Goal: Task Accomplishment & Management: Manage account settings

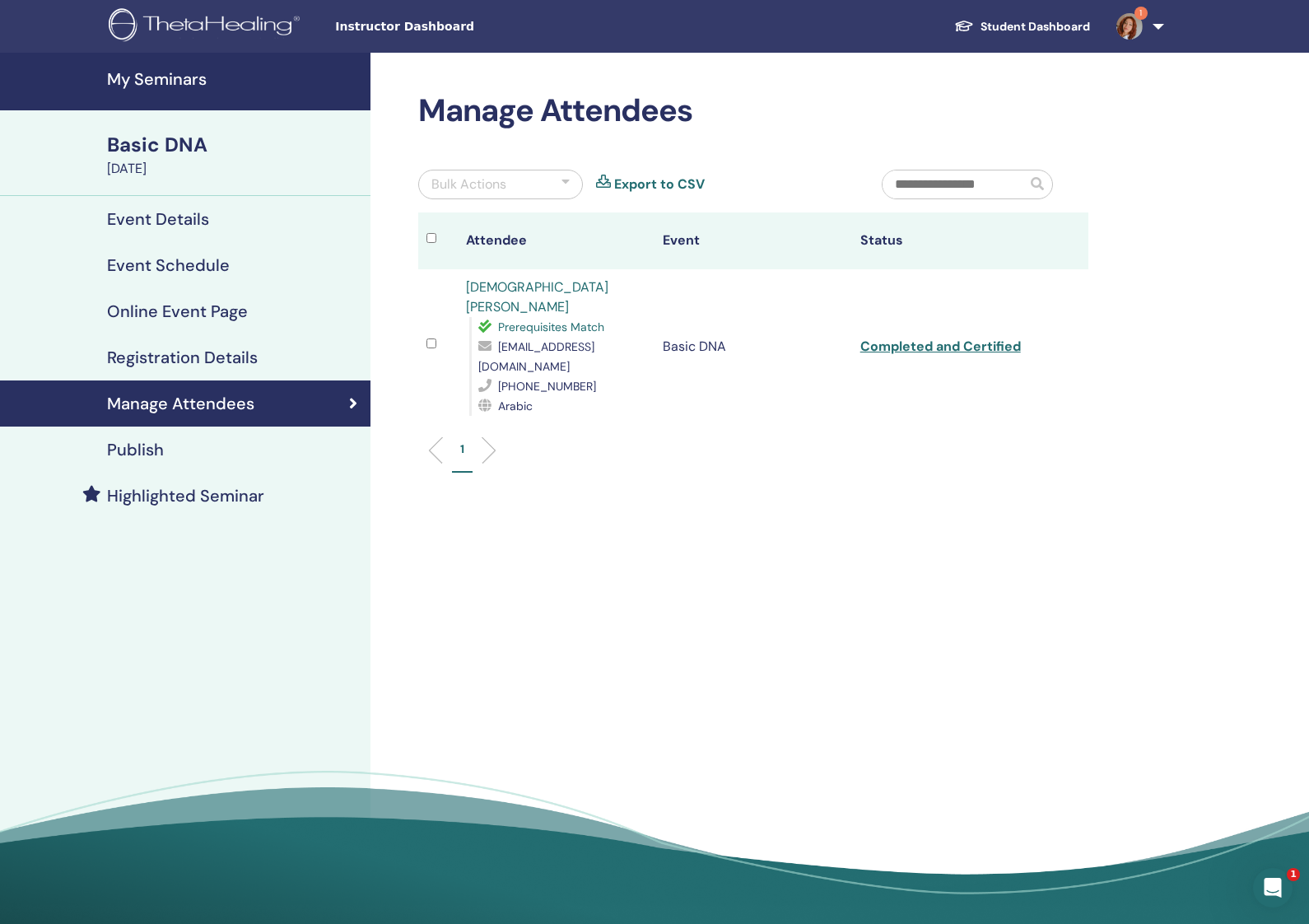
click at [180, 366] on h4 "Registration Details" at bounding box center [182, 357] width 151 height 20
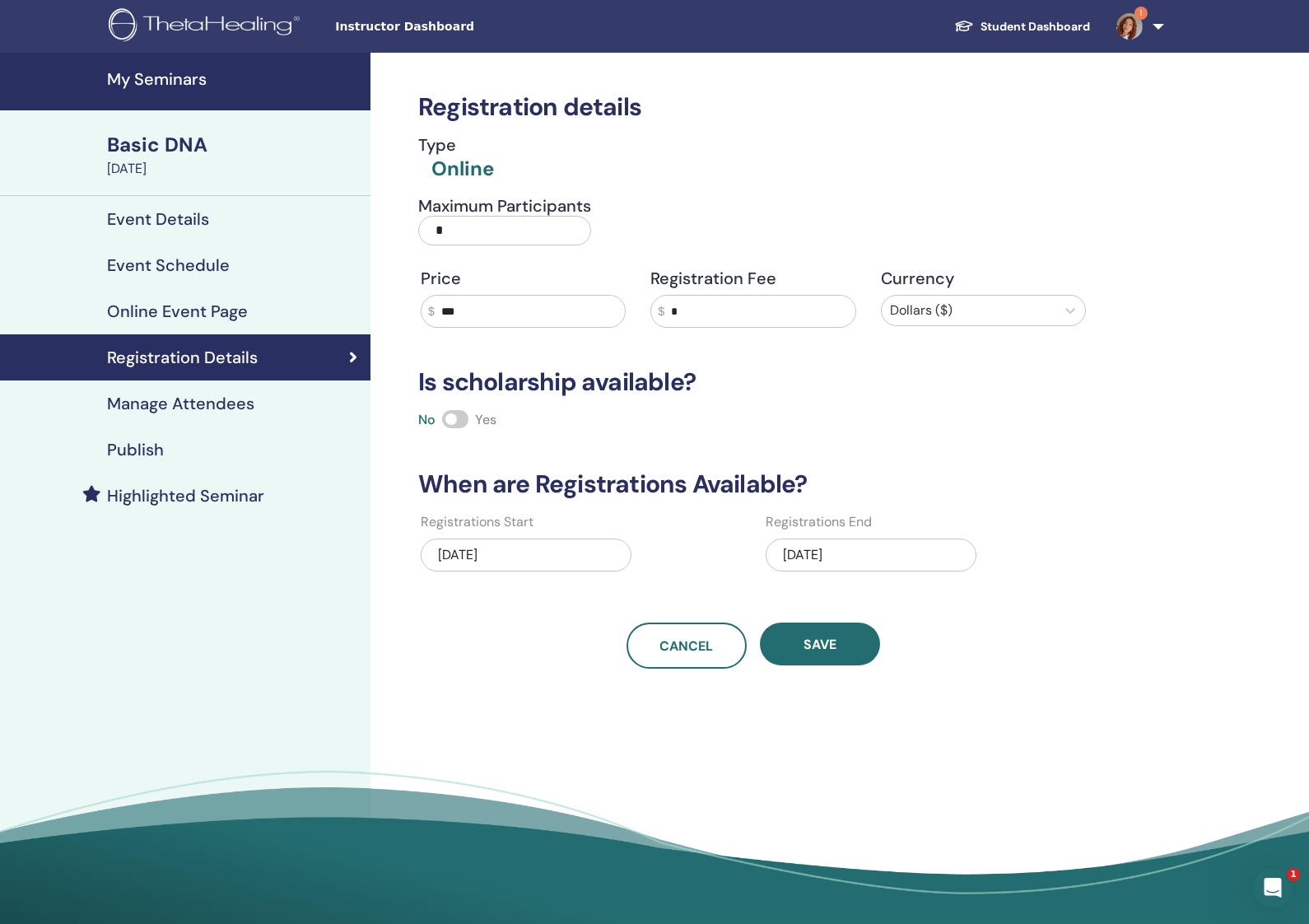
click at [206, 398] on h4 "Manage Attendees" at bounding box center [181, 403] width 147 height 20
click at [1160, 31] on link "1" at bounding box center [1136, 26] width 67 height 53
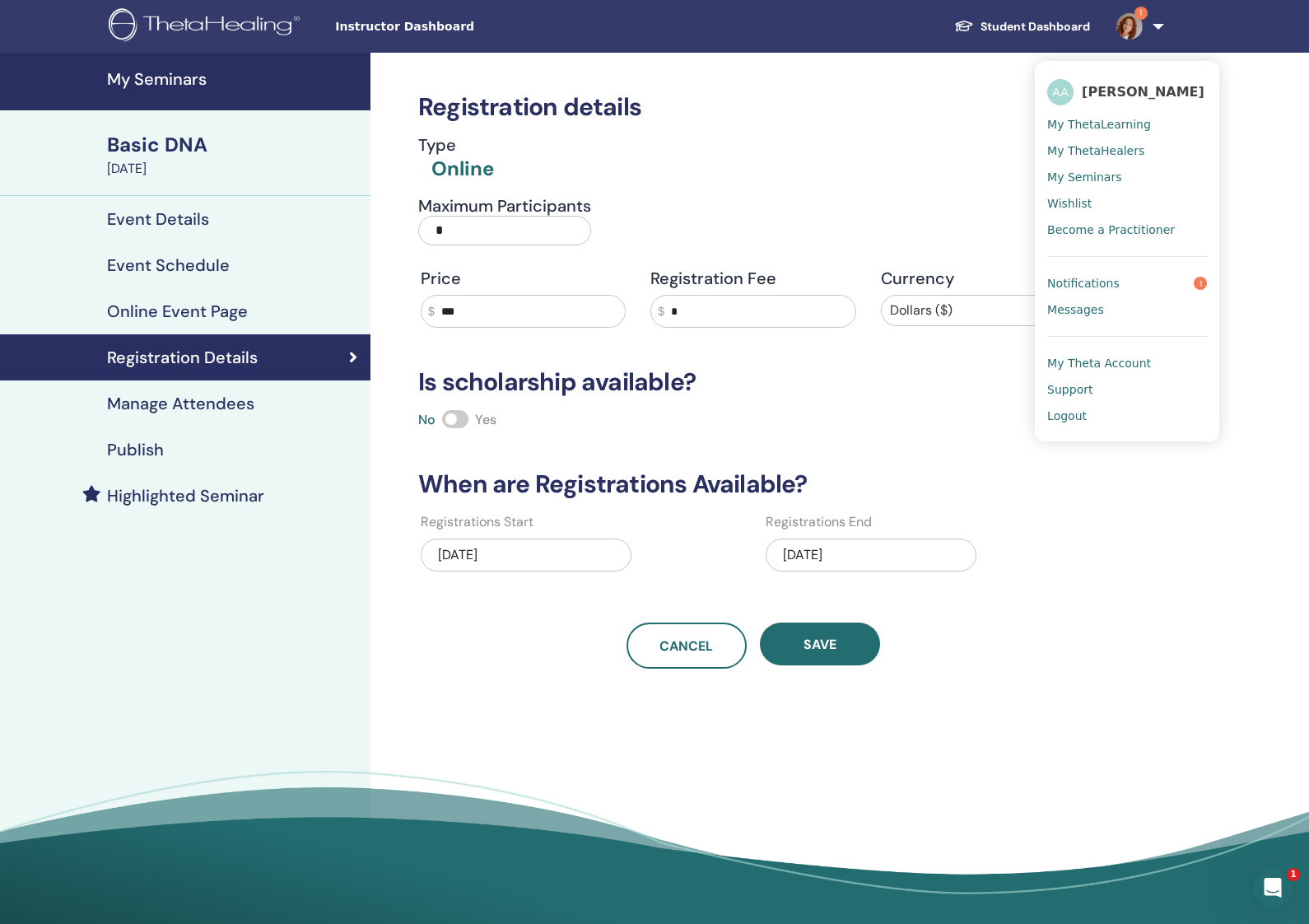
click at [1155, 282] on link "Notifications 1" at bounding box center [1127, 283] width 159 height 26
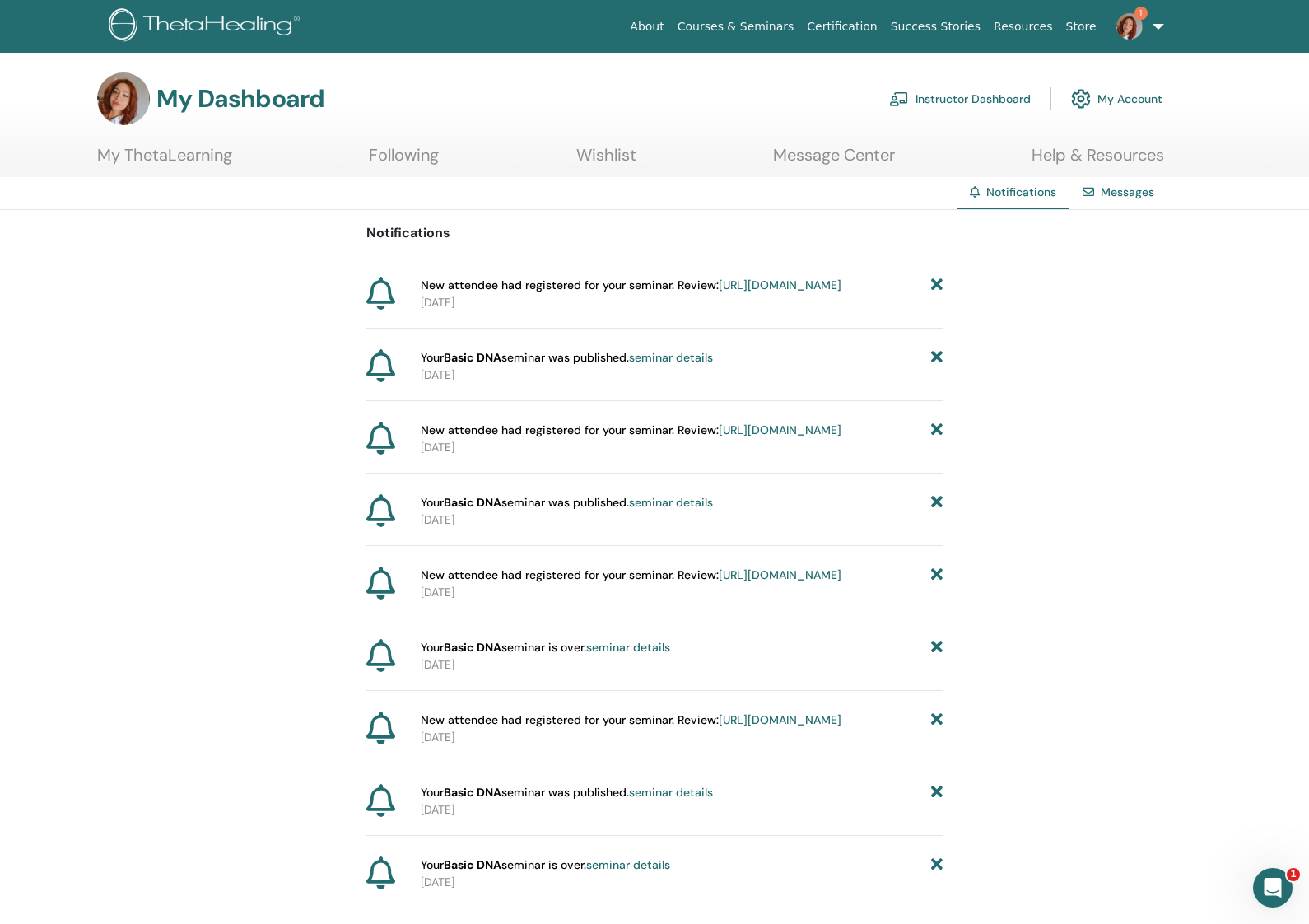
click at [1155, 31] on link "1" at bounding box center [1136, 26] width 67 height 53
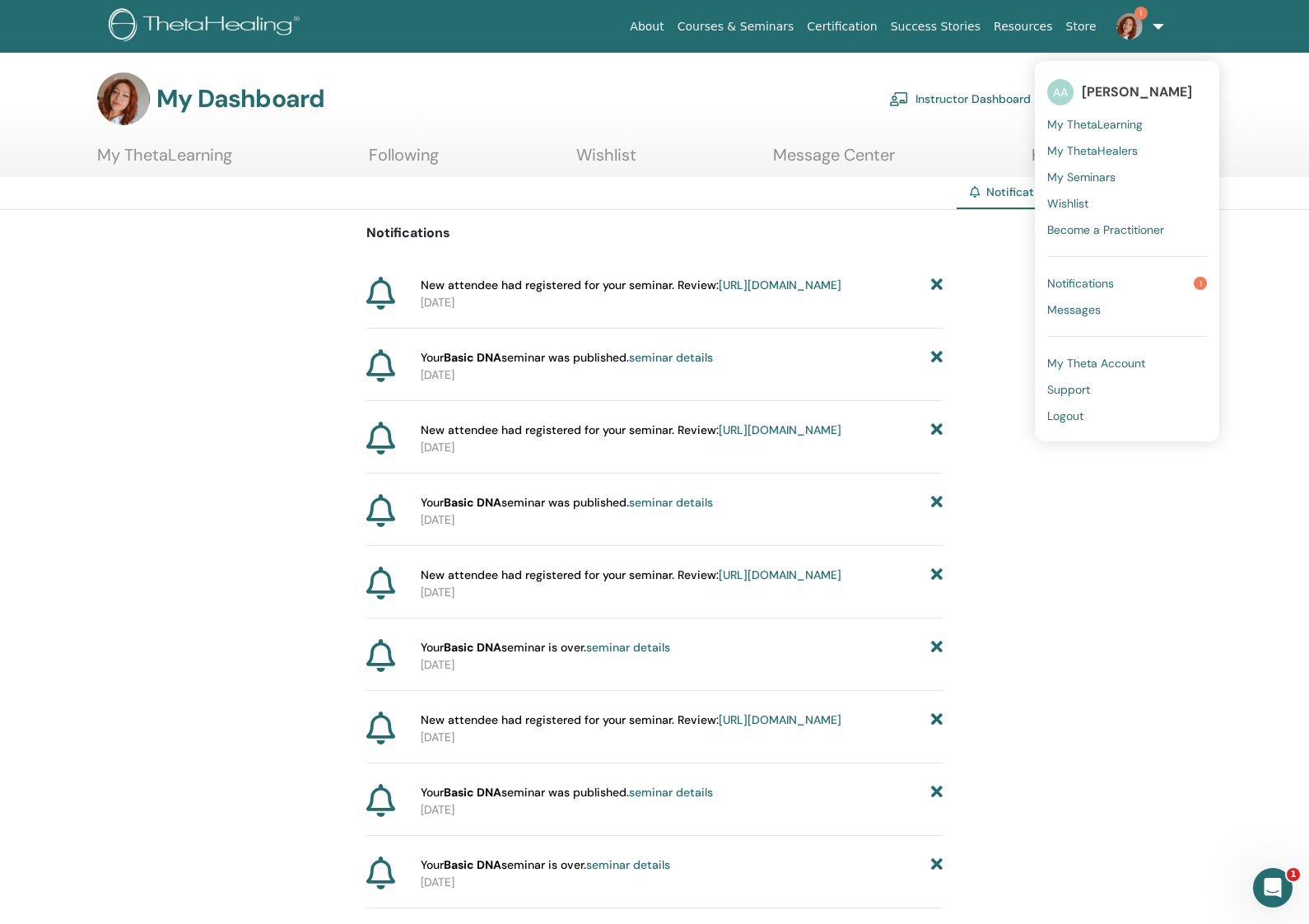
scroll to position [1, 0]
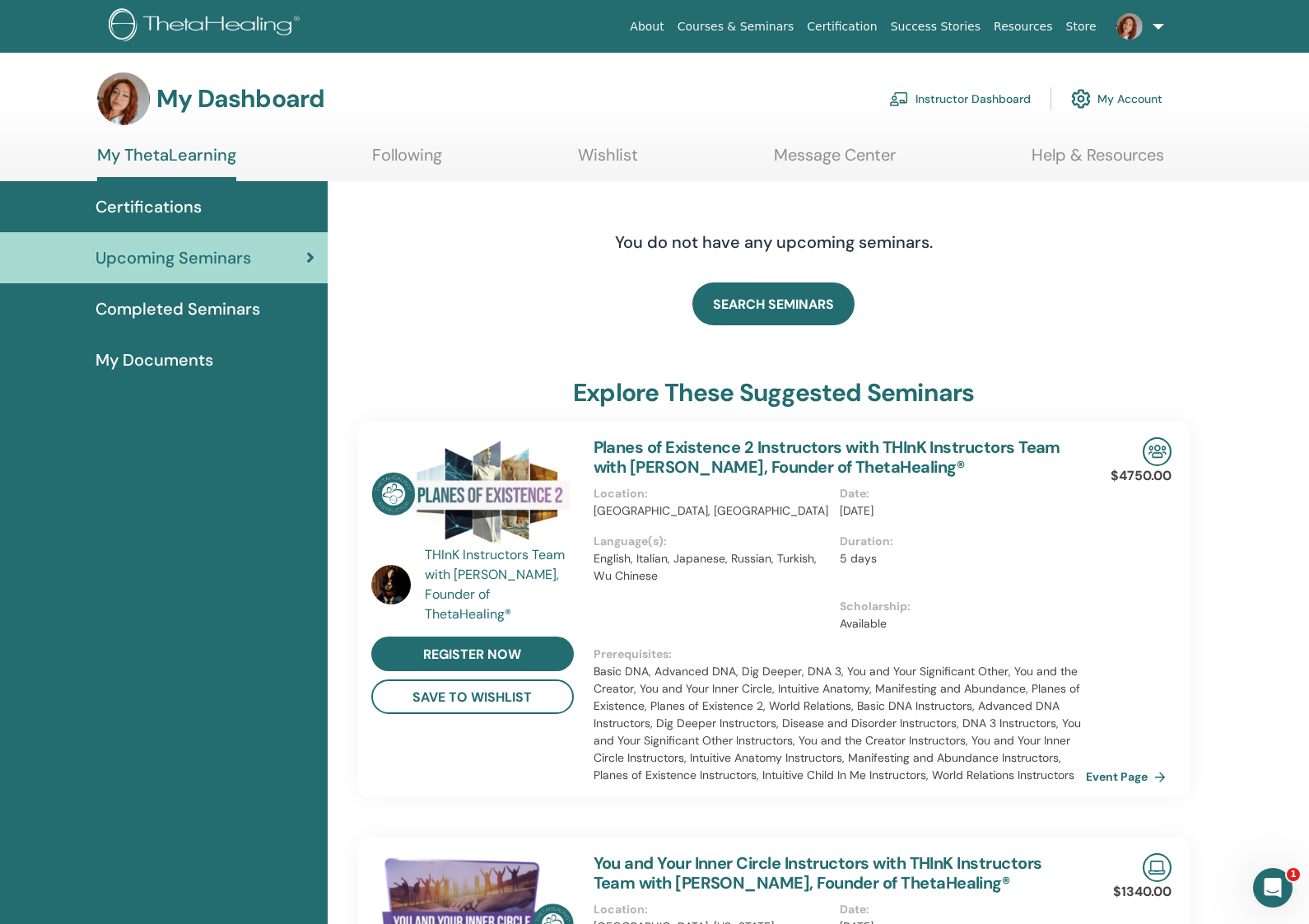
click at [961, 92] on link "Instructor Dashboard" at bounding box center [960, 99] width 141 height 37
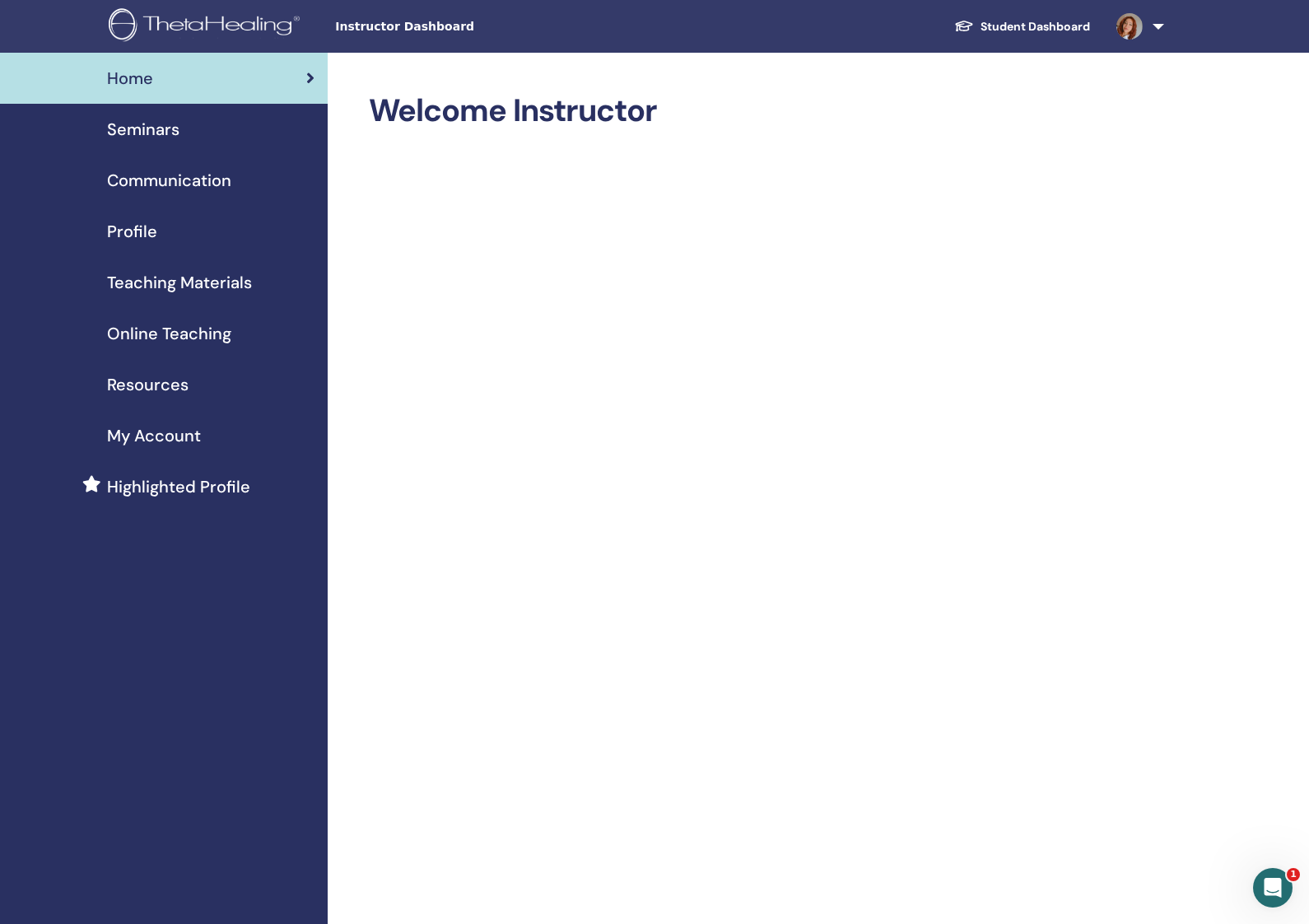
click at [157, 130] on span "Seminars" at bounding box center [143, 129] width 72 height 25
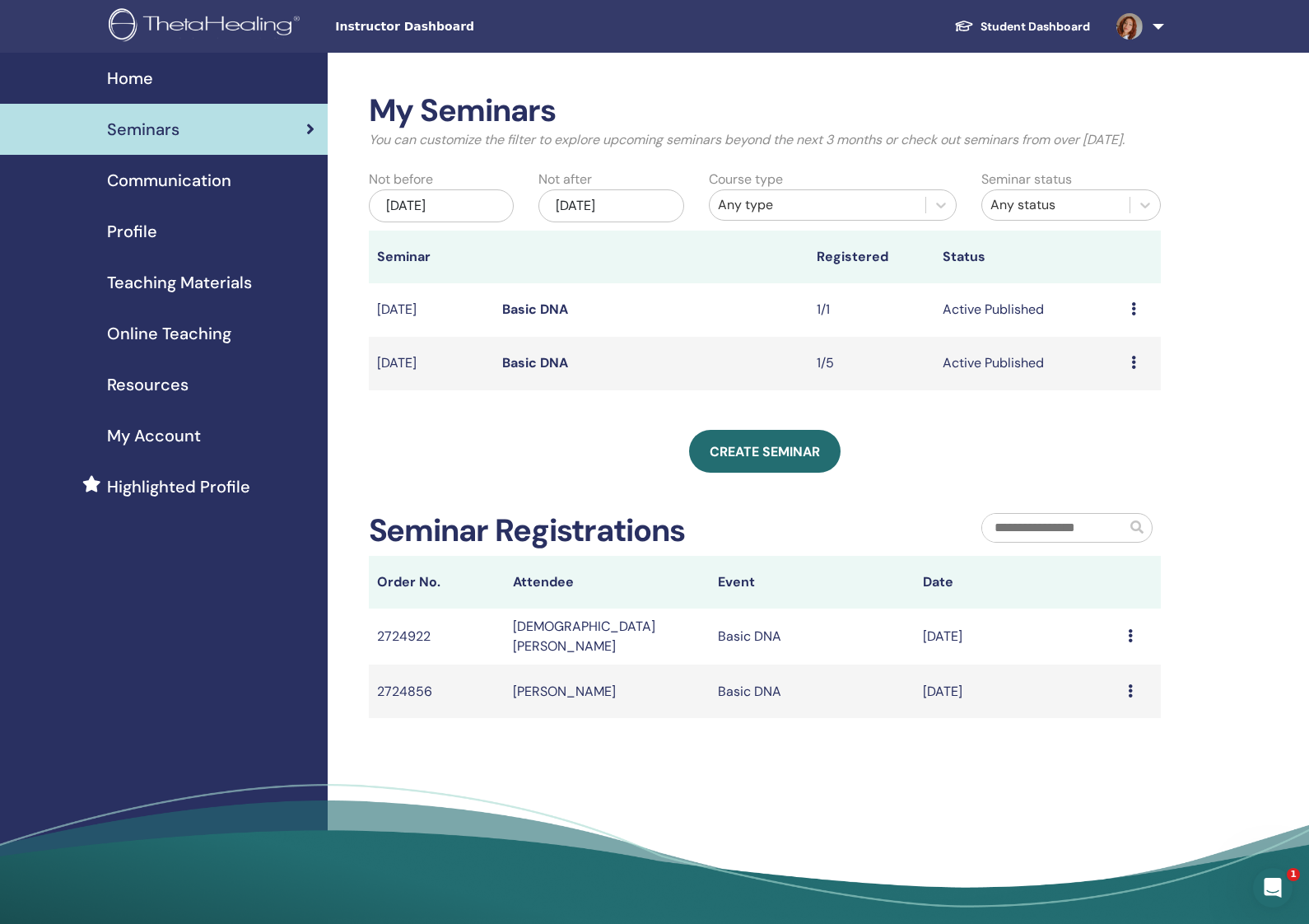
click at [1142, 320] on div "Preview Edit Attendees Cancel" at bounding box center [1141, 309] width 21 height 20
click at [1111, 369] on link "Edit" at bounding box center [1104, 373] width 24 height 17
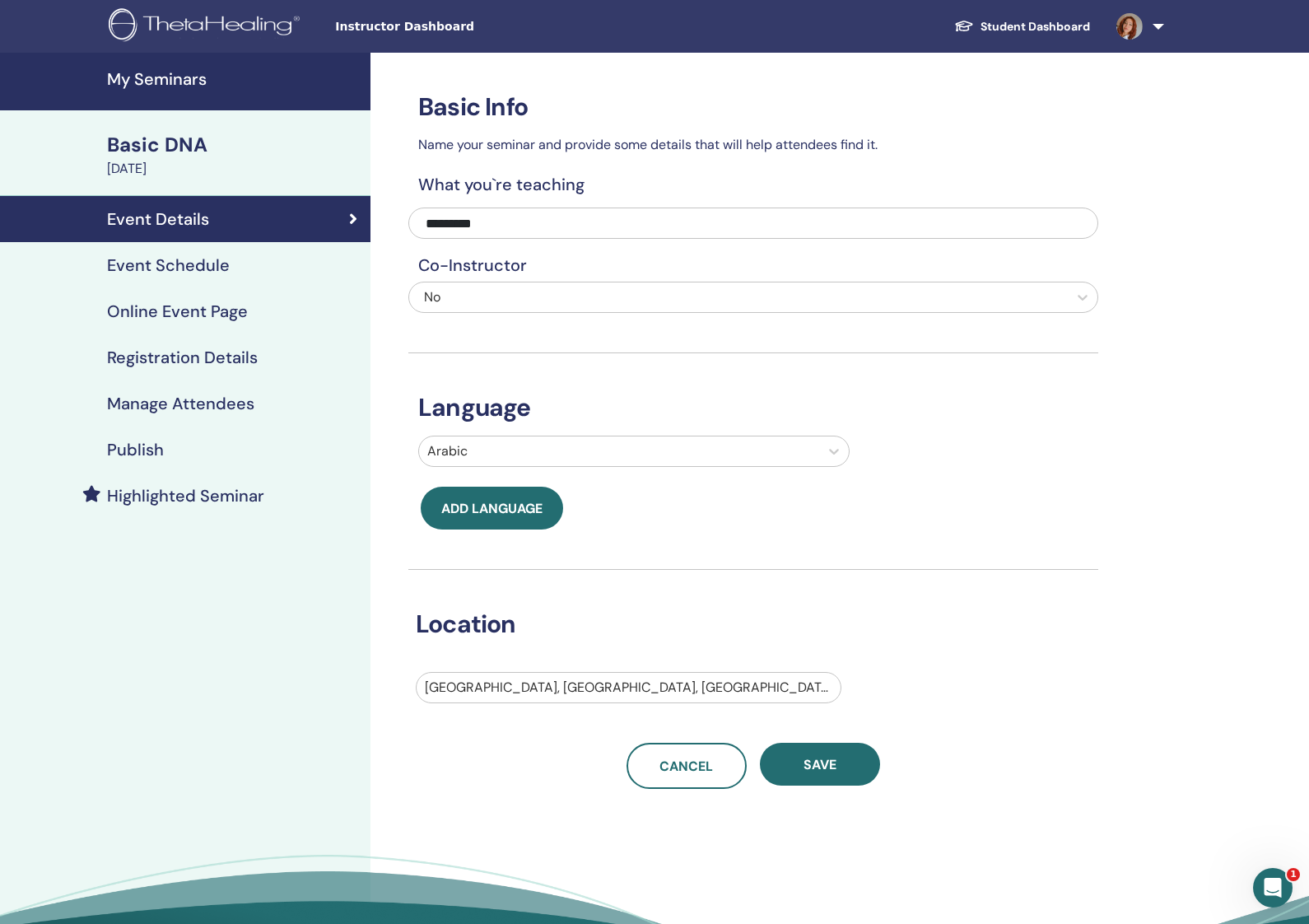
click at [168, 255] on h4 "Event Schedule" at bounding box center [169, 264] width 123 height 20
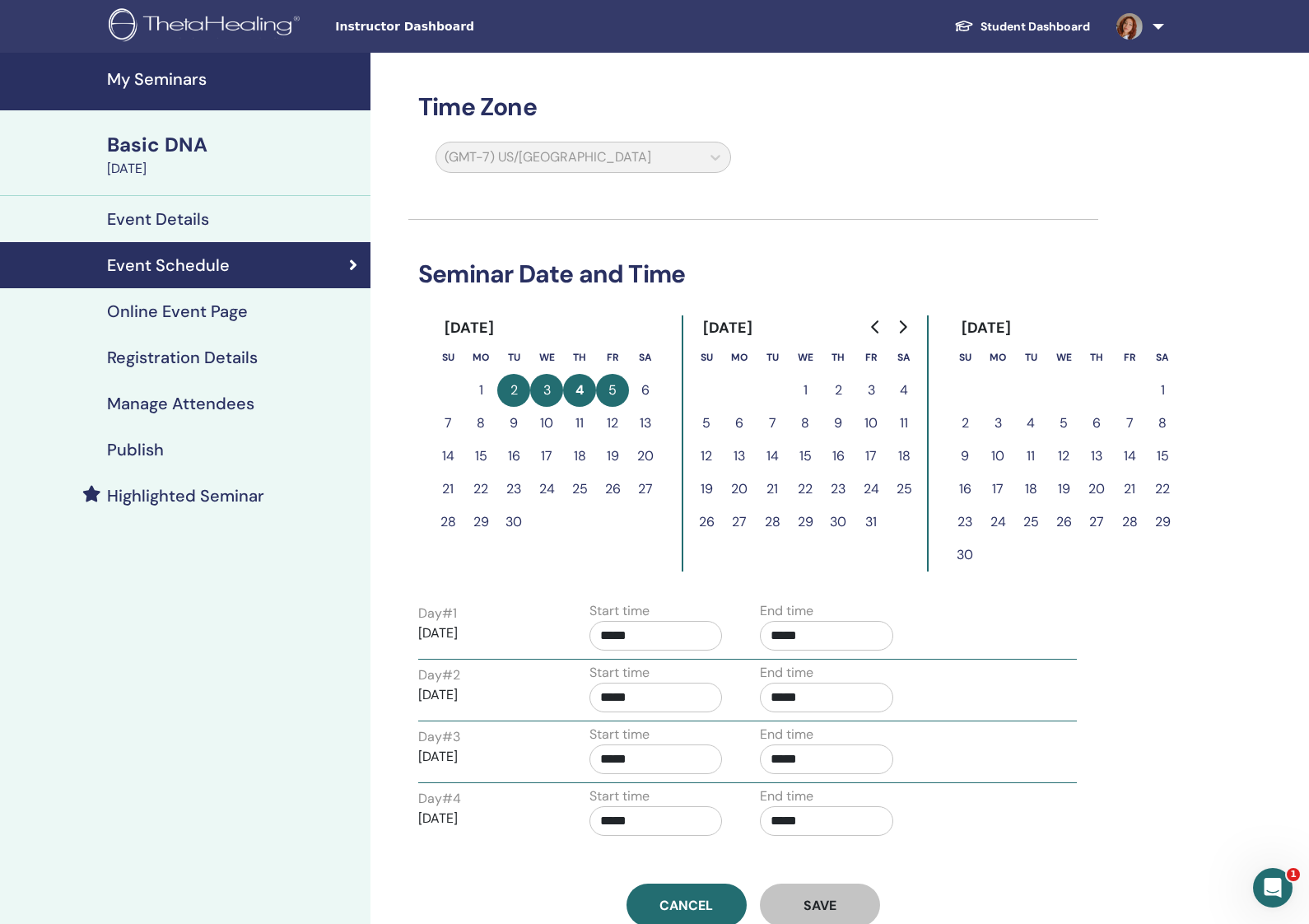
click at [607, 388] on button "5" at bounding box center [612, 390] width 33 height 33
drag, startPoint x: 612, startPoint y: 416, endPoint x: 636, endPoint y: 409, distance: 25.0
click at [611, 416] on button "12" at bounding box center [612, 423] width 33 height 33
click at [190, 321] on h4 "Online Event Page" at bounding box center [177, 311] width 141 height 20
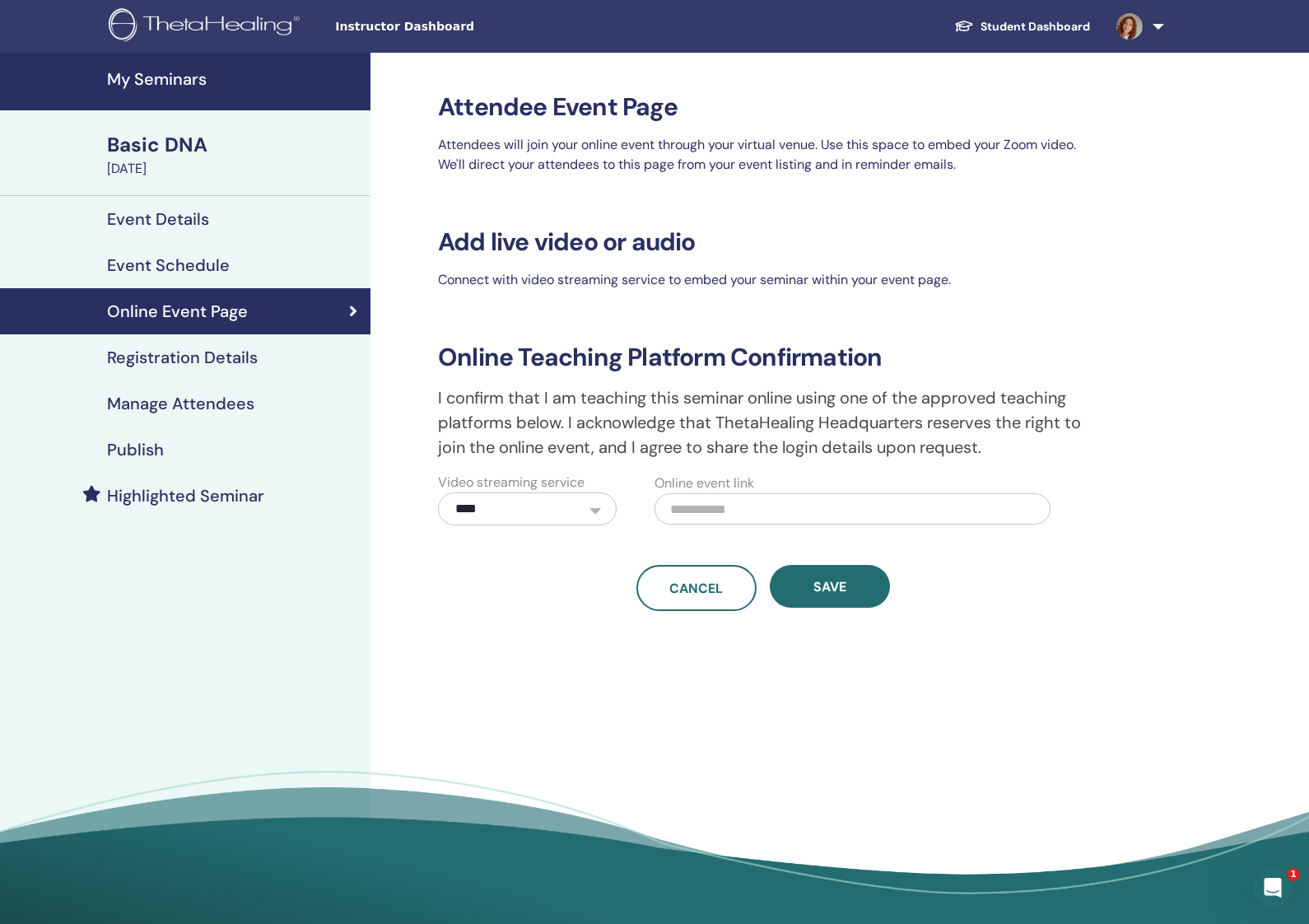
click at [190, 348] on h4 "Registration Details" at bounding box center [182, 357] width 151 height 20
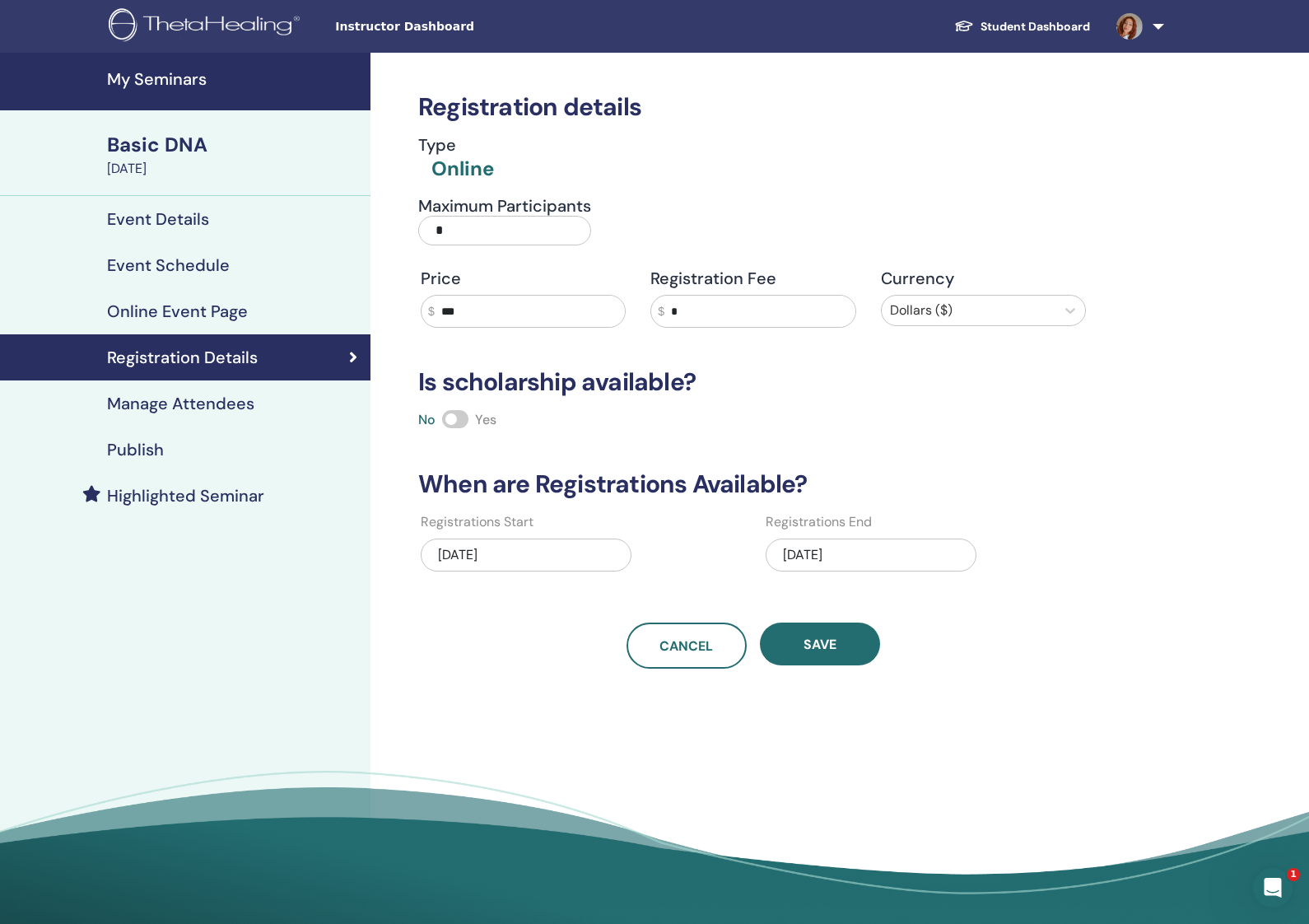
click at [206, 405] on h4 "Manage Attendees" at bounding box center [181, 403] width 147 height 20
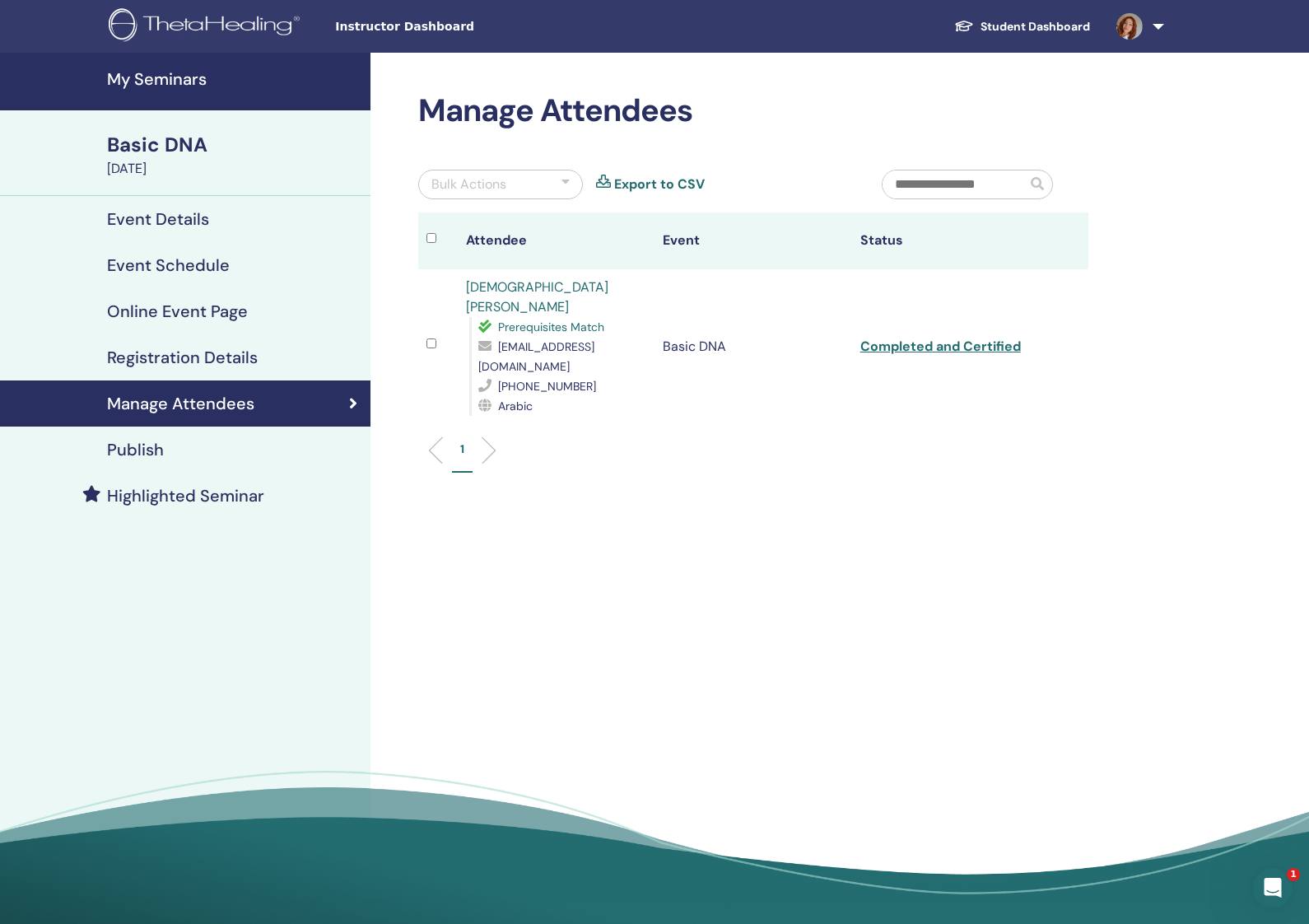
scroll to position [1, 0]
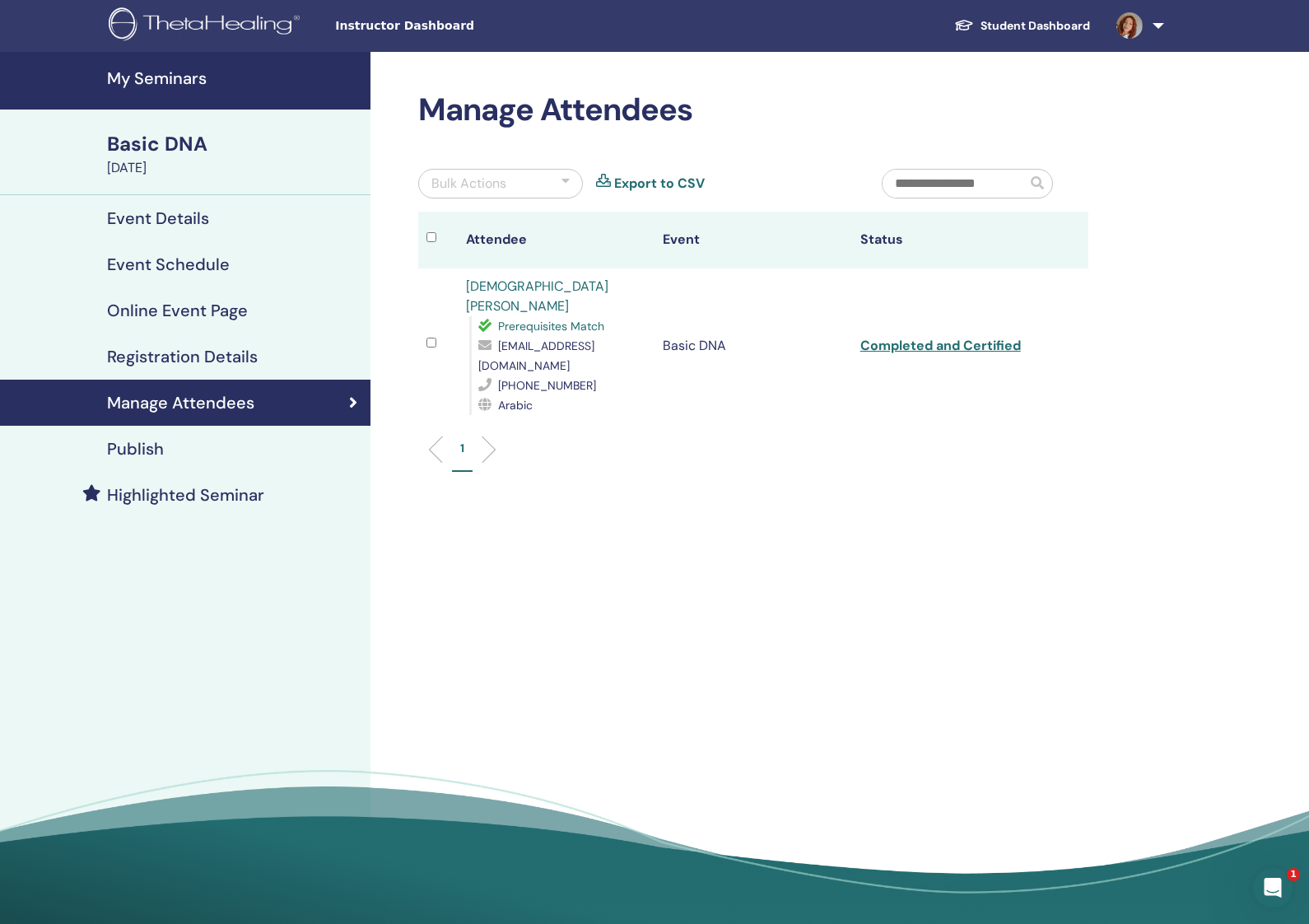
click at [926, 337] on link "Completed and Certified" at bounding box center [940, 345] width 160 height 17
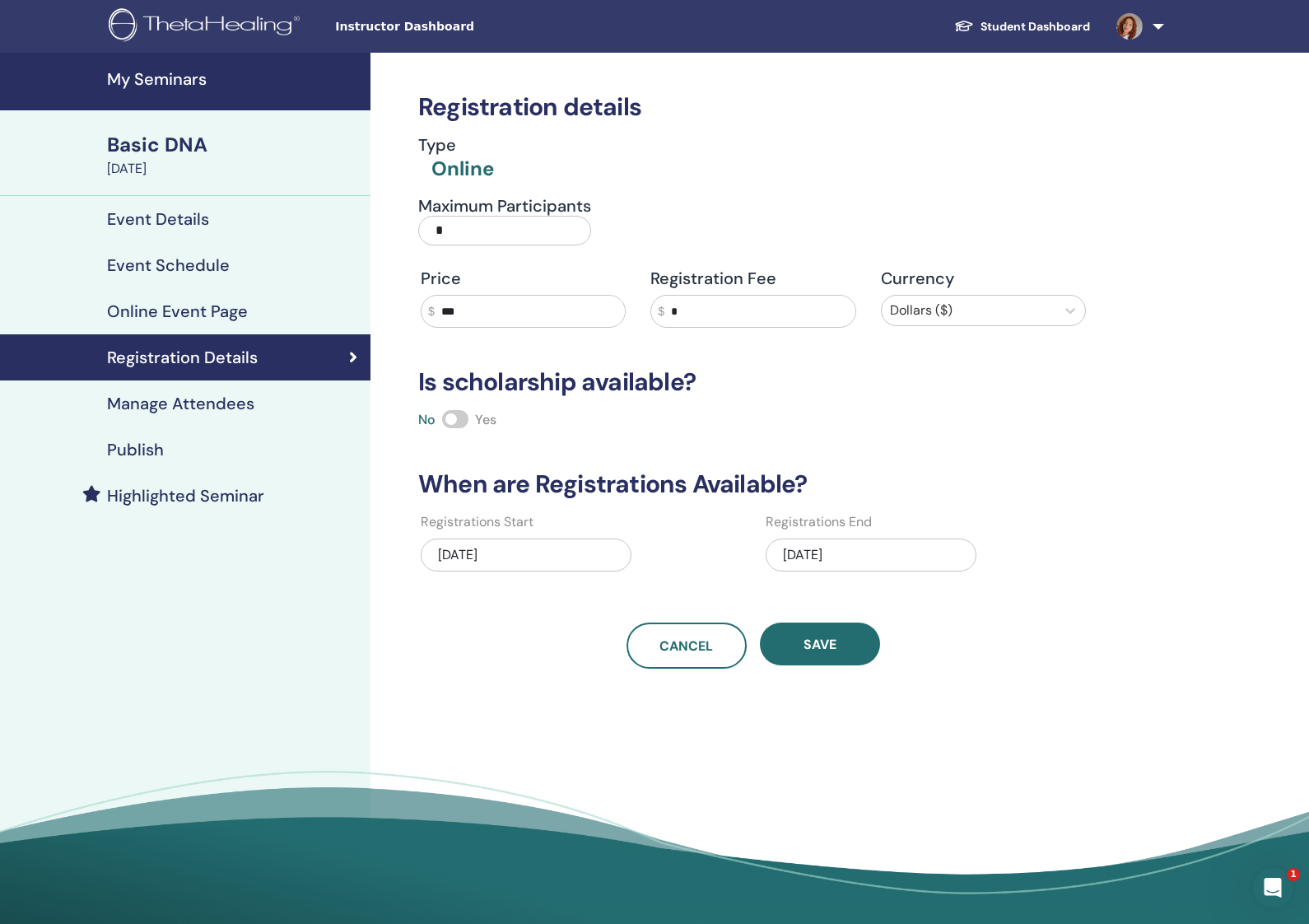
click at [185, 217] on h4 "Event Details" at bounding box center [159, 218] width 102 height 20
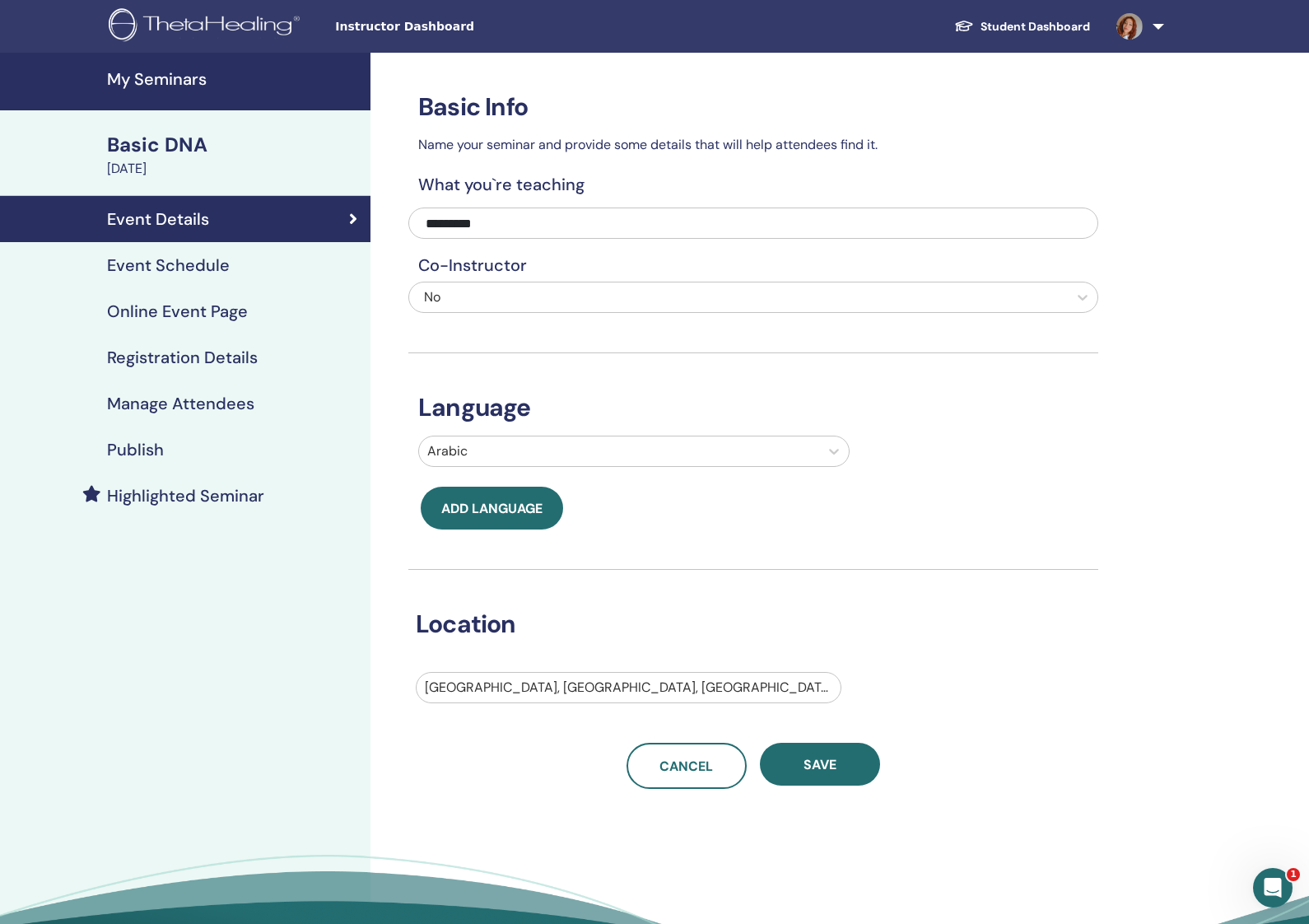
click at [192, 140] on div "Basic DNA" at bounding box center [234, 145] width 254 height 28
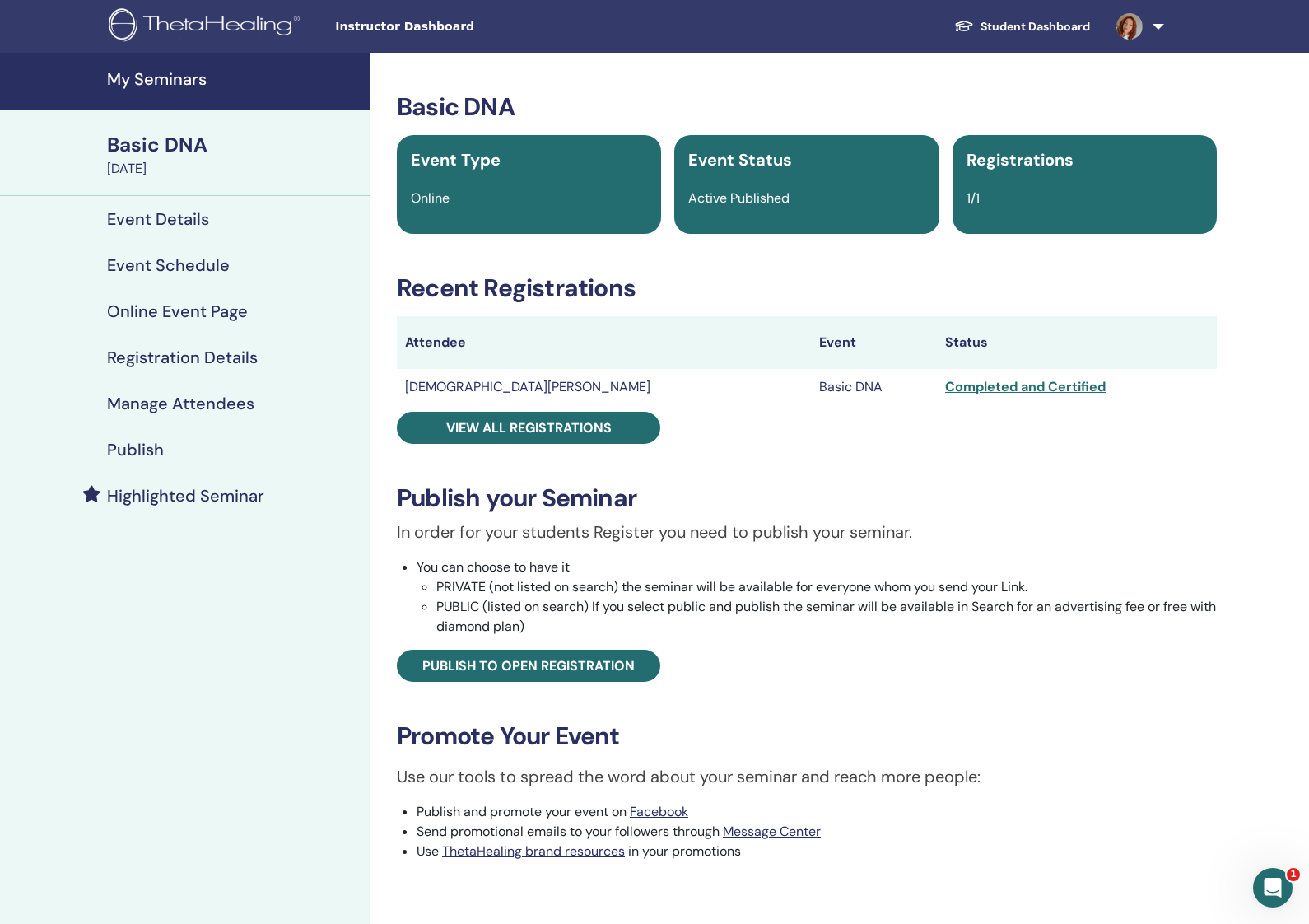
click at [139, 76] on h4 "My Seminars" at bounding box center [234, 78] width 254 height 20
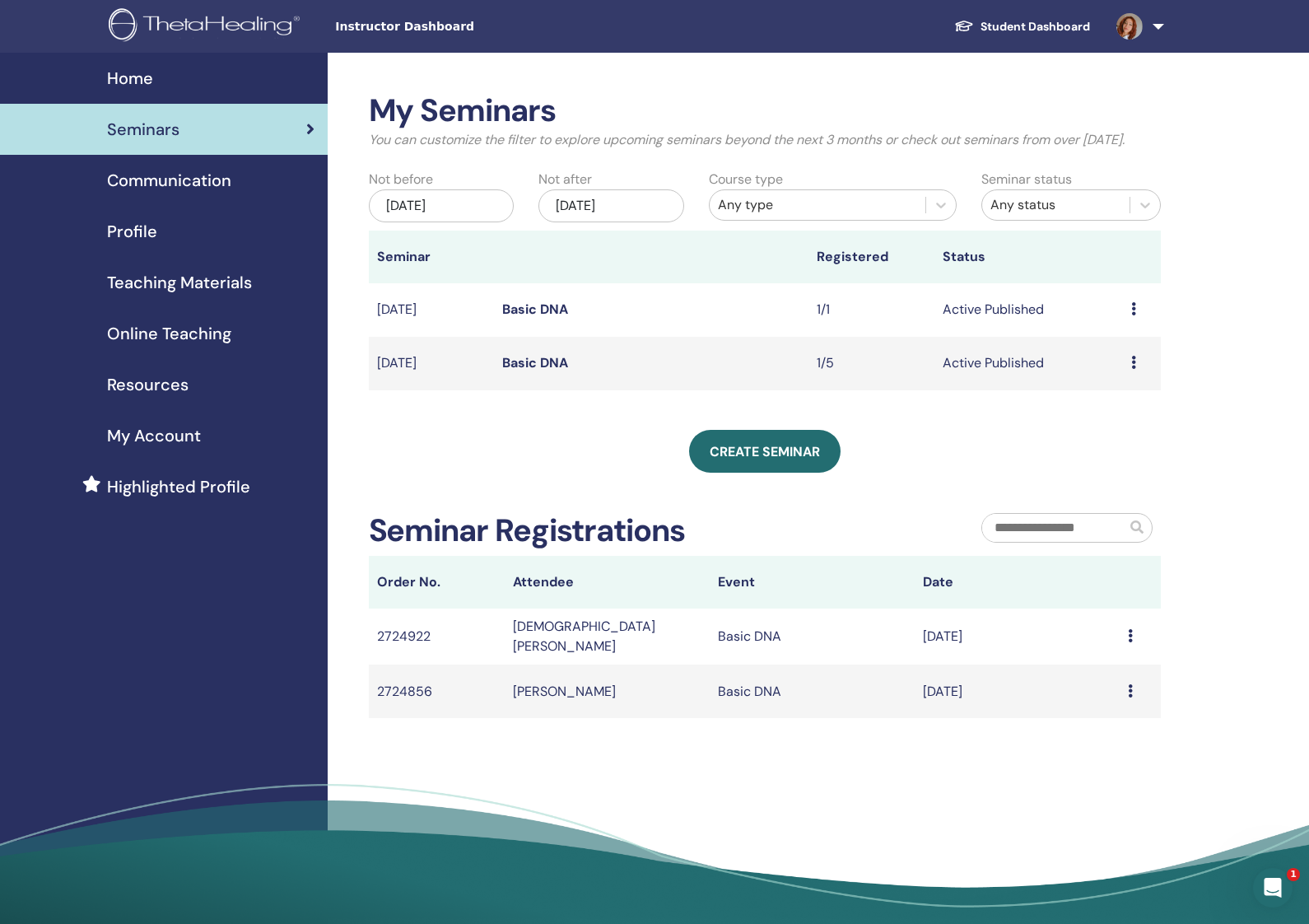
click at [1129, 642] on icon at bounding box center [1130, 635] width 5 height 13
drag, startPoint x: 956, startPoint y: 501, endPoint x: 963, endPoint y: 424, distance: 77.3
click at [955, 500] on div "My Seminars You can customize the filter to explore upcoming seminars beyond th…" at bounding box center [765, 405] width 793 height 626
click at [1134, 315] on icon at bounding box center [1133, 309] width 5 height 13
click at [1139, 381] on link "Attendees" at bounding box center [1115, 384] width 62 height 17
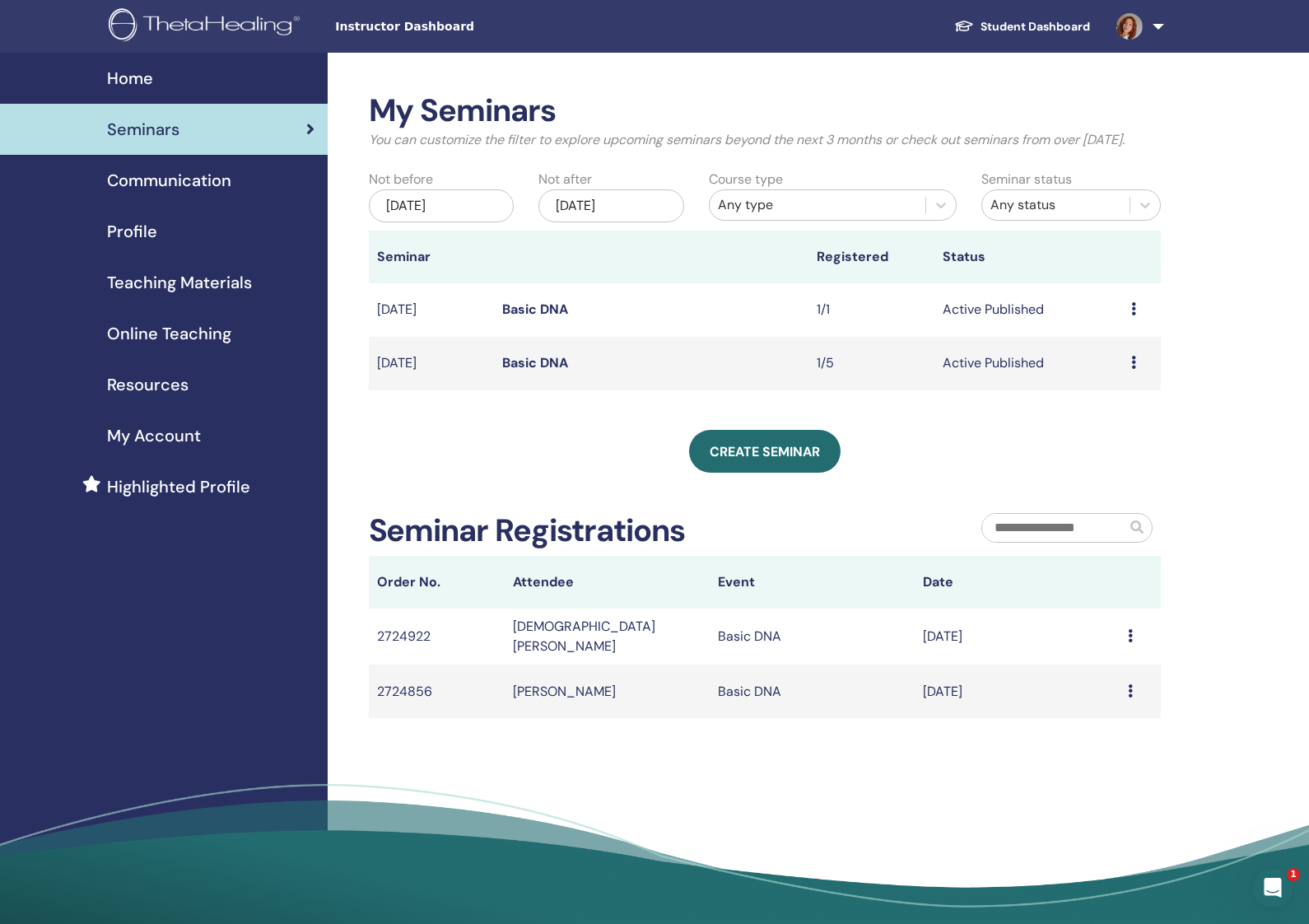
drag, startPoint x: 1005, startPoint y: 384, endPoint x: 1046, endPoint y: 372, distance: 42.7
click at [1004, 384] on td "Active Published" at bounding box center [1028, 363] width 188 height 54
click at [1113, 337] on td "Active Published" at bounding box center [1028, 309] width 188 height 54
click at [1133, 315] on icon at bounding box center [1133, 309] width 5 height 13
click at [1117, 411] on p "Cancel" at bounding box center [1113, 414] width 62 height 20
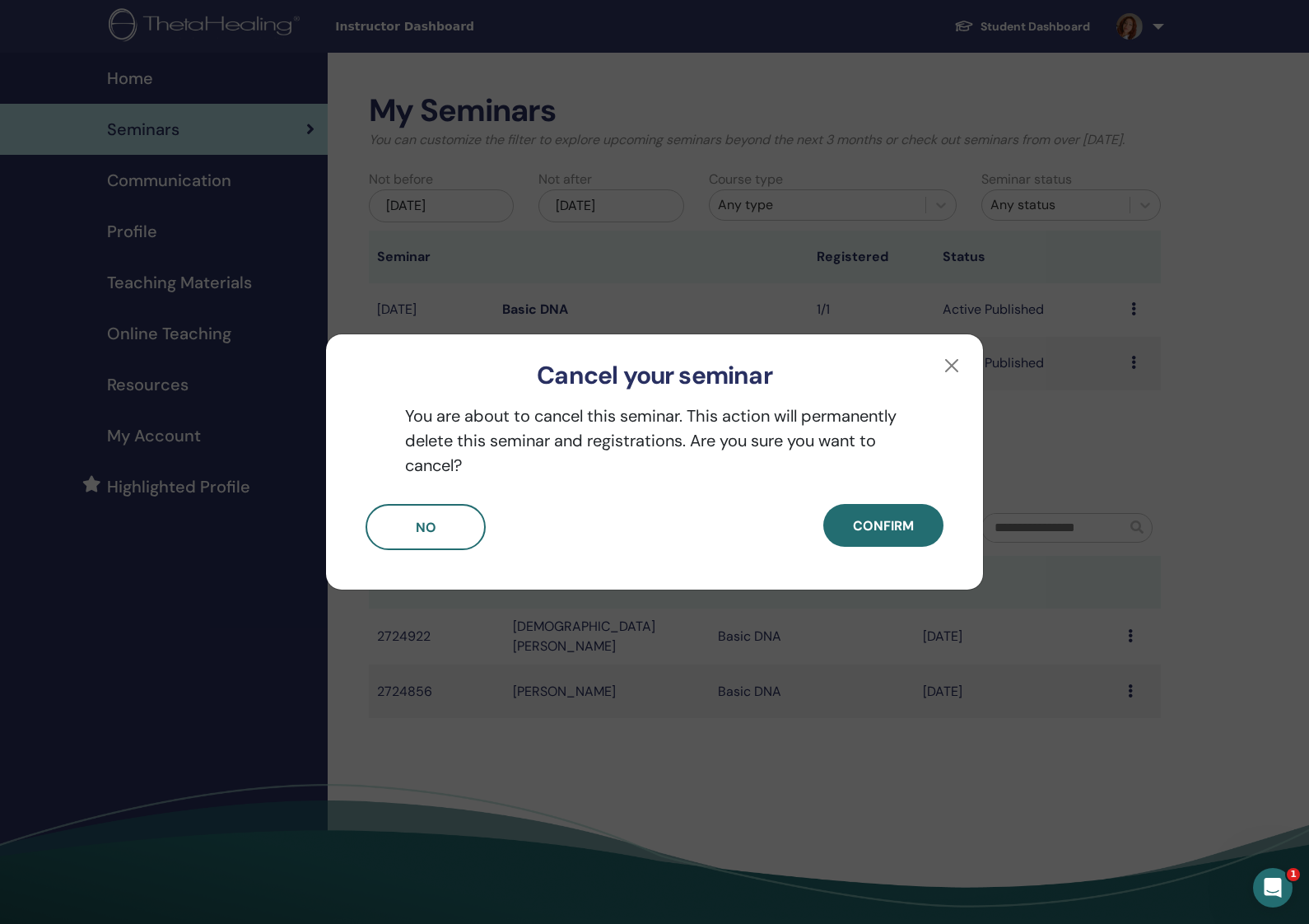
drag, startPoint x: 952, startPoint y: 367, endPoint x: 877, endPoint y: 377, distance: 75.7
click at [932, 372] on div "Cancel your seminar" at bounding box center [654, 362] width 657 height 56
click at [453, 522] on button "No" at bounding box center [425, 527] width 120 height 46
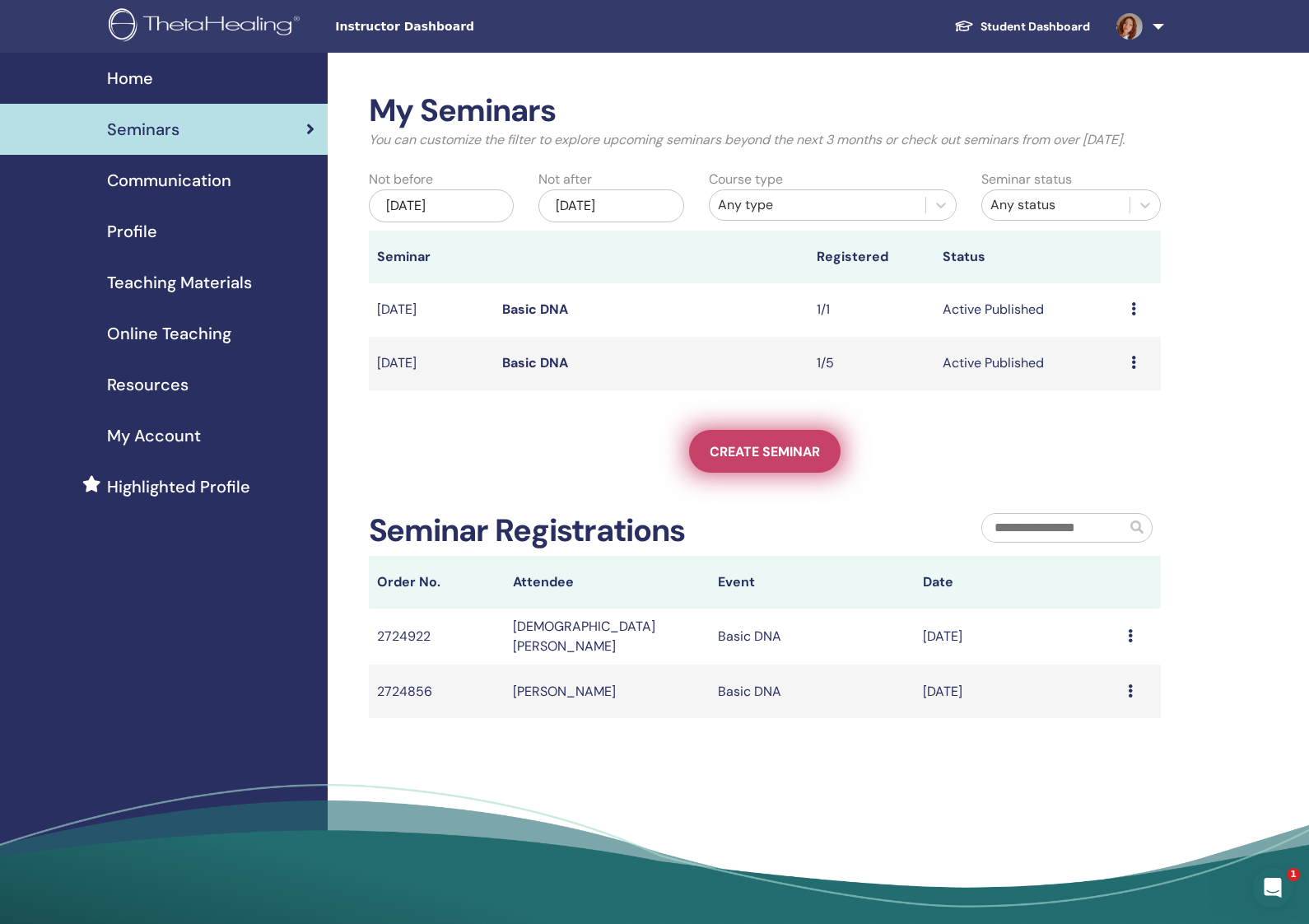
click at [729, 460] on span "Create seminar" at bounding box center [764, 452] width 110 height 17
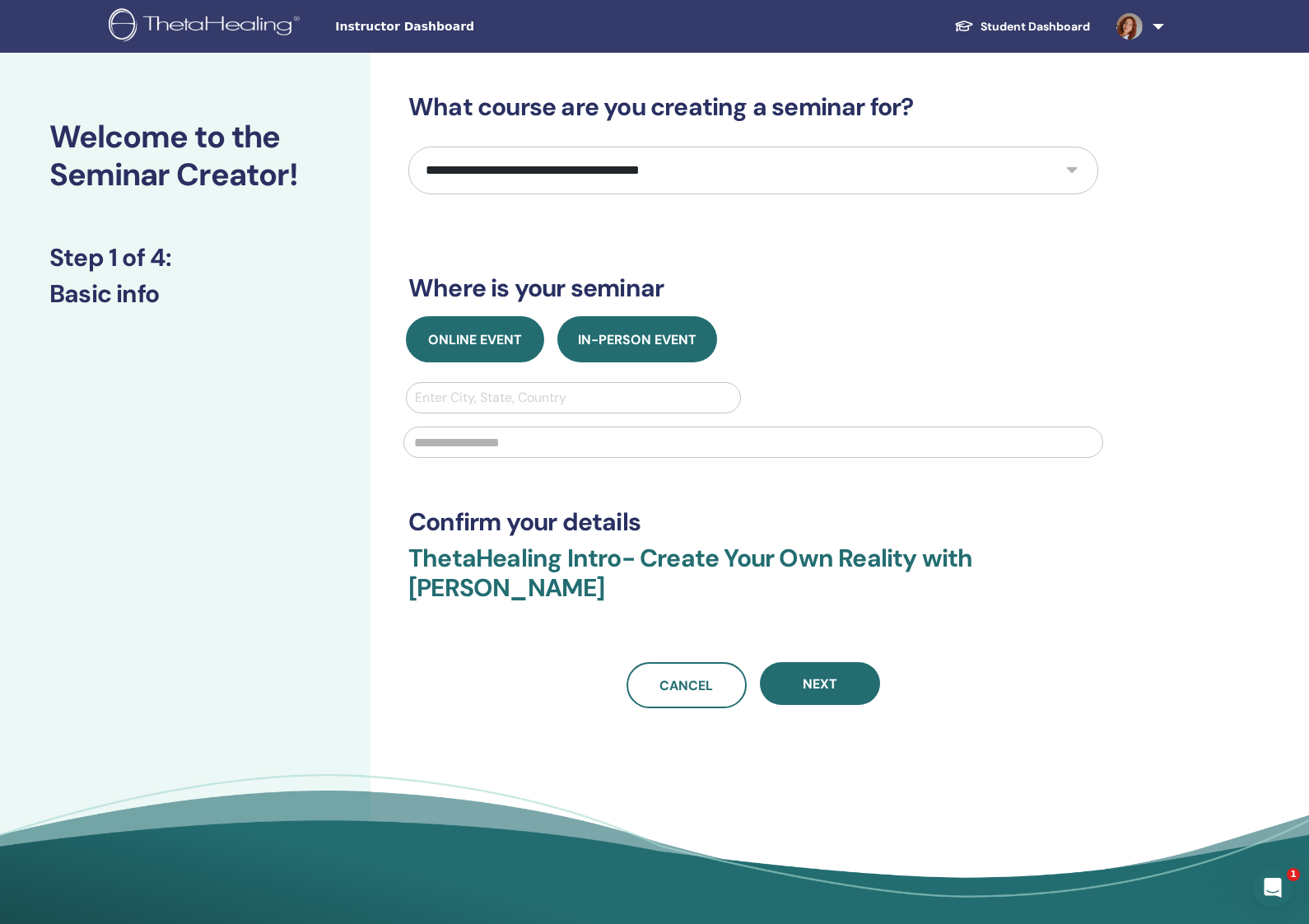
click at [479, 332] on span "Online Event" at bounding box center [475, 339] width 94 height 17
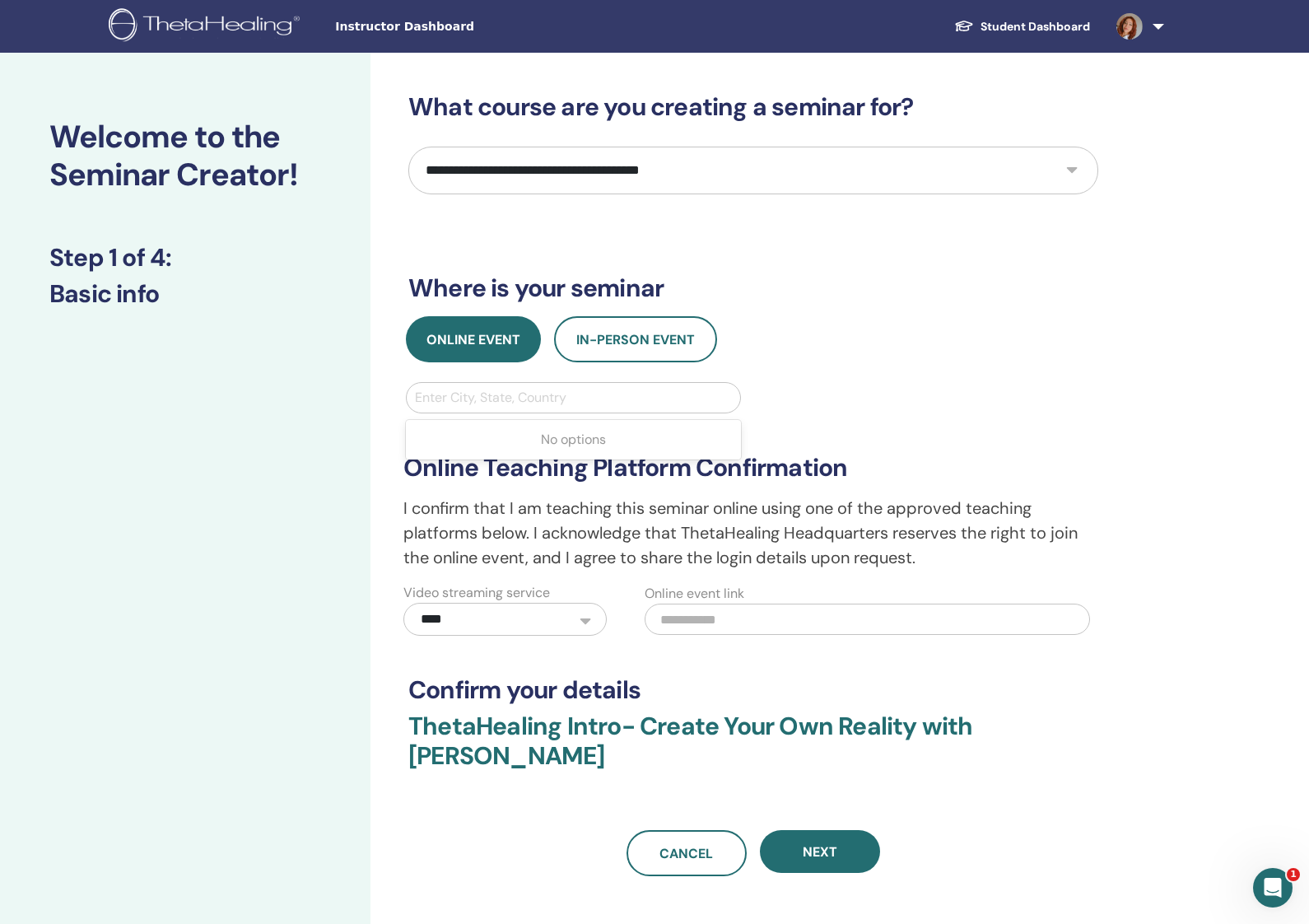
click at [575, 400] on div at bounding box center [574, 397] width 317 height 23
select select "*"
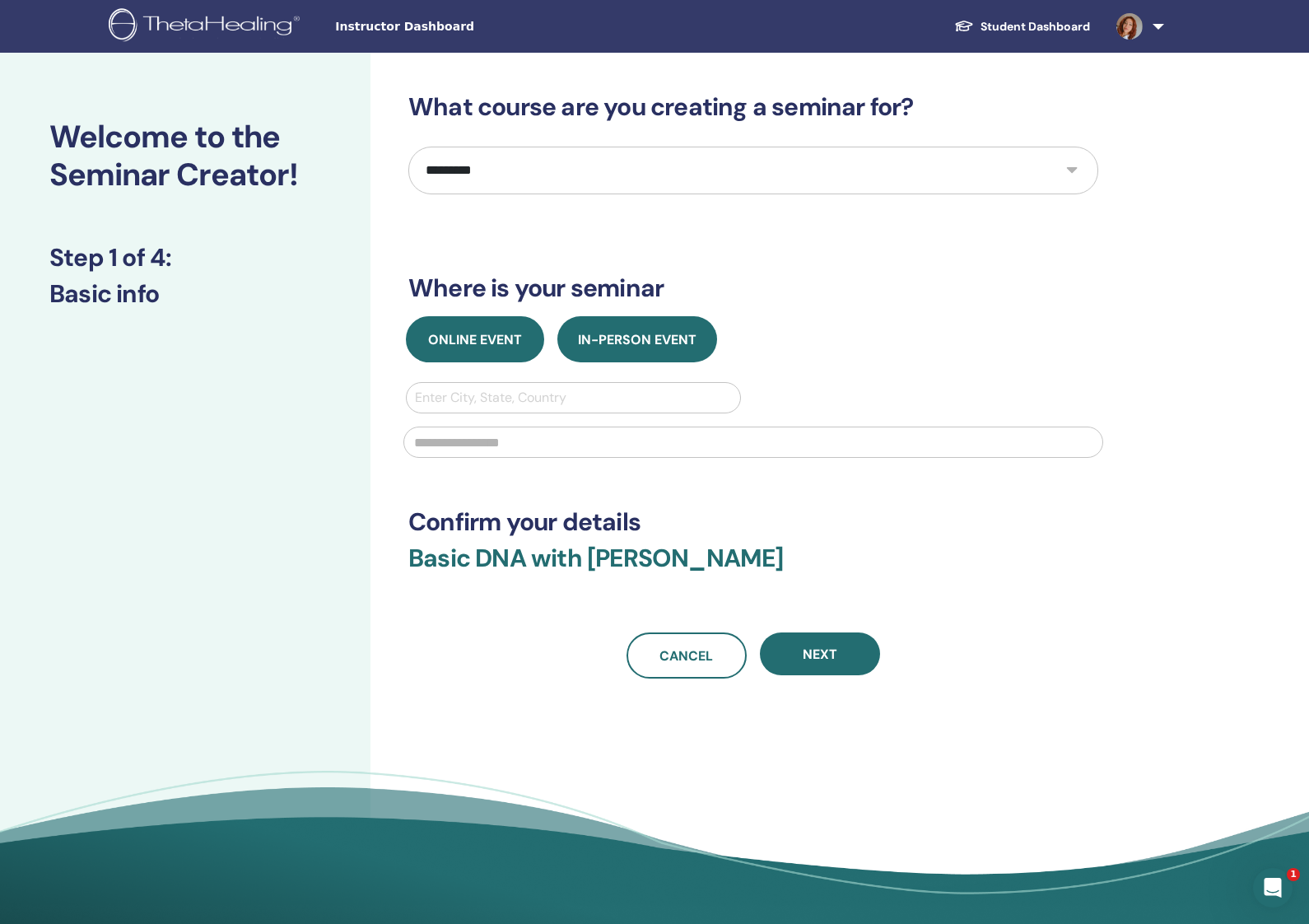
click at [505, 344] on span "Online Event" at bounding box center [475, 339] width 94 height 17
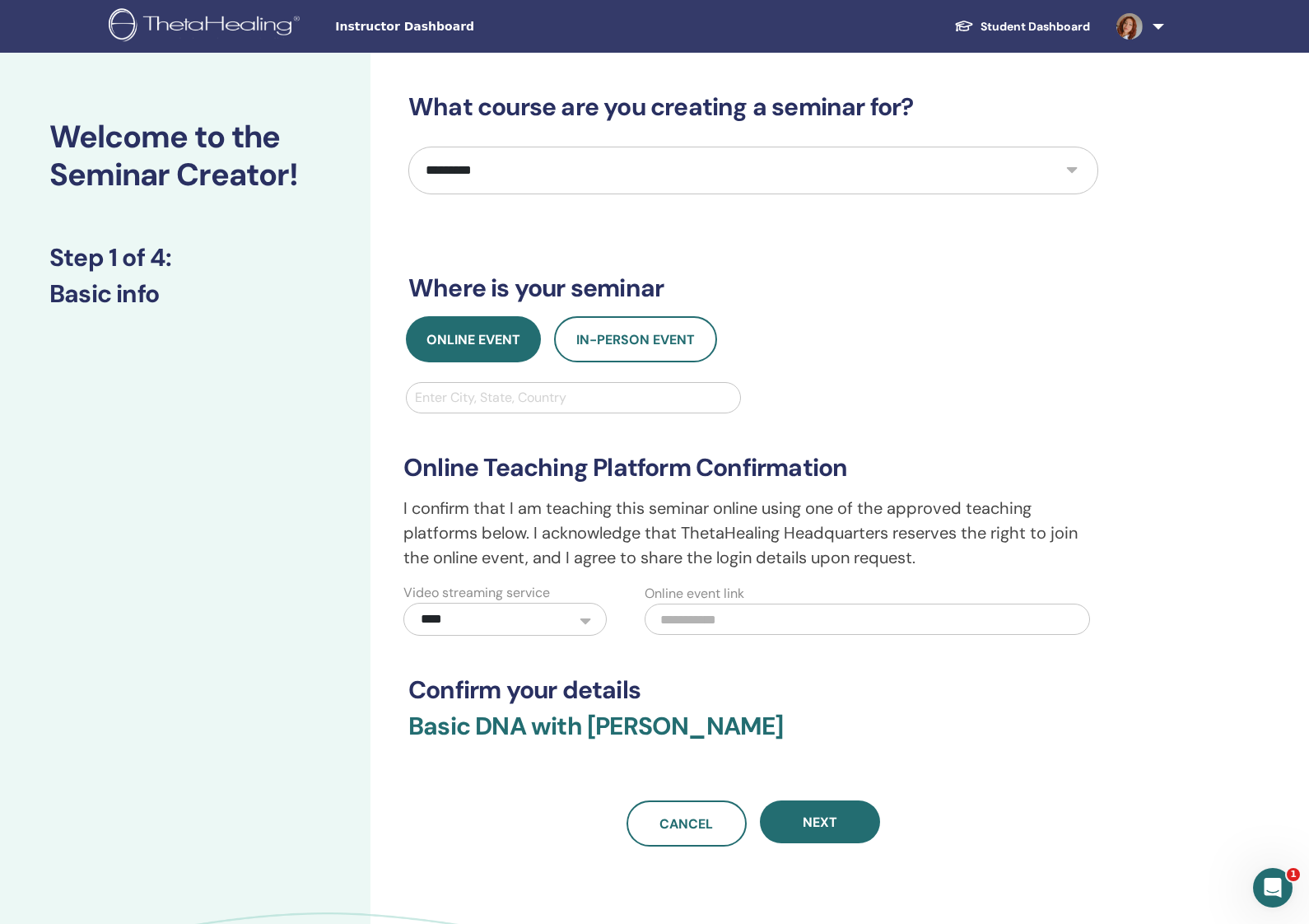
click at [580, 400] on div at bounding box center [574, 397] width 317 height 23
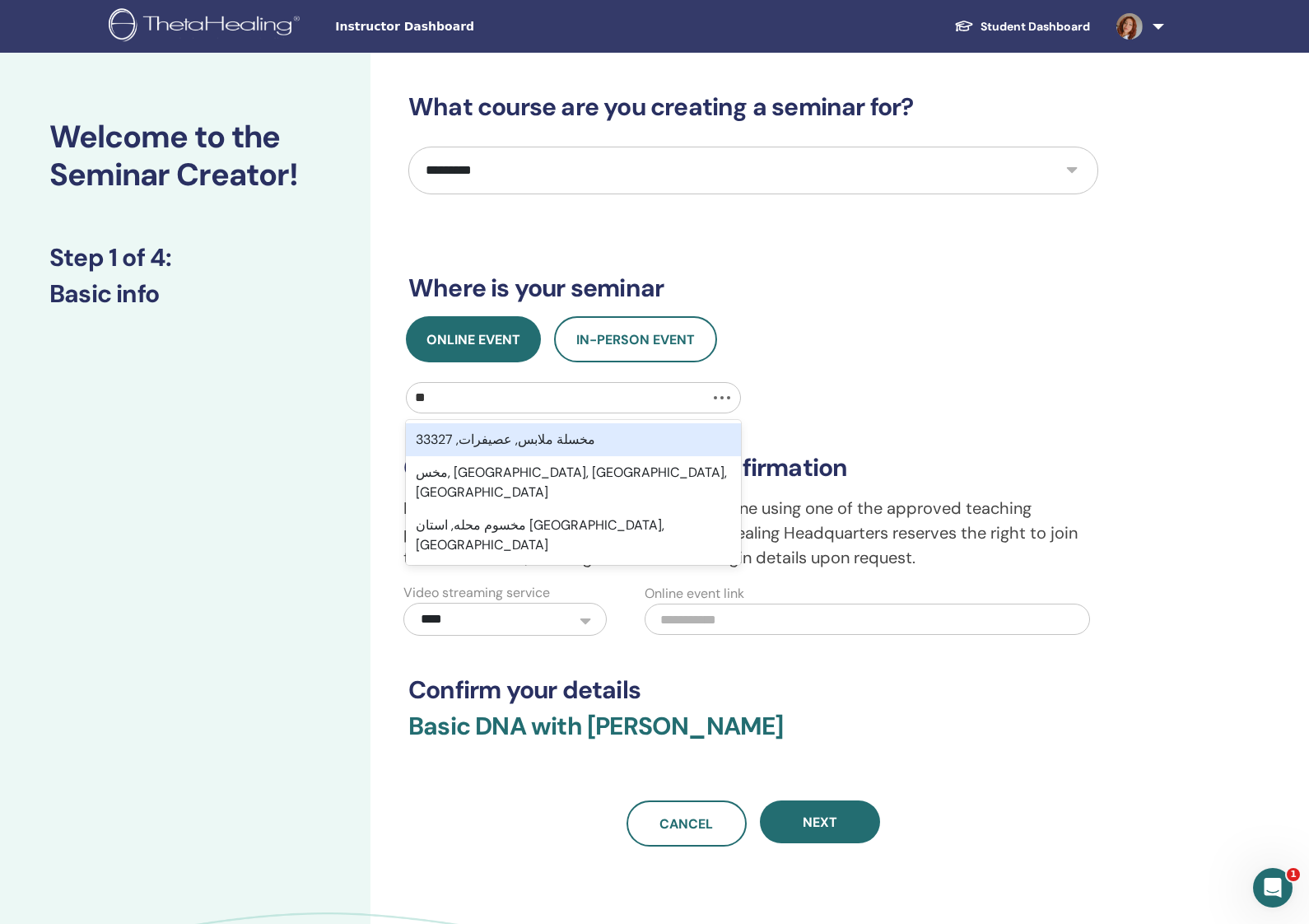
type input "*"
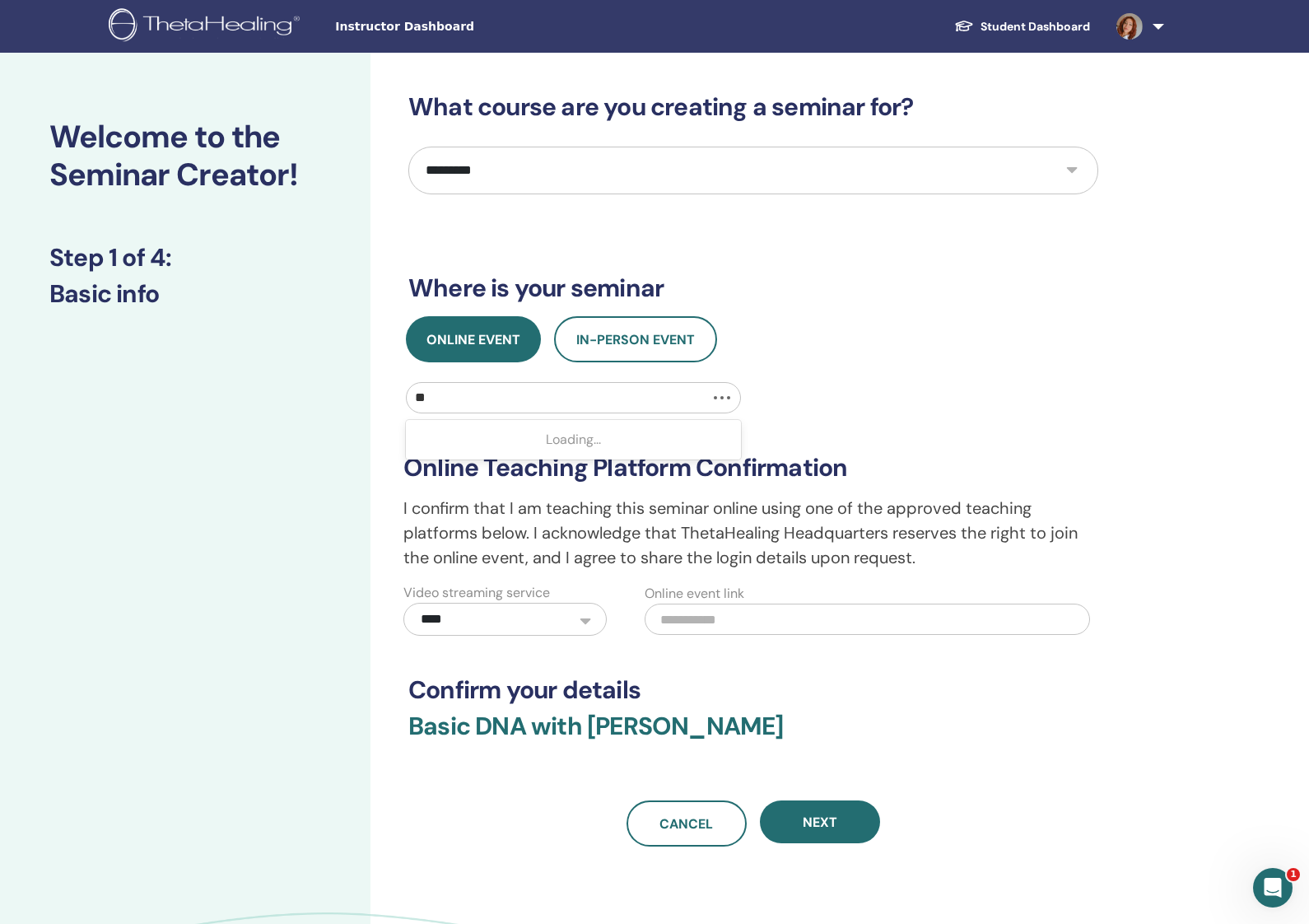
type input "***"
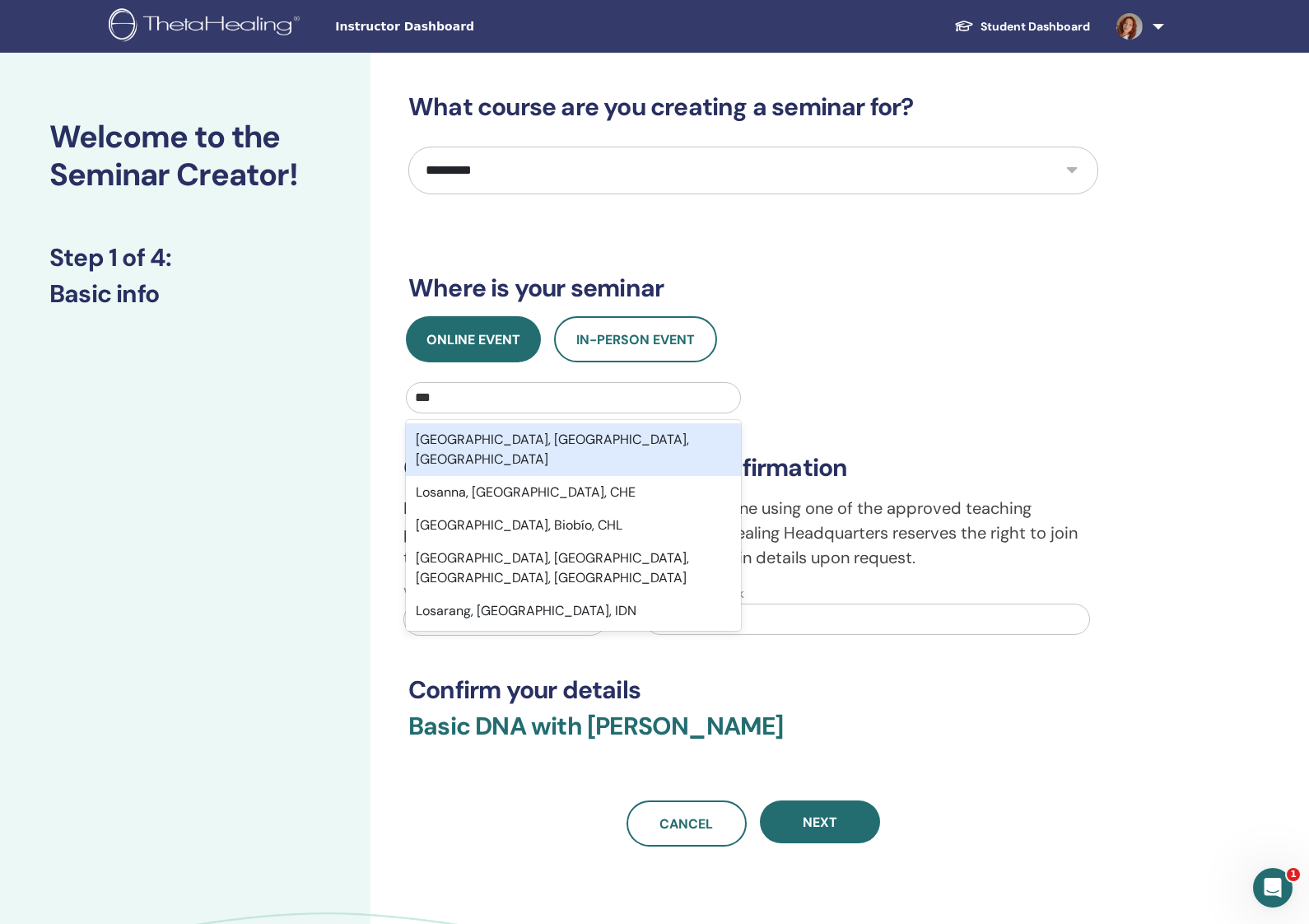
click at [560, 437] on div "Los Angeles, CA, USA" at bounding box center [573, 450] width 335 height 53
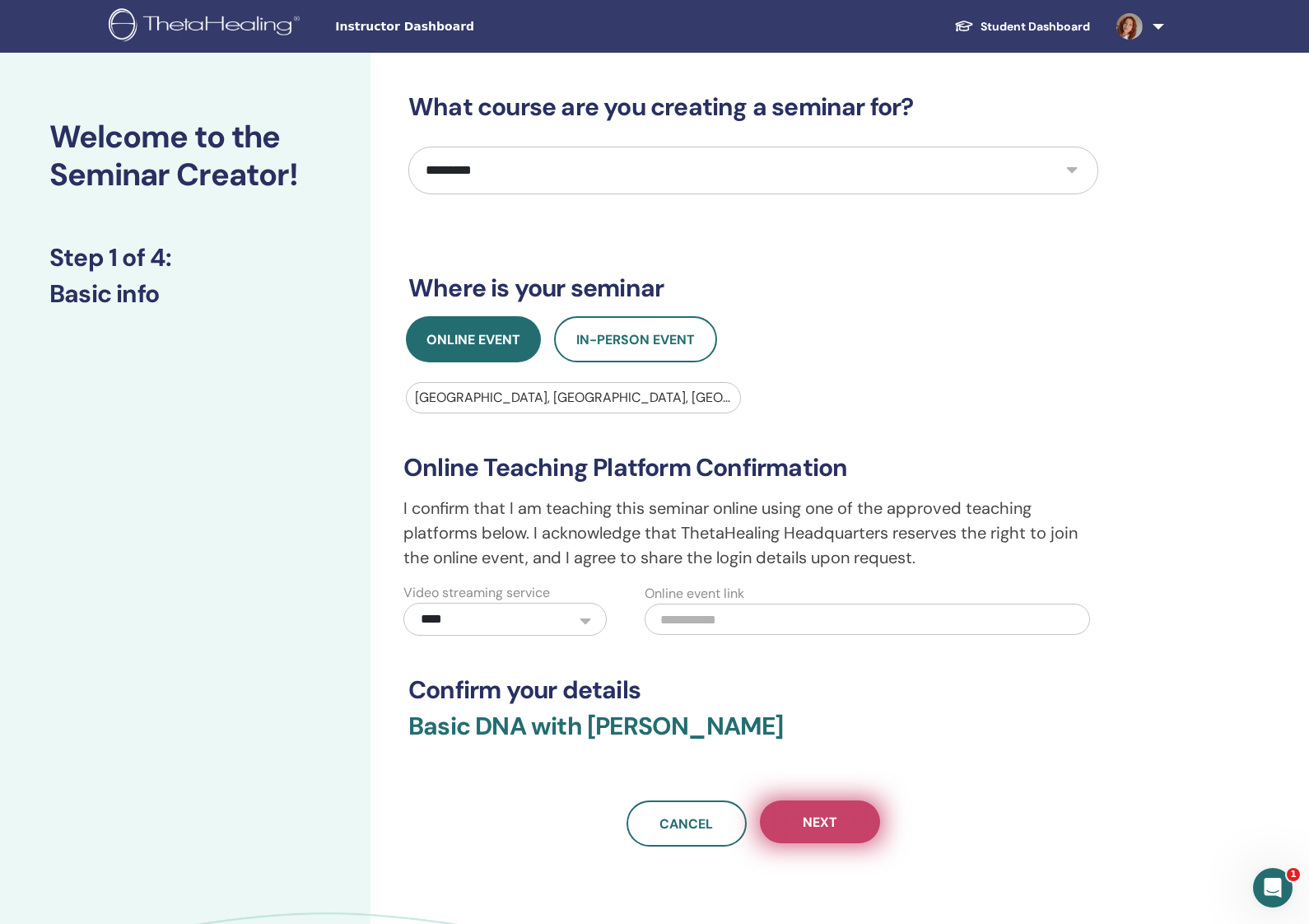
click at [849, 824] on button "Next" at bounding box center [820, 822] width 120 height 43
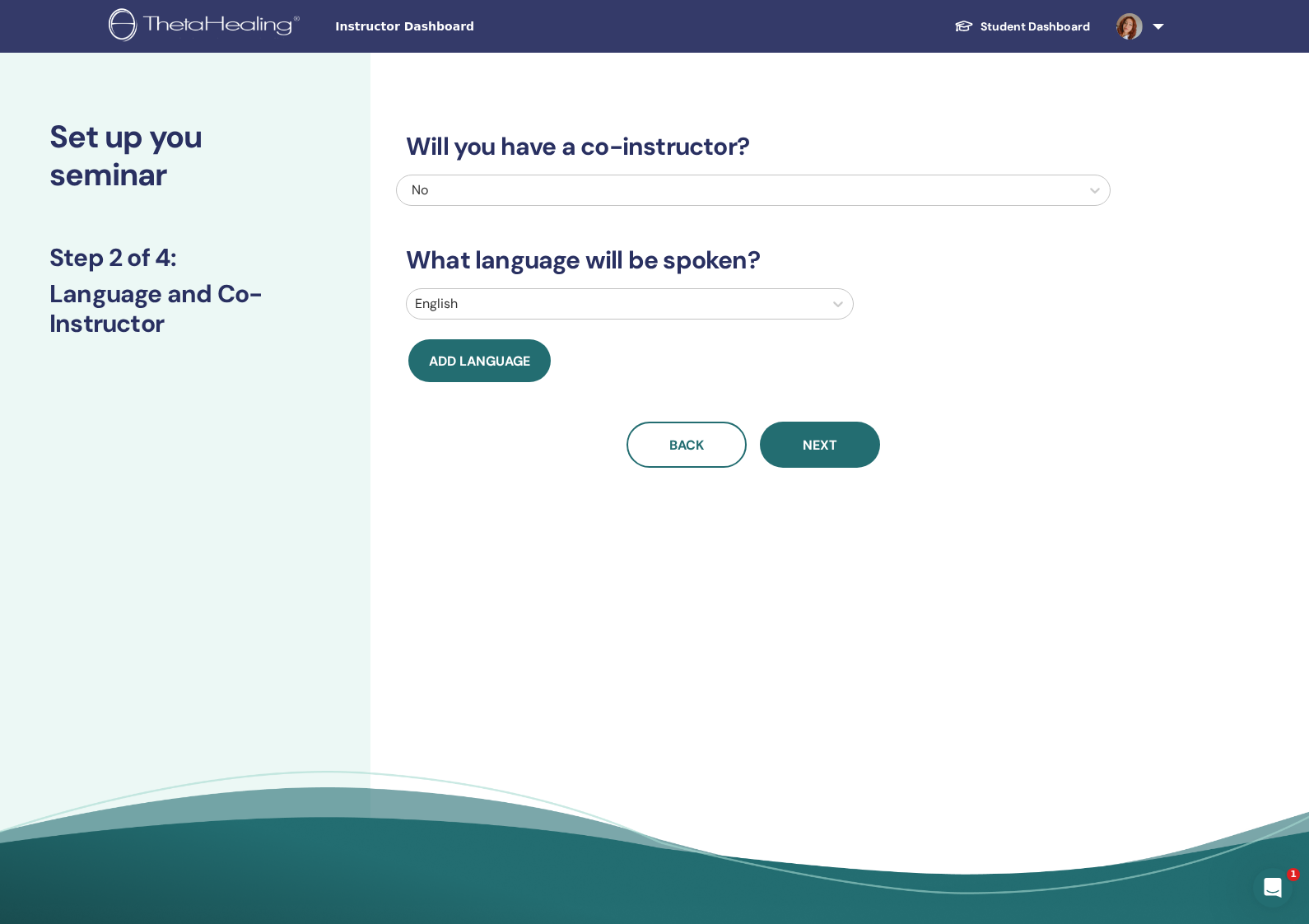
click at [626, 306] on div at bounding box center [614, 303] width 400 height 23
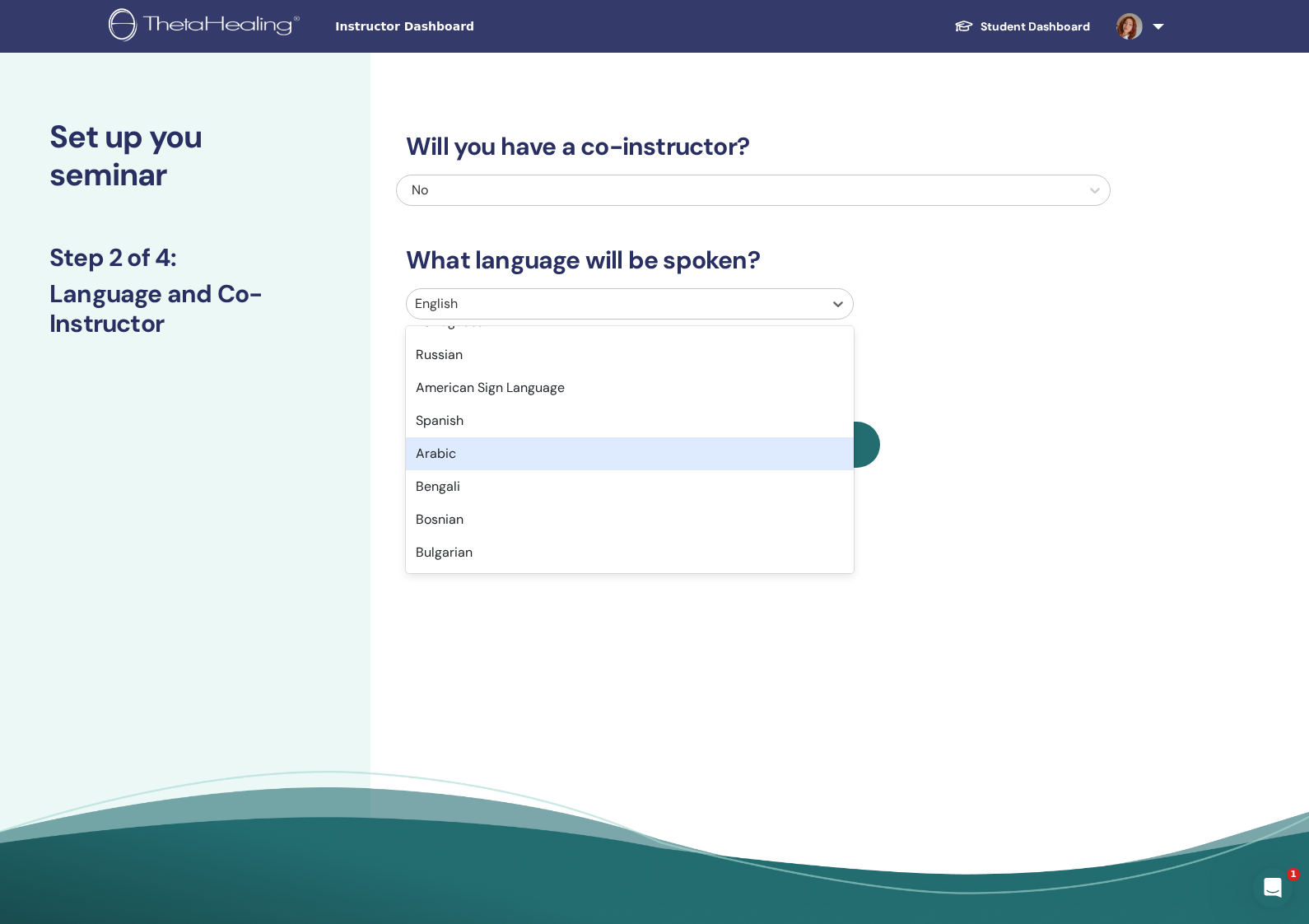
scroll to position [159, 0]
click at [569, 456] on div "Arabic" at bounding box center [629, 449] width 447 height 33
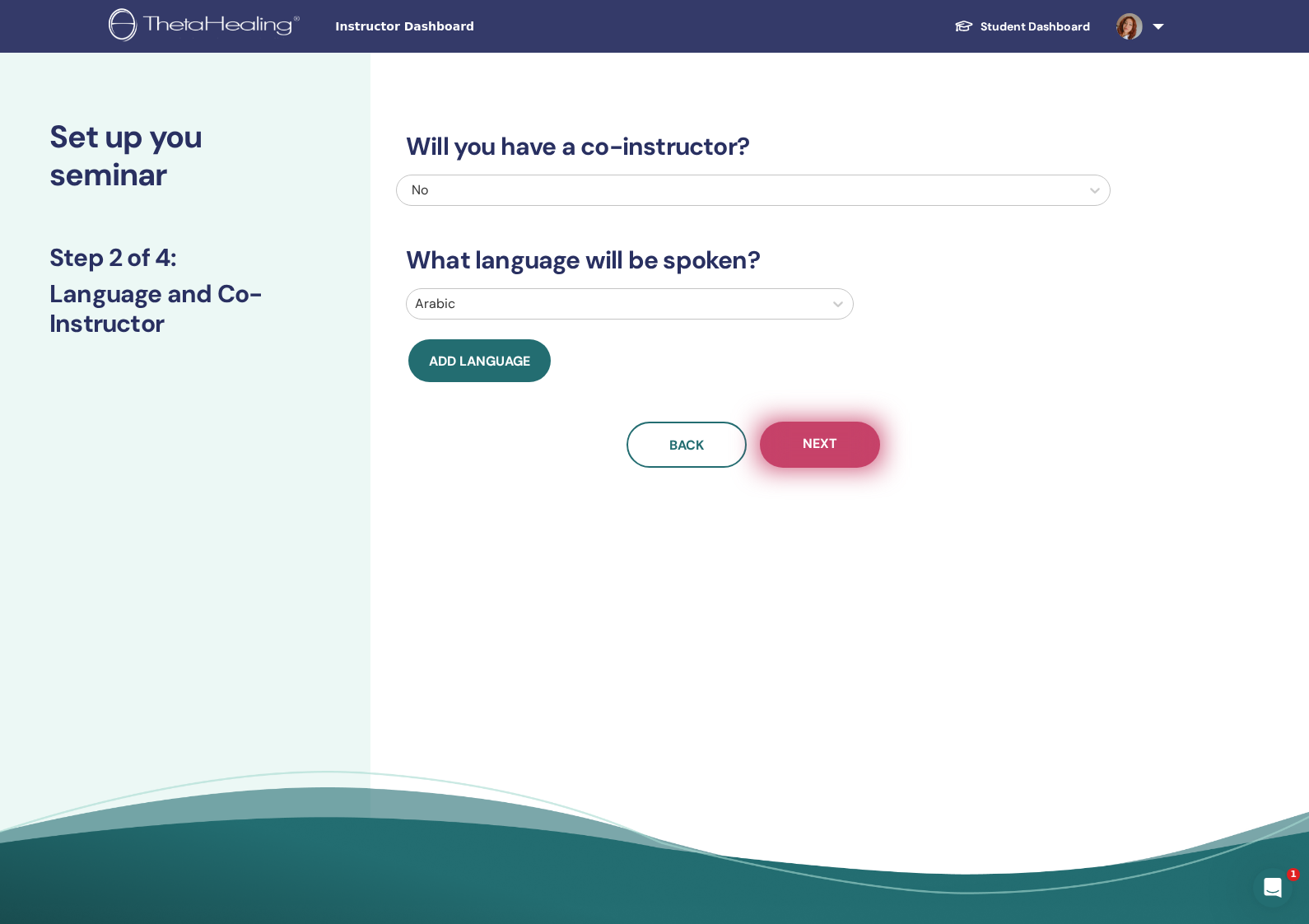
click at [835, 452] on button "Next" at bounding box center [820, 445] width 120 height 46
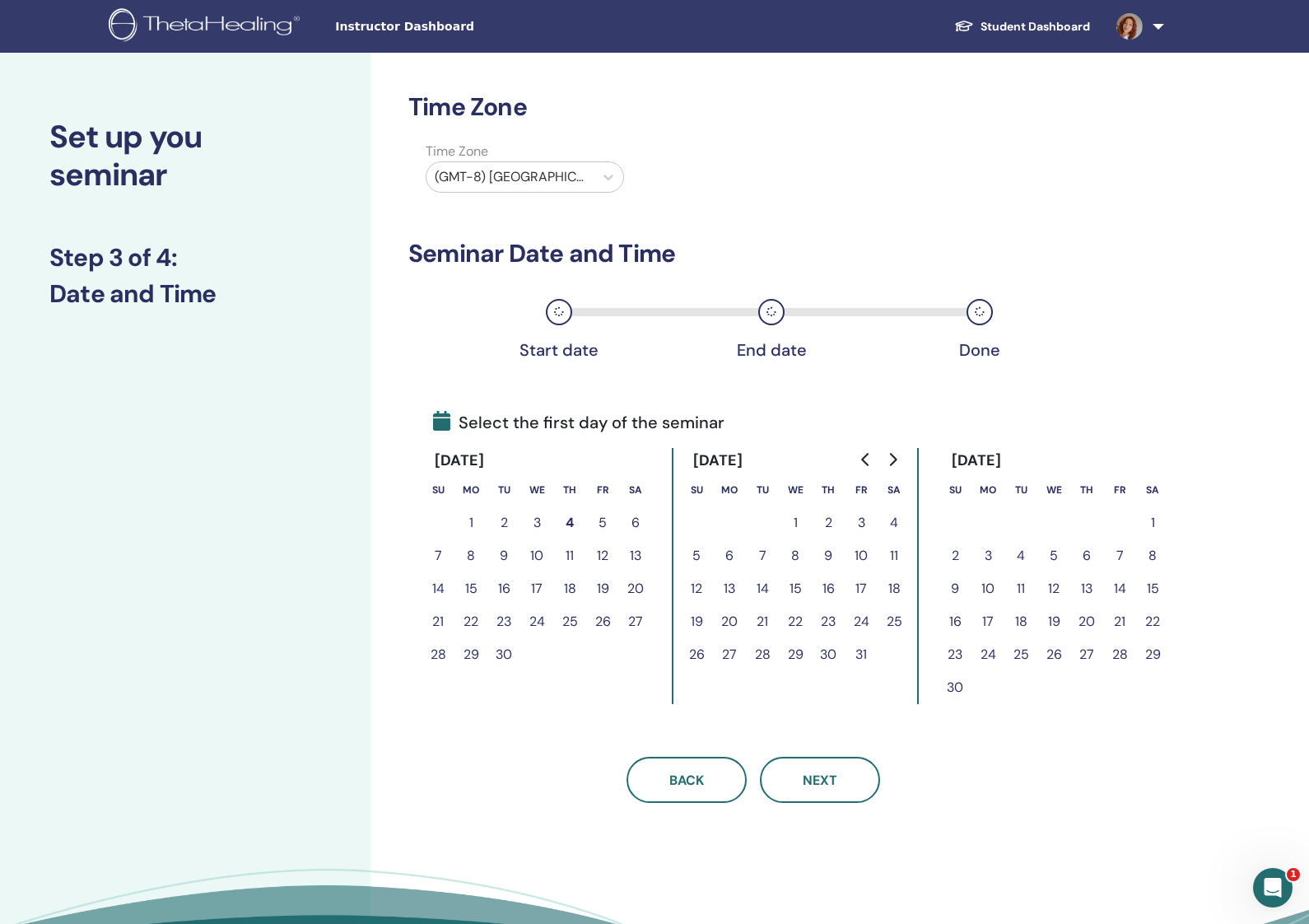
click at [504, 521] on button "2" at bounding box center [504, 523] width 33 height 33
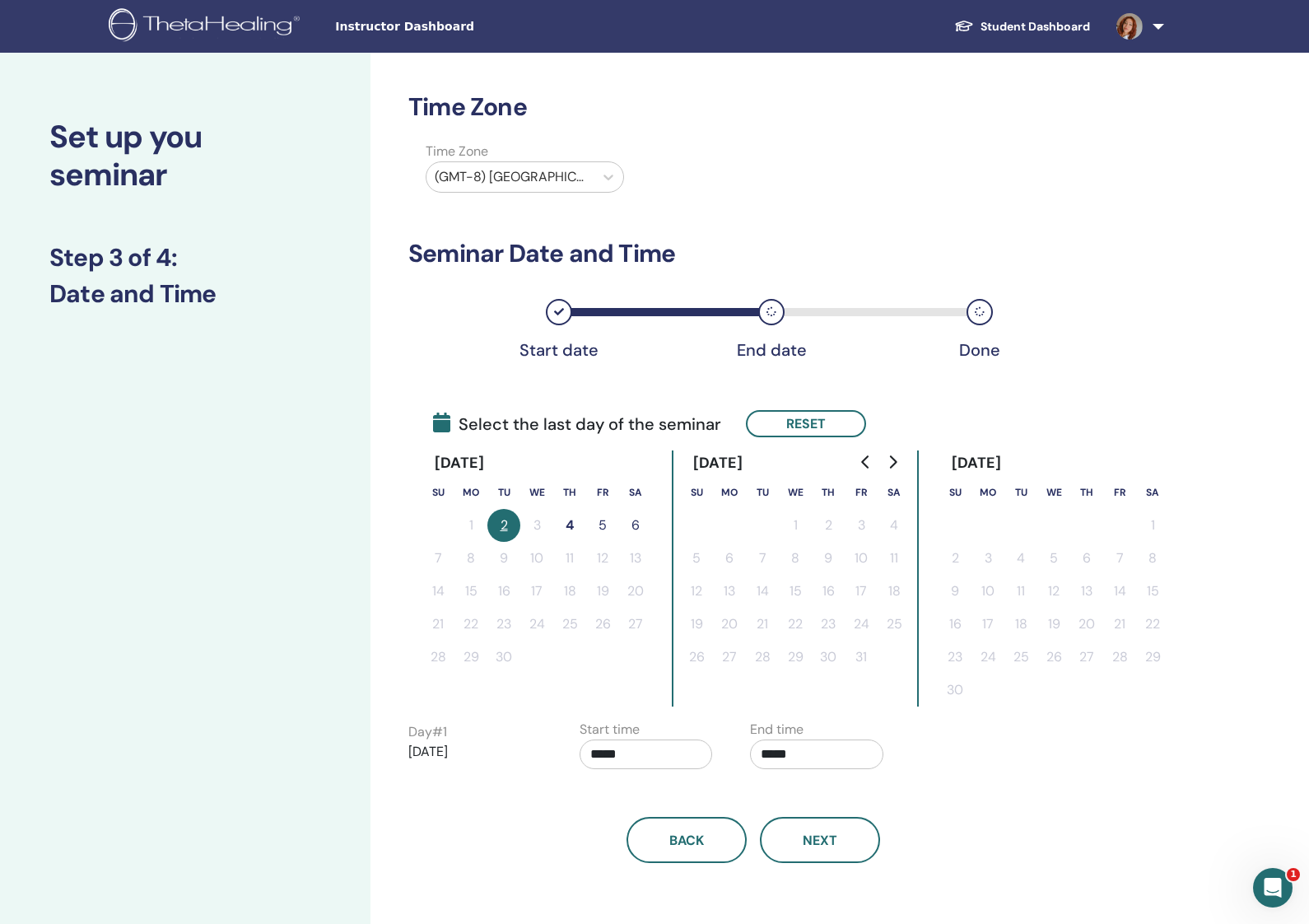
click at [572, 522] on button "4" at bounding box center [569, 525] width 33 height 33
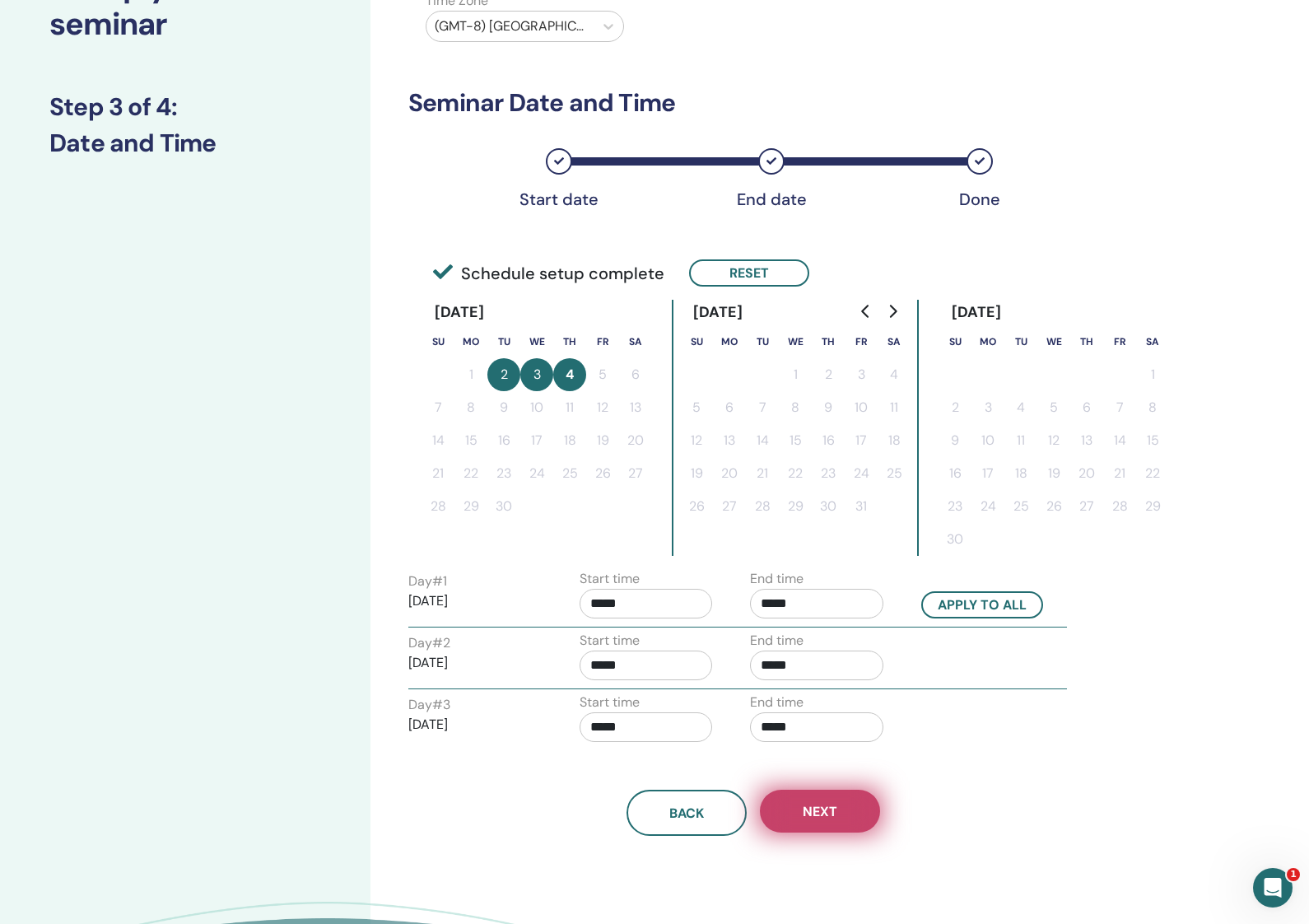
scroll to position [152, 0]
click at [850, 812] on button "Next" at bounding box center [820, 810] width 120 height 43
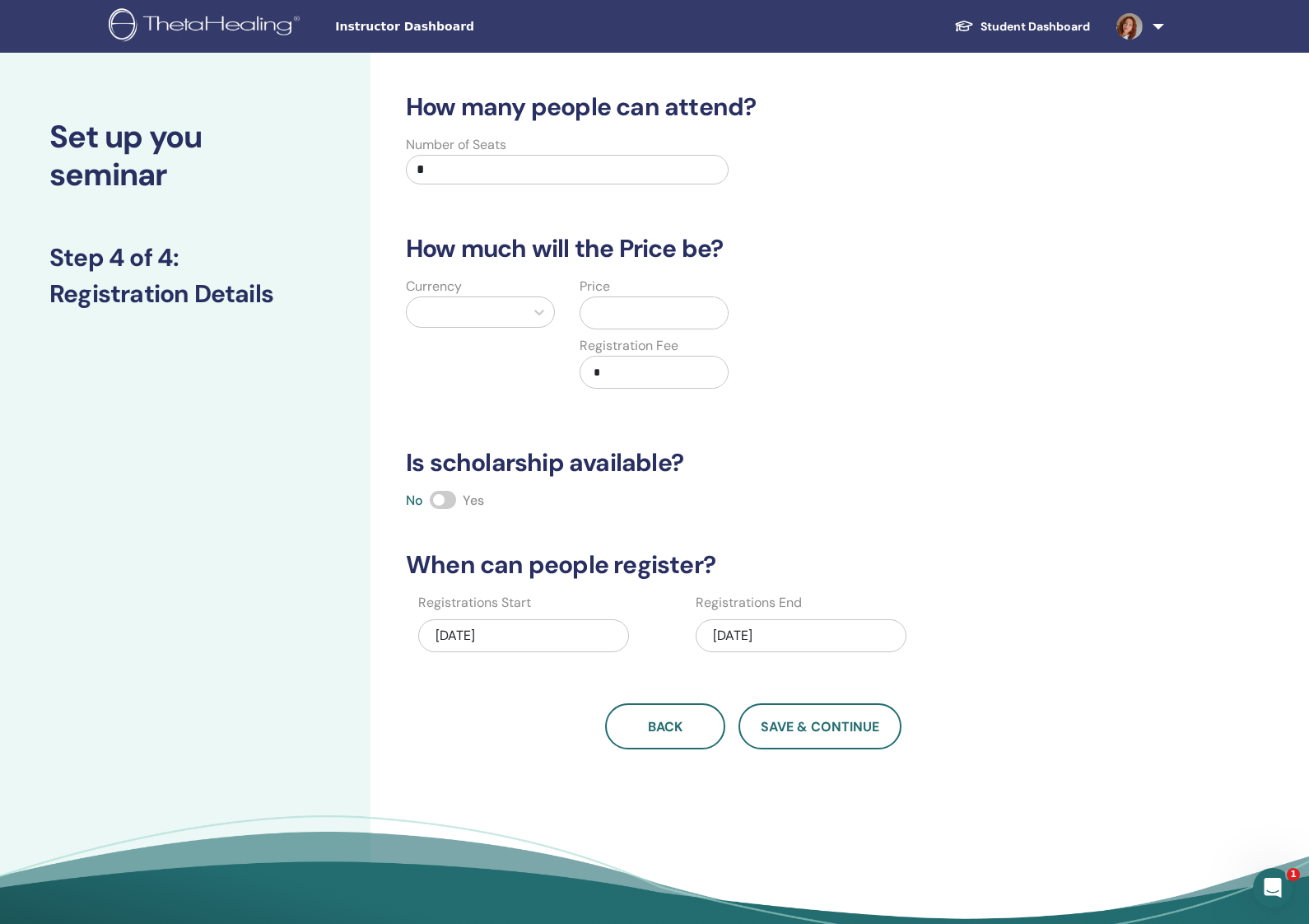
scroll to position [0, 0]
click at [822, 729] on span "Save & Continue" at bounding box center [820, 726] width 118 height 17
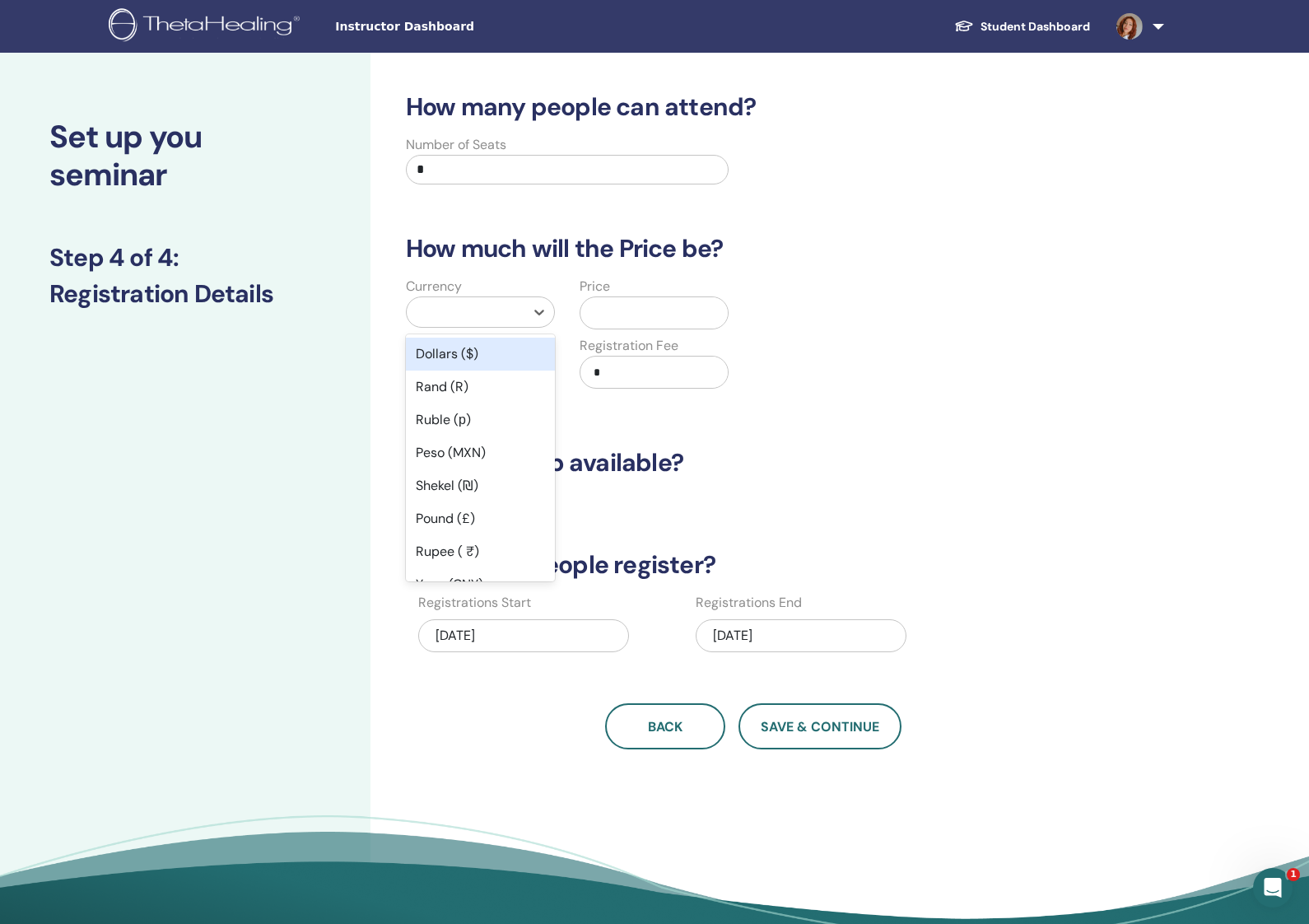
click at [514, 307] on div at bounding box center [465, 312] width 101 height 23
drag, startPoint x: 500, startPoint y: 347, endPoint x: 538, endPoint y: 338, distance: 39.1
click at [500, 347] on div "Dollars ($)" at bounding box center [480, 354] width 149 height 33
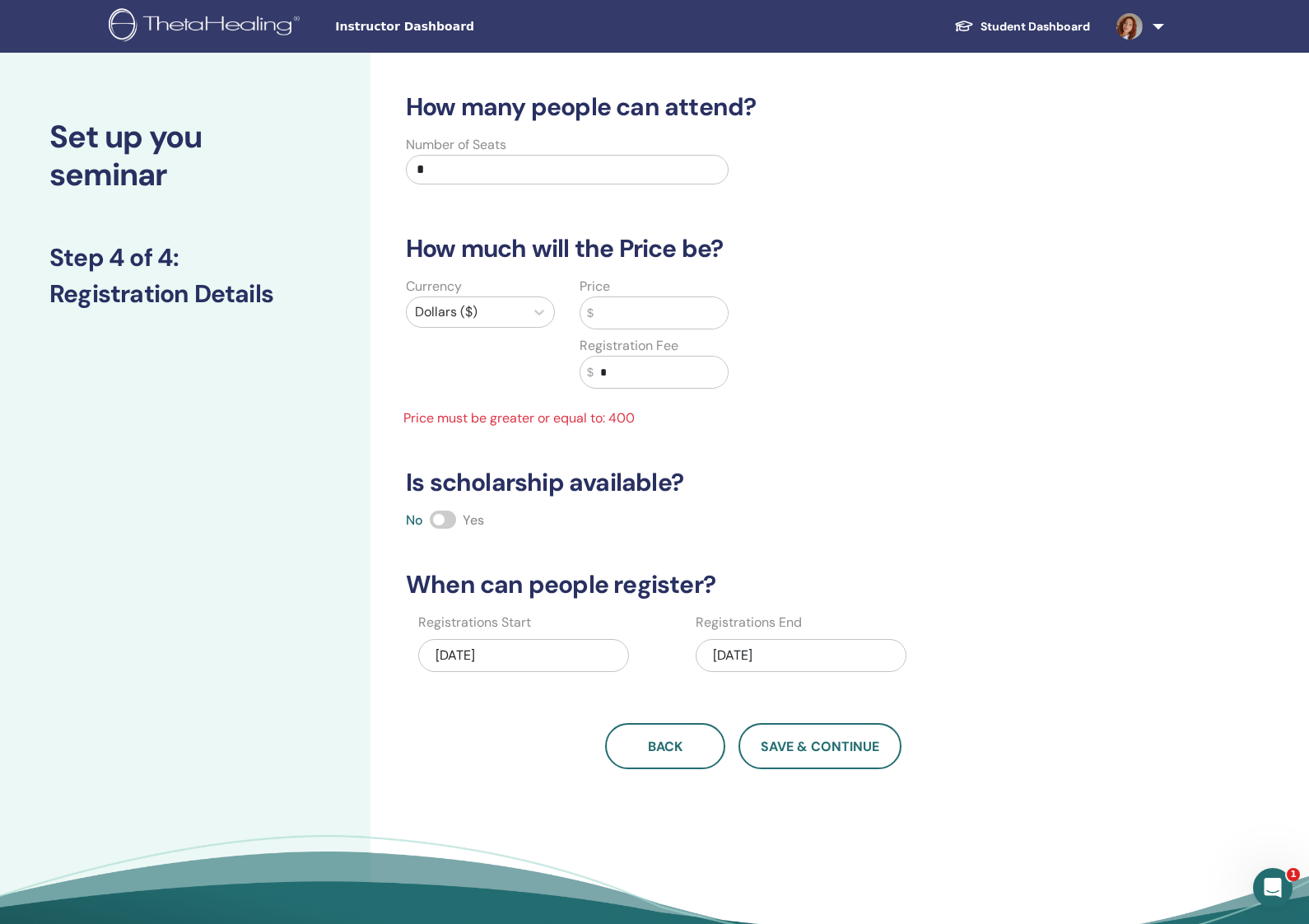
click at [656, 306] on input "text" at bounding box center [660, 313] width 134 height 32
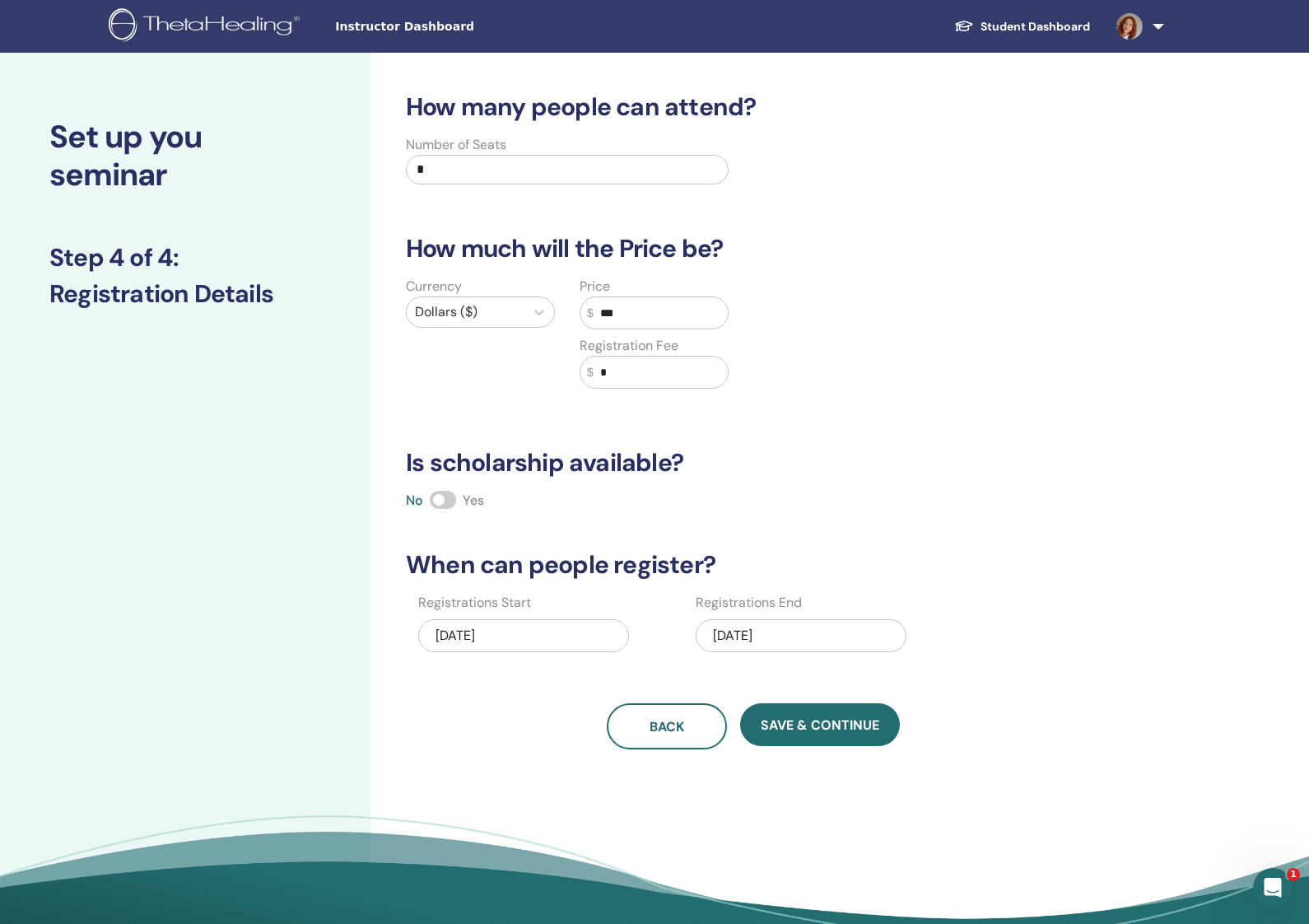
click at [845, 424] on div "How many people can attend? Number of Seats * How much will the Price be? Curre…" at bounding box center [753, 420] width 714 height 657
click at [648, 300] on input "***" at bounding box center [660, 313] width 134 height 32
click at [855, 431] on div "How many people can attend? Number of Seats * How much will the Price be? Curre…" at bounding box center [753, 420] width 714 height 657
click at [658, 317] on input "***" at bounding box center [660, 313] width 134 height 32
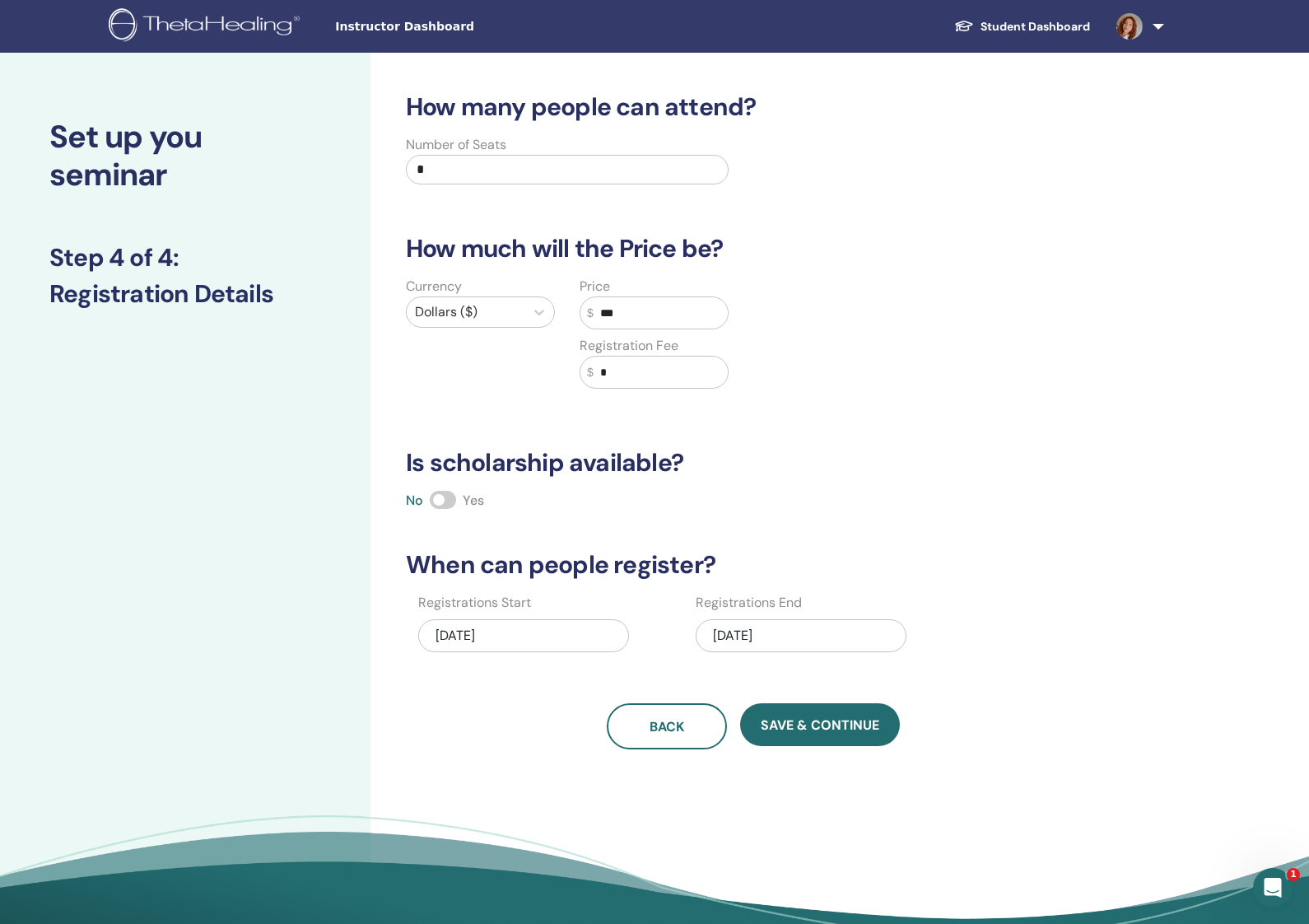
click at [659, 317] on input "***" at bounding box center [660, 313] width 134 height 32
type input "***"
drag, startPoint x: 953, startPoint y: 437, endPoint x: 941, endPoint y: 438, distance: 12.0
click at [952, 437] on div "How many people can attend? Number of Seats * How much will the Price be? Curre…" at bounding box center [753, 420] width 714 height 657
drag, startPoint x: 852, startPoint y: 727, endPoint x: 861, endPoint y: 725, distance: 9.2
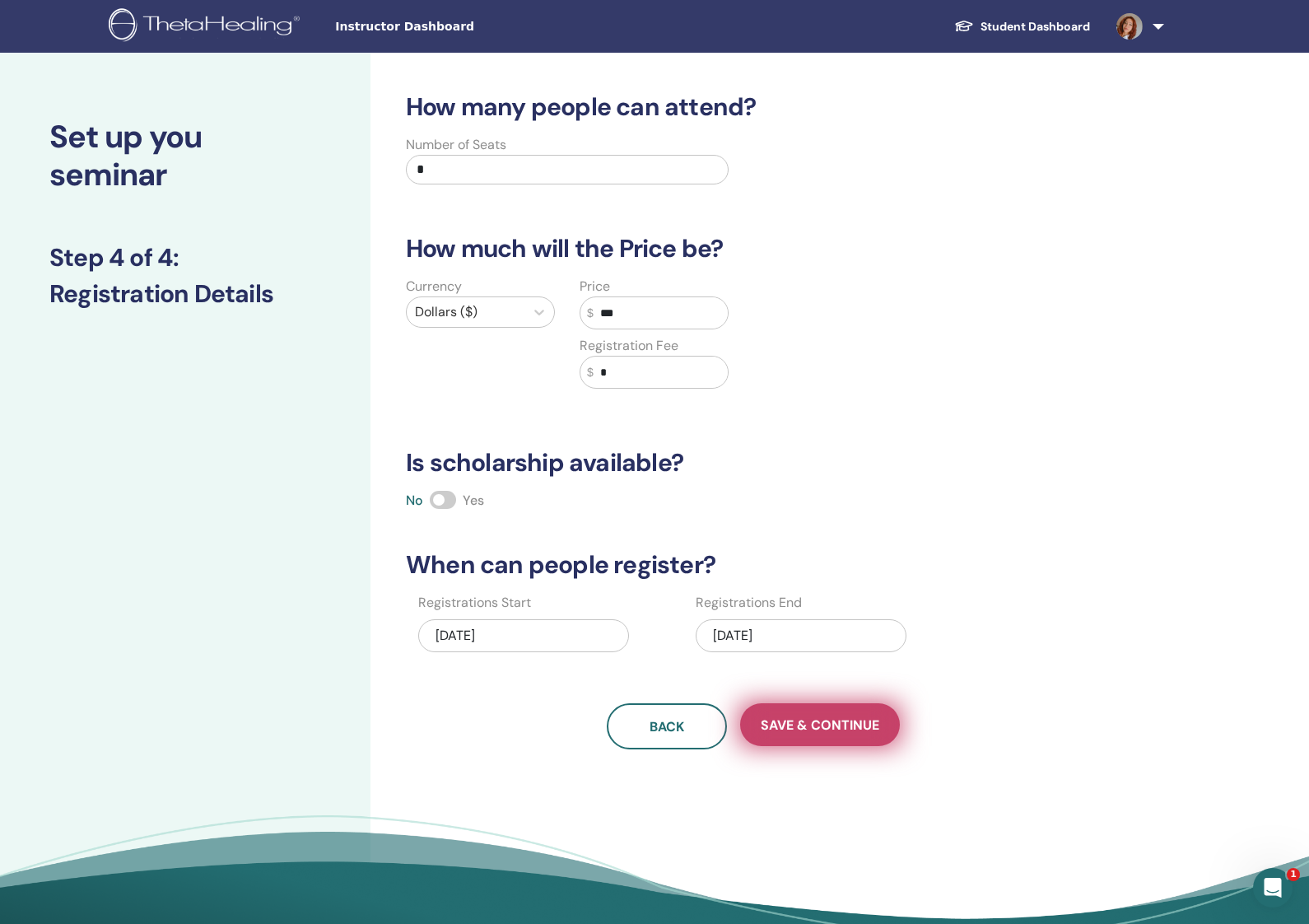
click at [852, 727] on span "Save & Continue" at bounding box center [820, 725] width 118 height 17
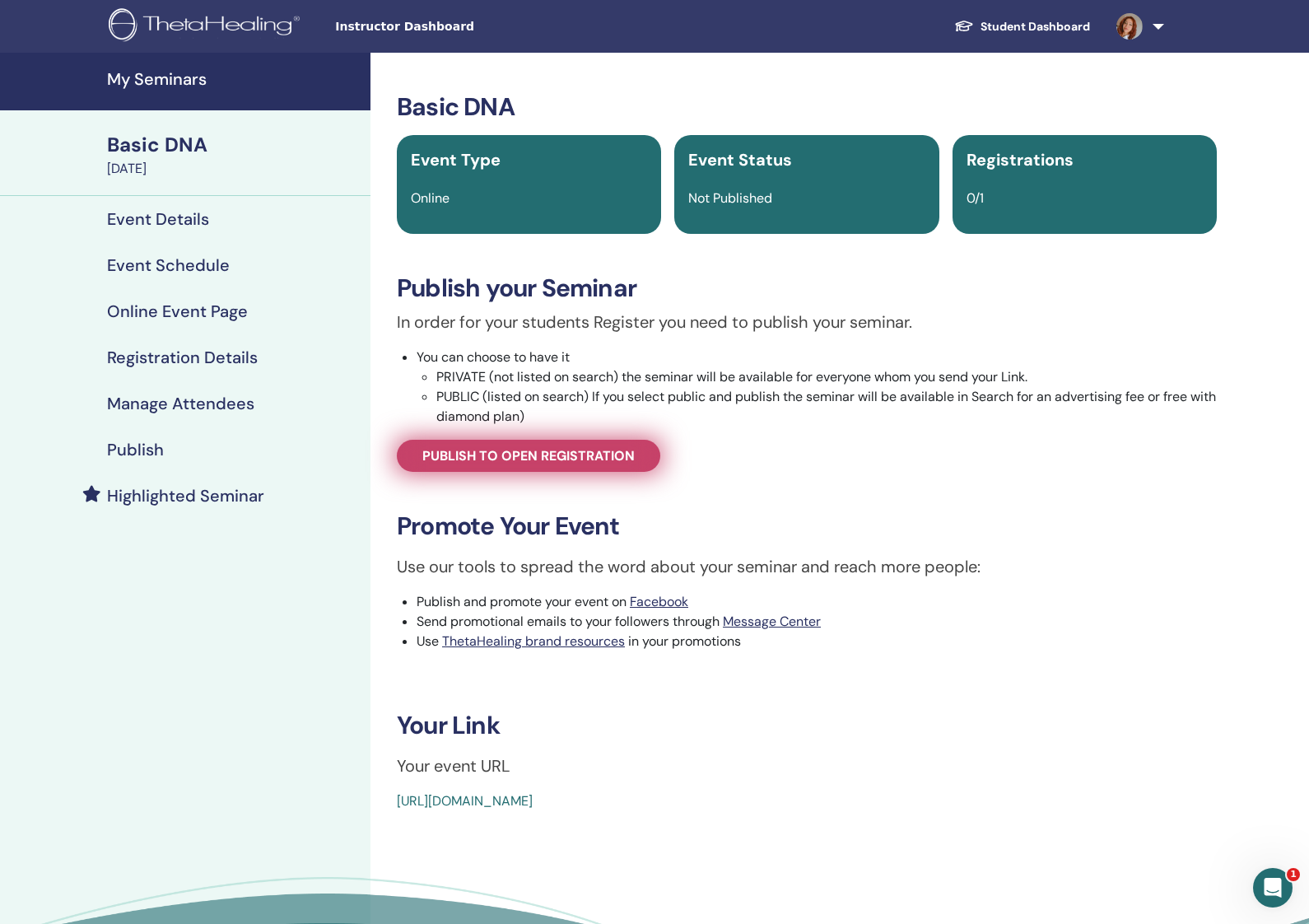
click at [544, 451] on span "Publish to open registration" at bounding box center [528, 456] width 212 height 17
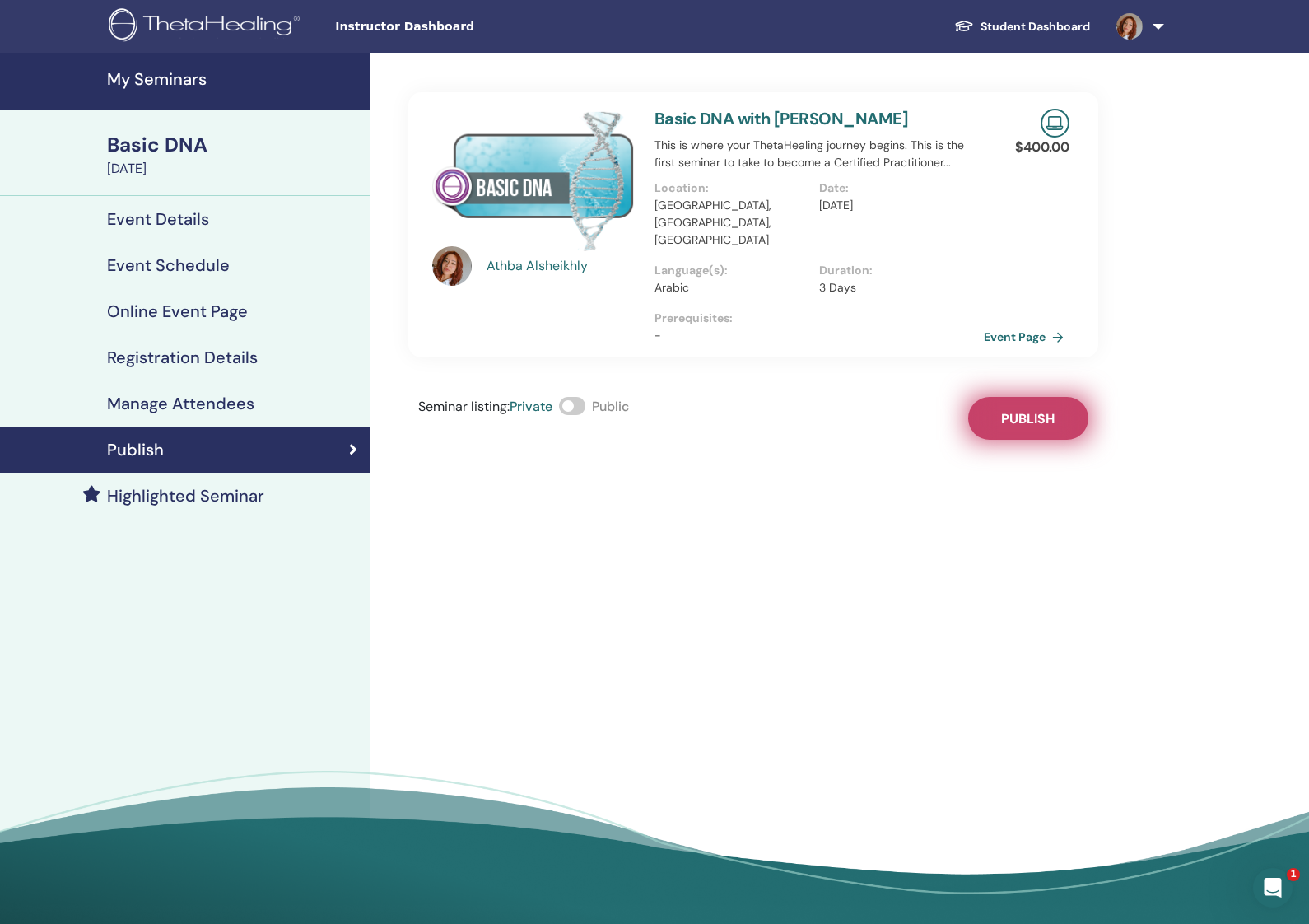
click at [1028, 410] on span "Publish" at bounding box center [1028, 419] width 54 height 17
click at [1031, 325] on link "Event Page" at bounding box center [1029, 337] width 86 height 25
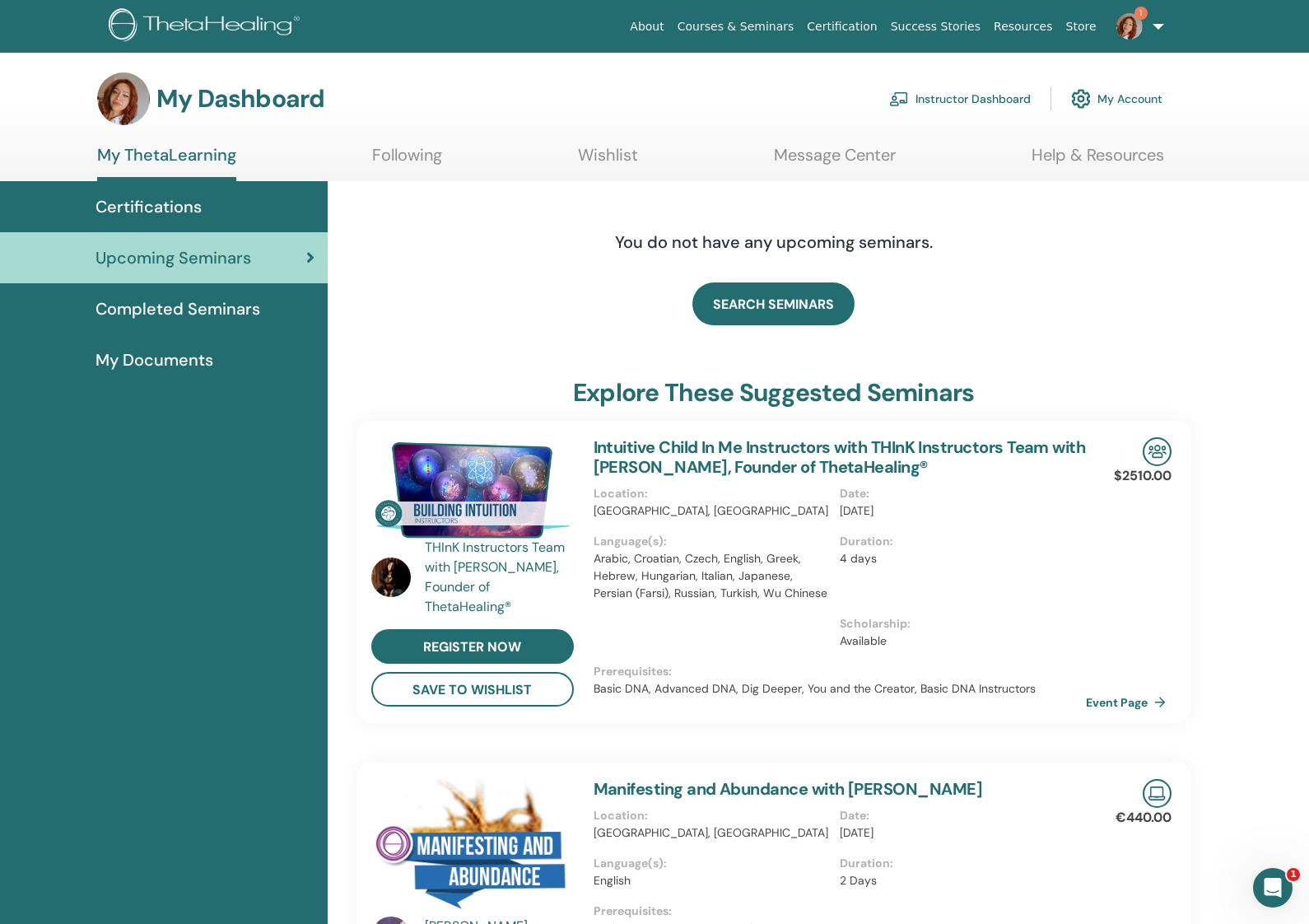
click at [954, 107] on link "Instructor Dashboard" at bounding box center [960, 99] width 141 height 37
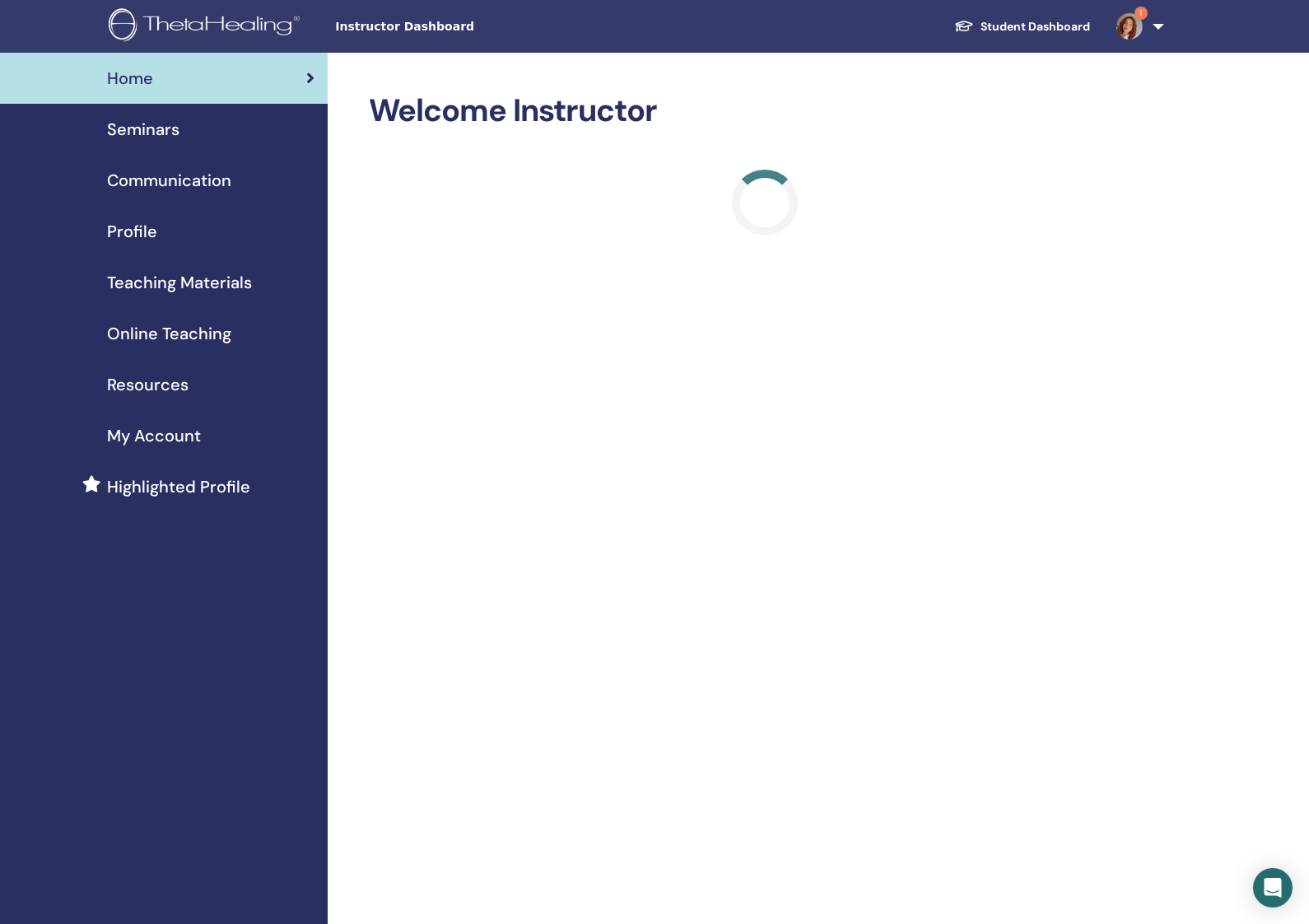
click at [165, 132] on span "Seminars" at bounding box center [143, 129] width 72 height 25
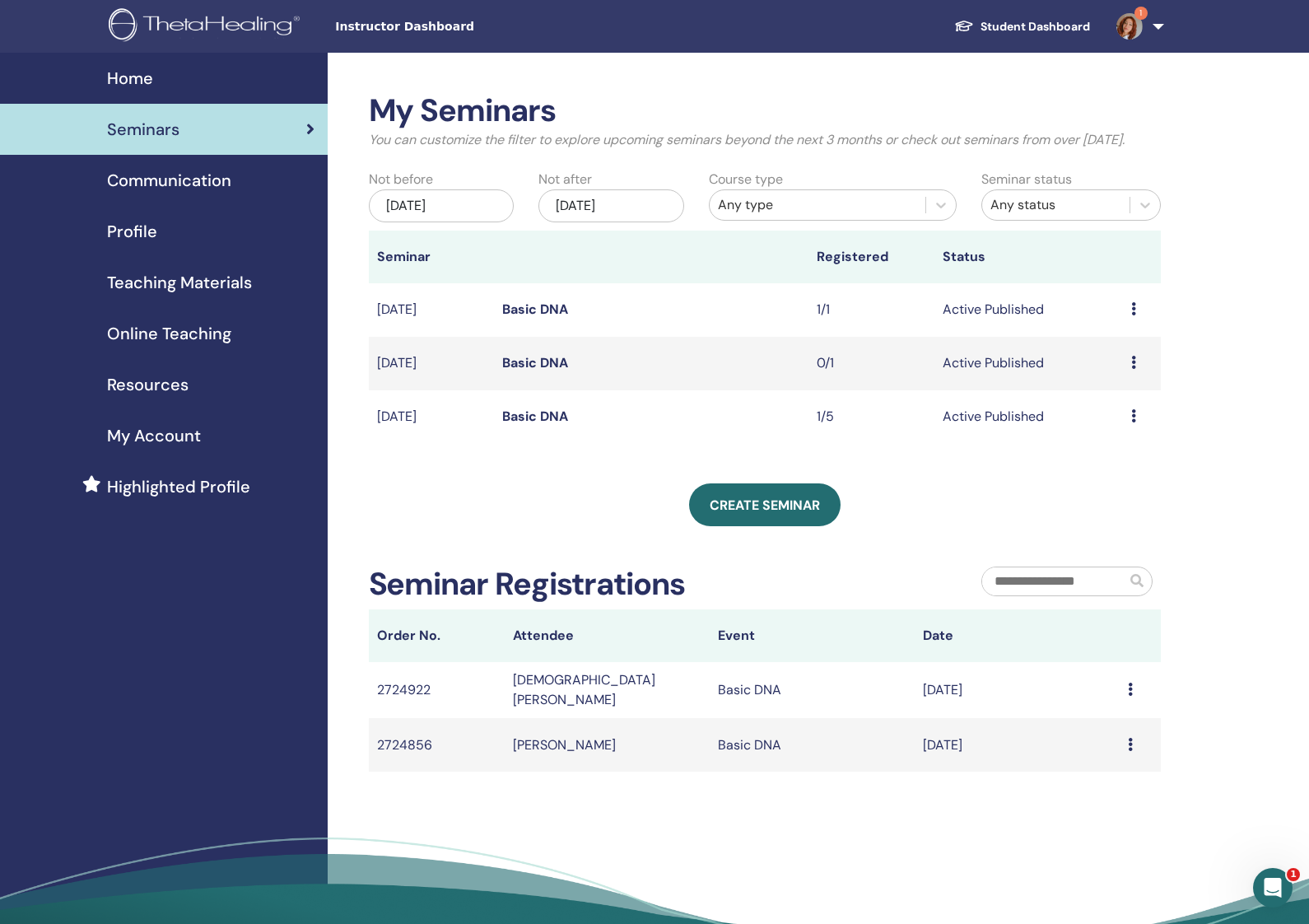
click at [1136, 315] on icon at bounding box center [1133, 309] width 5 height 13
drag, startPoint x: 966, startPoint y: 375, endPoint x: 977, endPoint y: 377, distance: 11.2
click at [966, 375] on td "Active Published" at bounding box center [1028, 363] width 188 height 54
click at [1133, 369] on icon at bounding box center [1133, 361] width 5 height 13
click at [1128, 462] on p "Cancel" at bounding box center [1114, 468] width 62 height 20
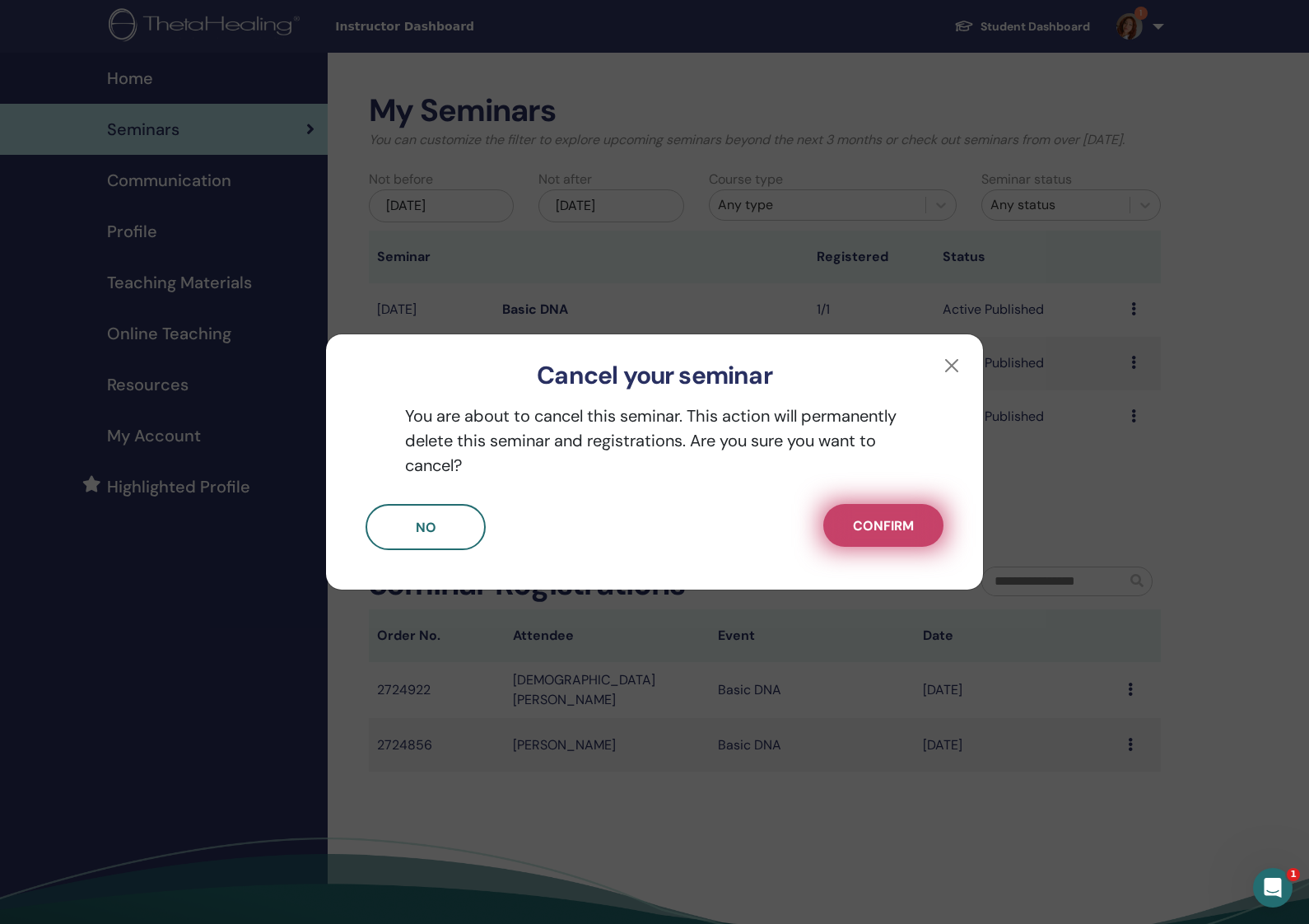
click at [926, 524] on button "Confirm" at bounding box center [883, 525] width 120 height 43
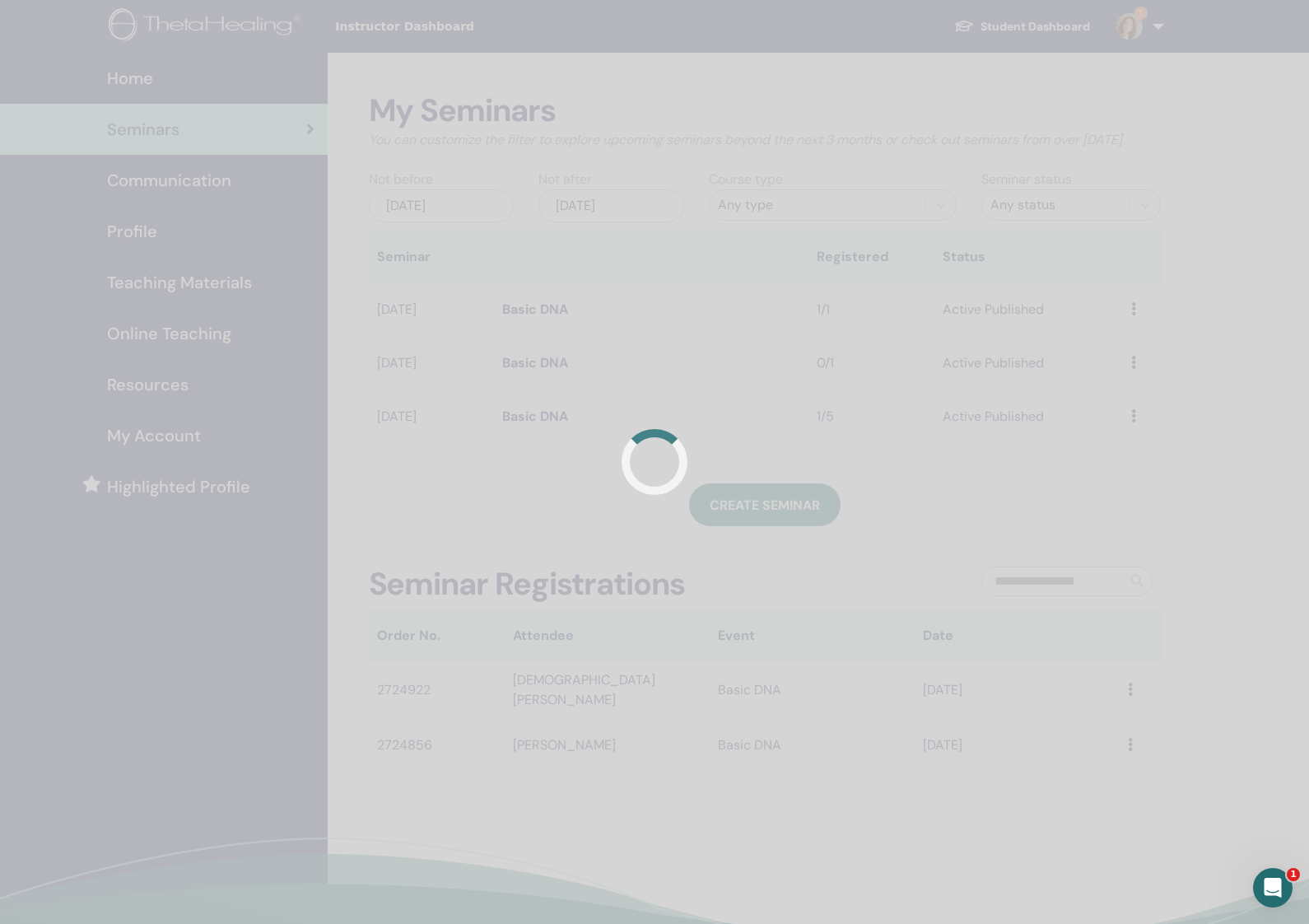
scroll to position [1, 0]
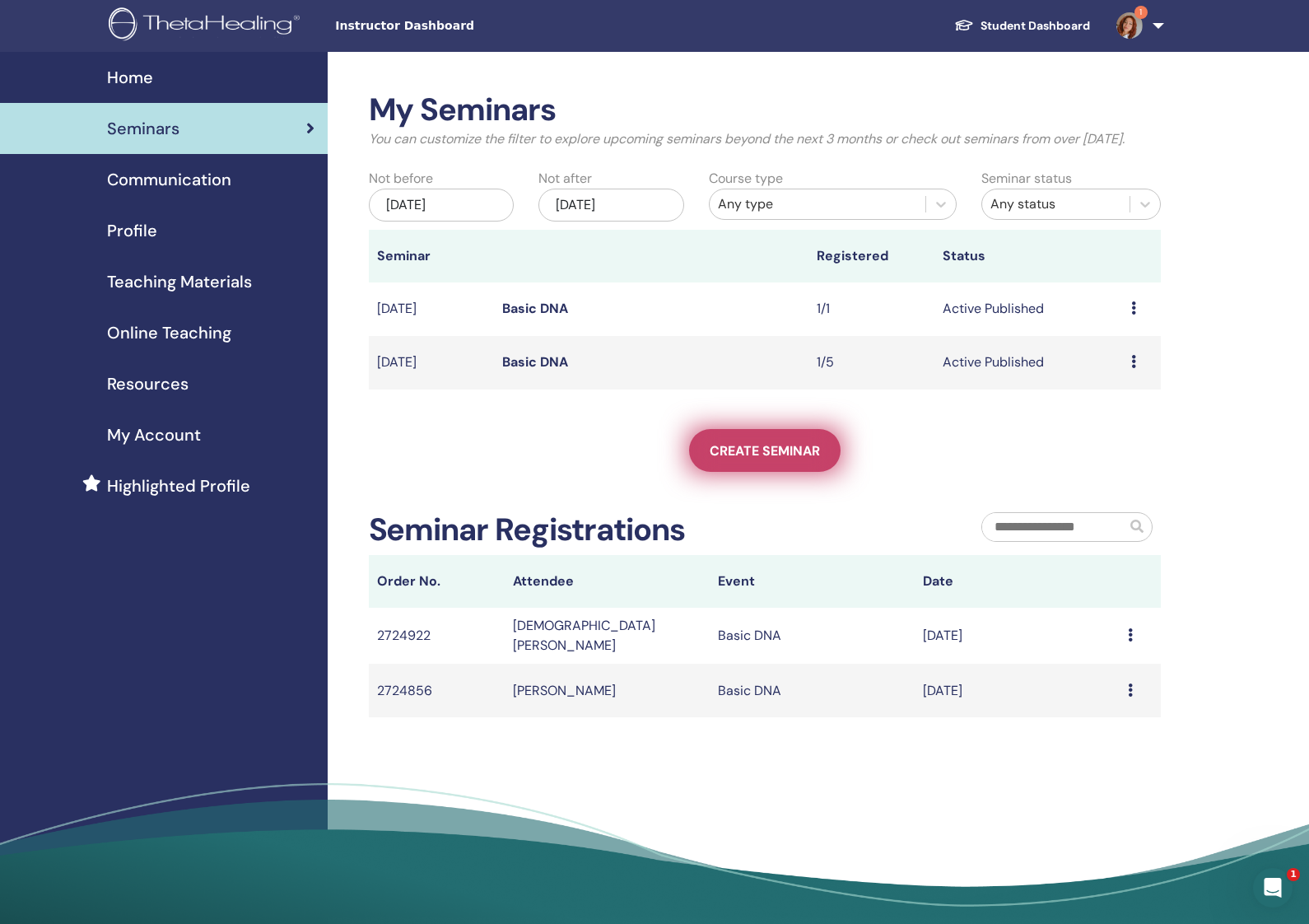
click at [804, 459] on span "Create seminar" at bounding box center [764, 451] width 110 height 17
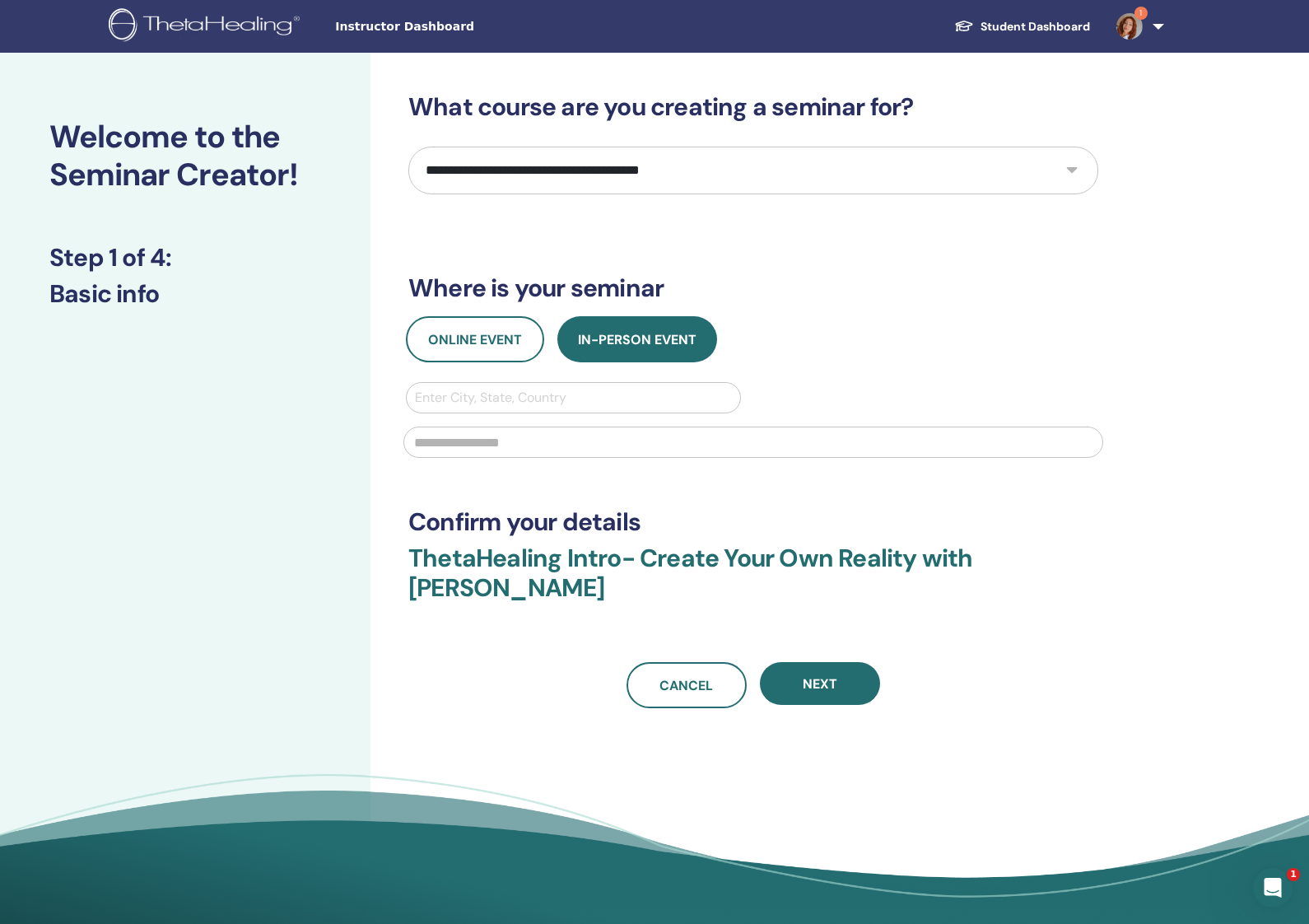
select select "*"
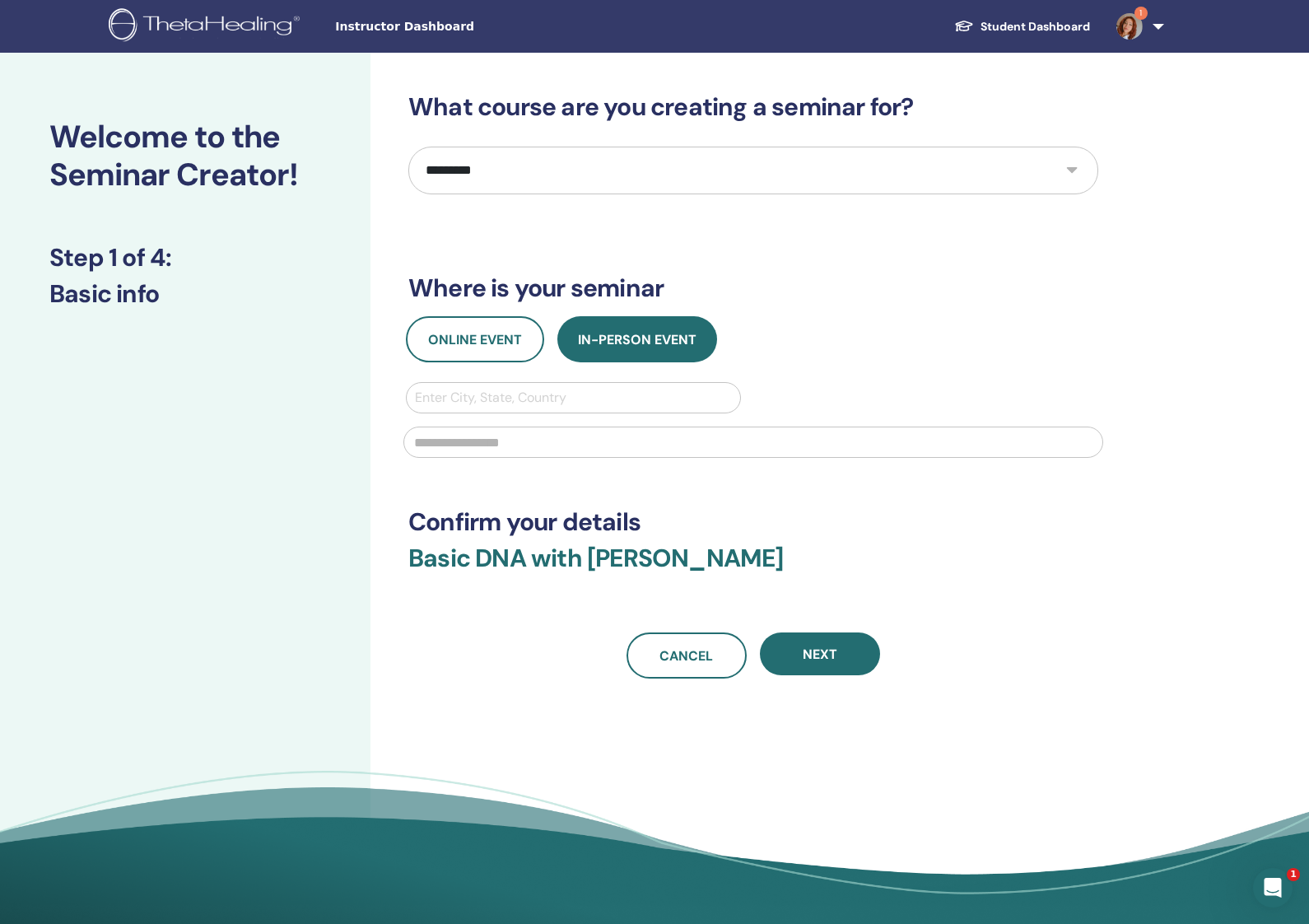
drag, startPoint x: 513, startPoint y: 344, endPoint x: 557, endPoint y: 404, distance: 74.4
click at [513, 344] on span "Online Event" at bounding box center [475, 339] width 94 height 17
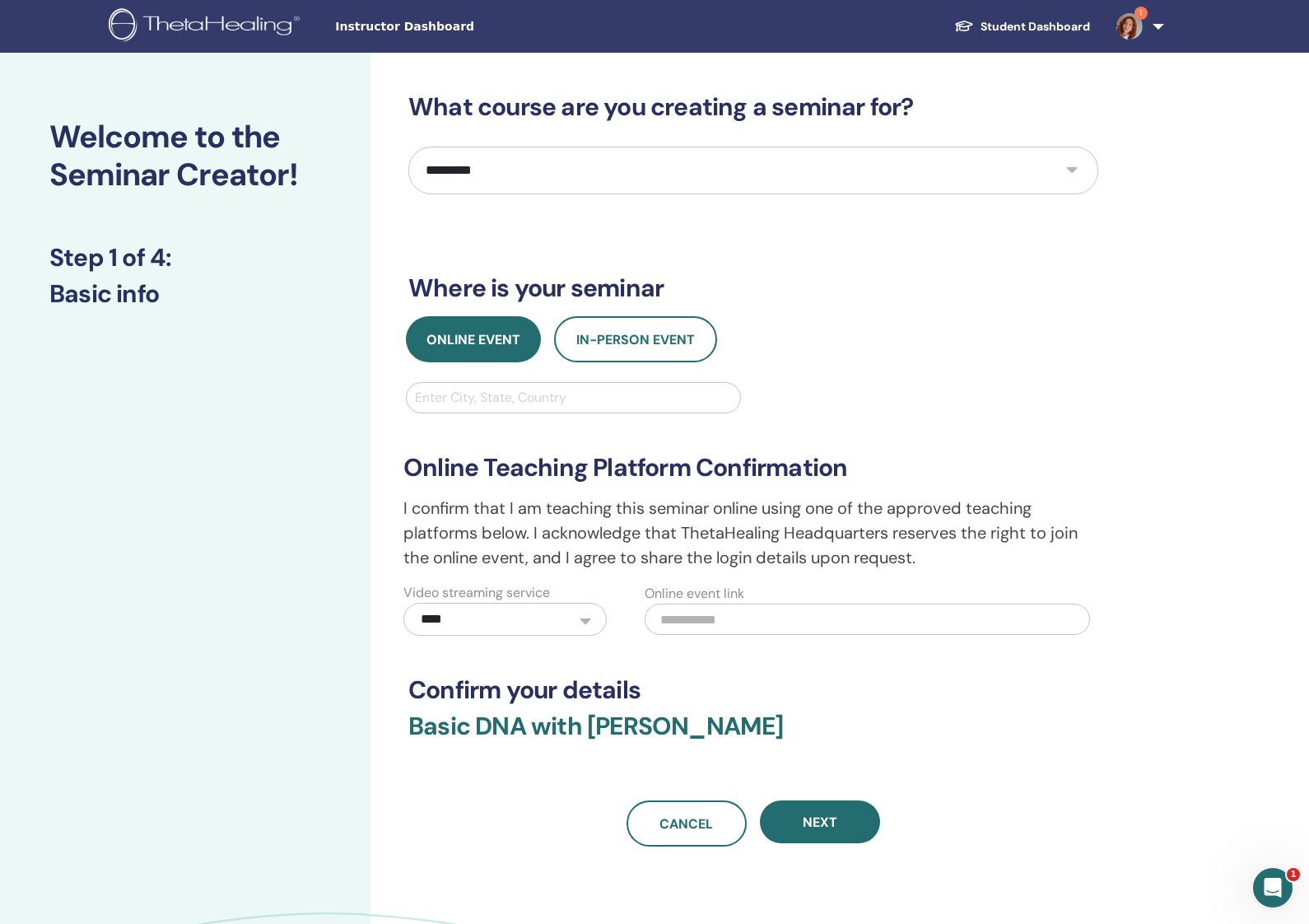
drag, startPoint x: 845, startPoint y: 823, endPoint x: 925, endPoint y: 791, distance: 86.2
click at [845, 823] on button "Next" at bounding box center [820, 822] width 120 height 43
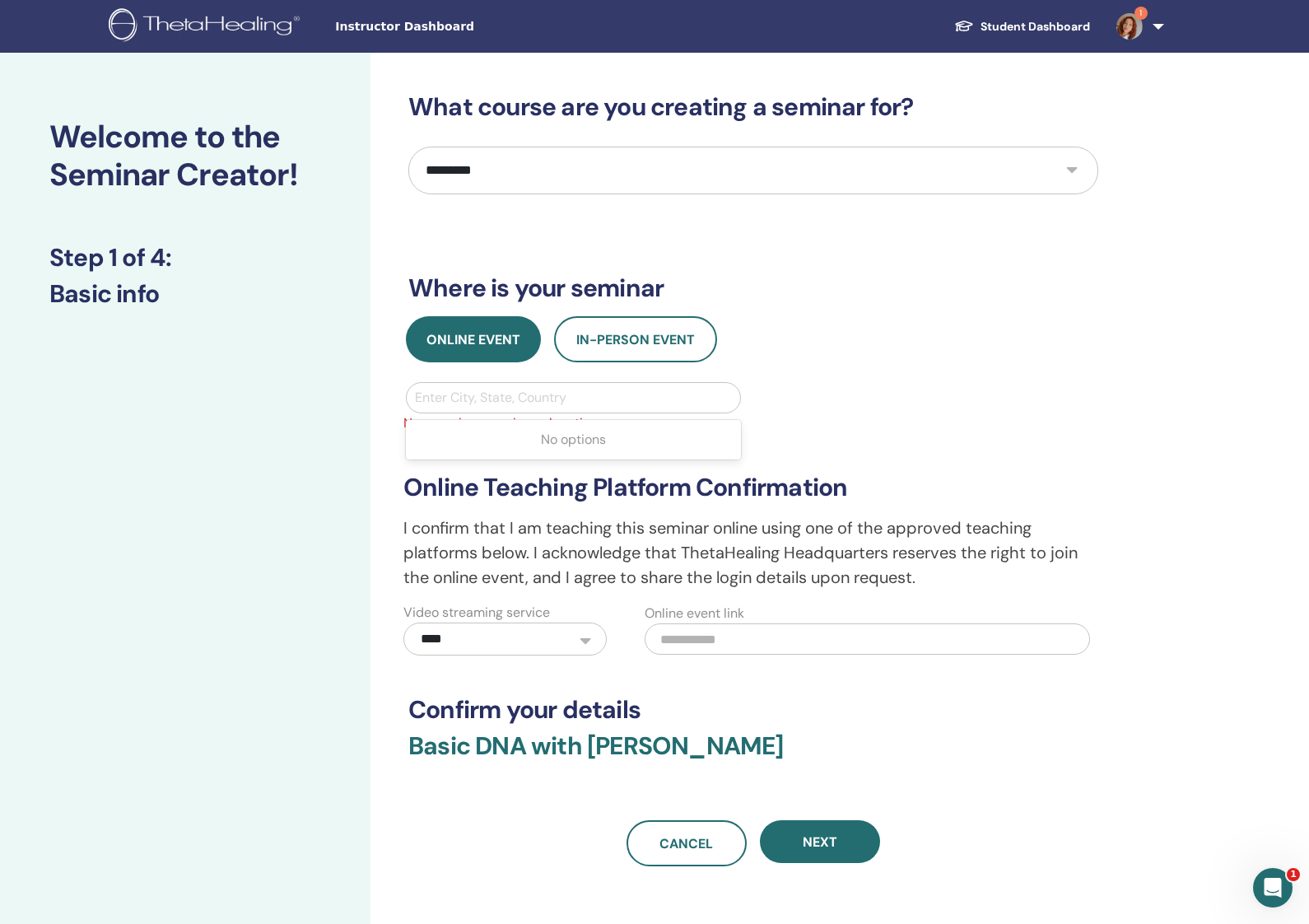
click at [509, 401] on div "Enter City, State, Country" at bounding box center [574, 397] width 317 height 20
type input "***"
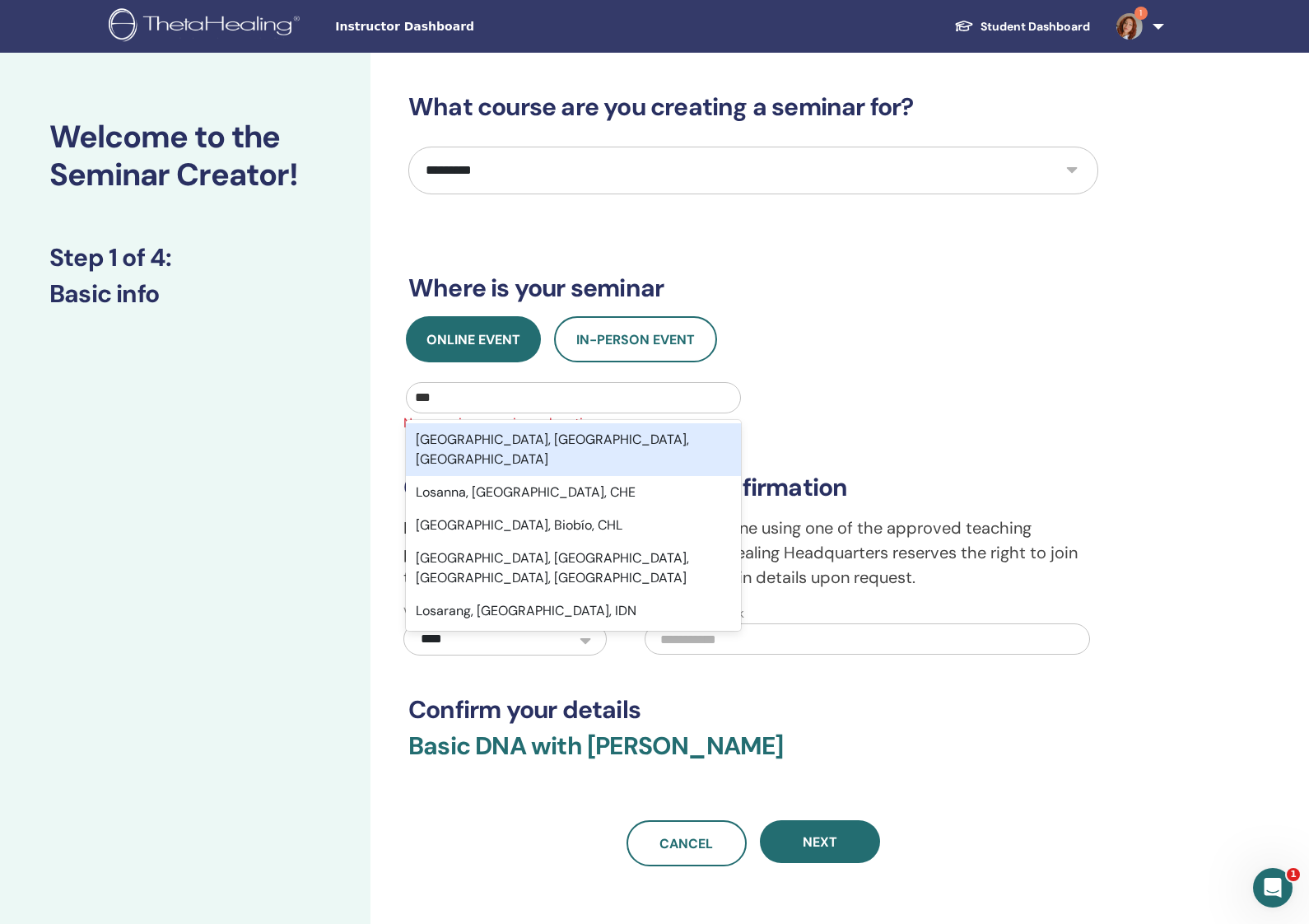
click at [581, 438] on div "Los Angeles, CA, USA" at bounding box center [573, 450] width 335 height 53
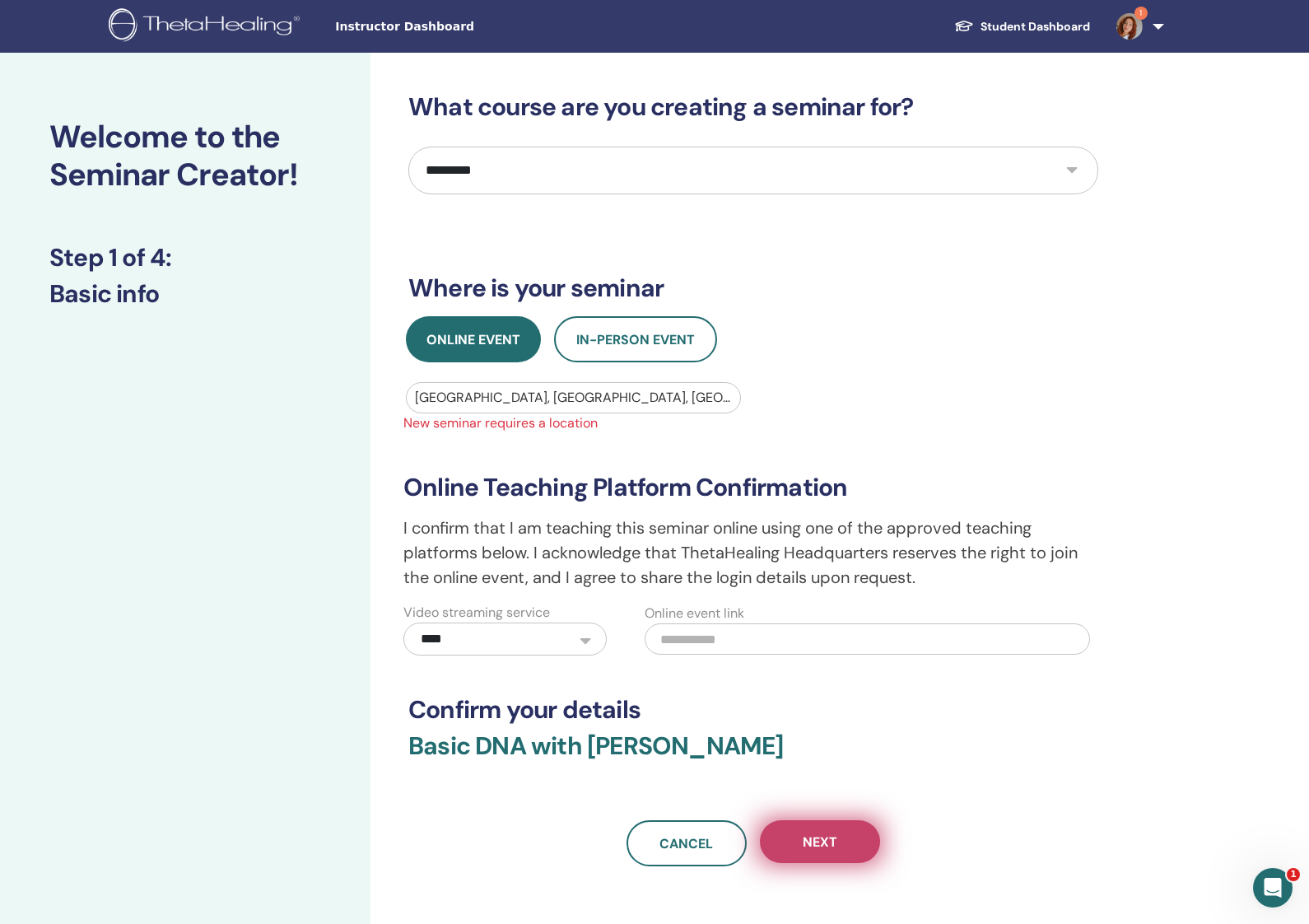
click at [842, 847] on button "Next" at bounding box center [820, 841] width 120 height 43
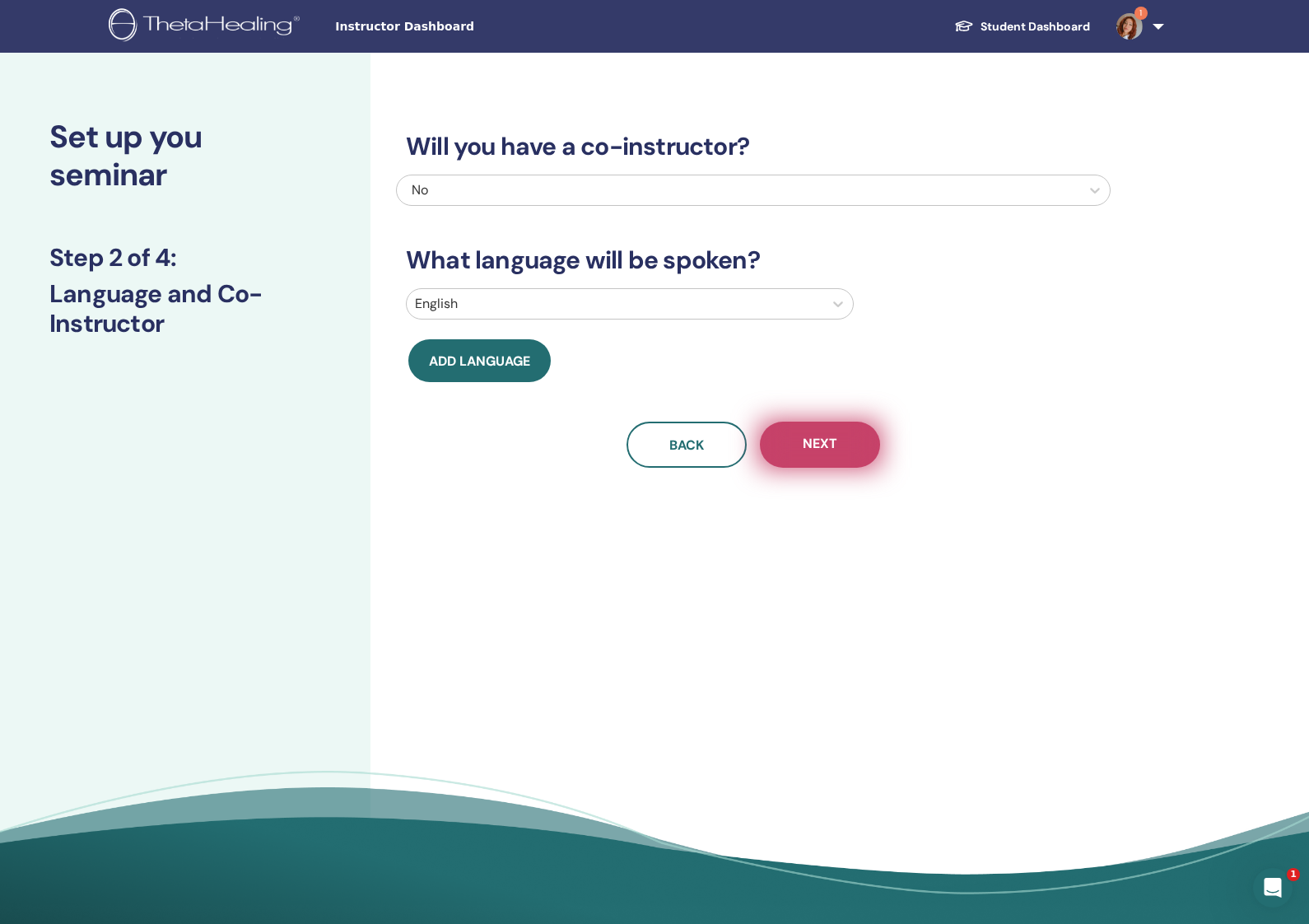
click at [838, 441] on button "Next" at bounding box center [820, 445] width 120 height 46
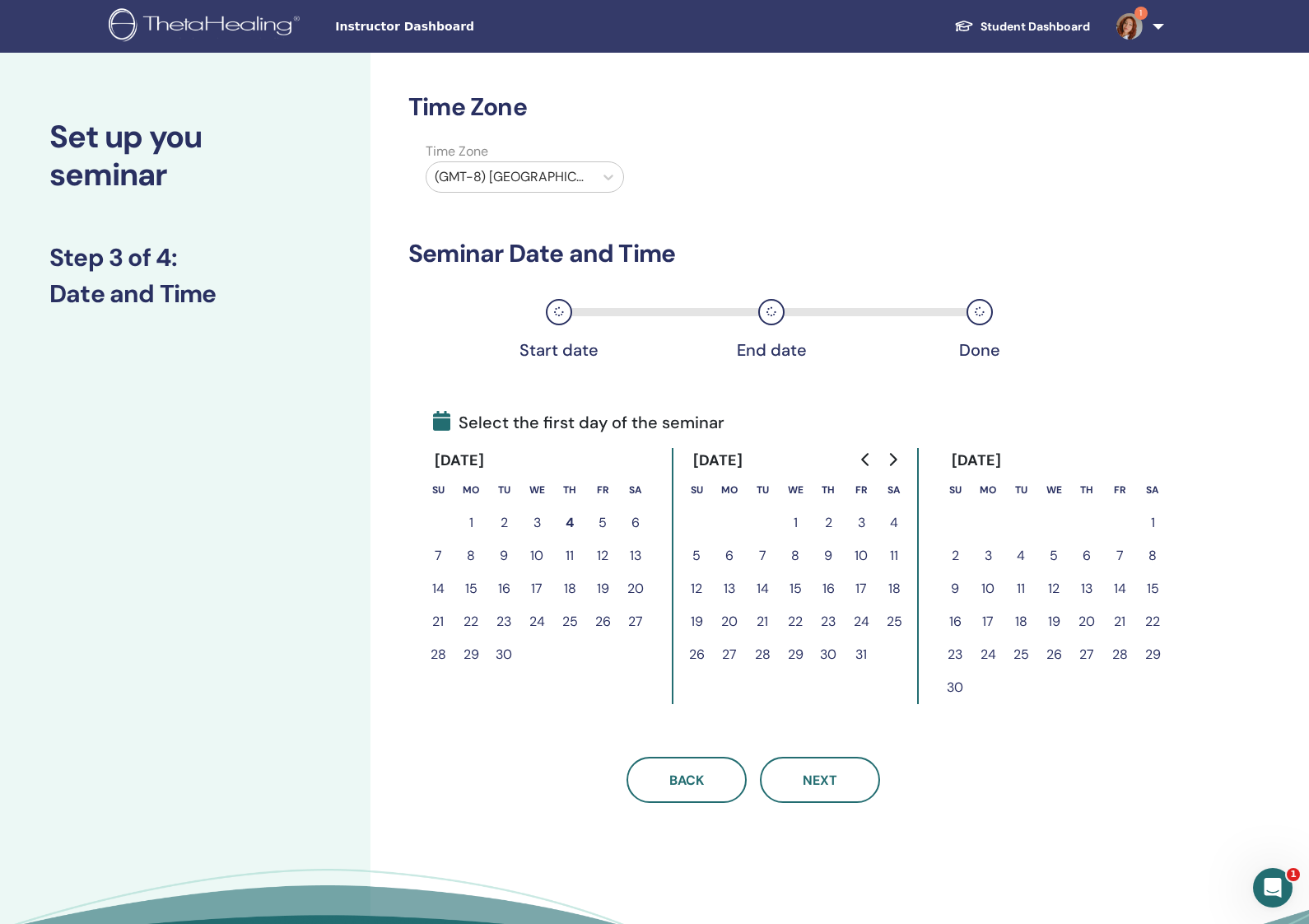
click at [536, 521] on button "3" at bounding box center [537, 523] width 33 height 33
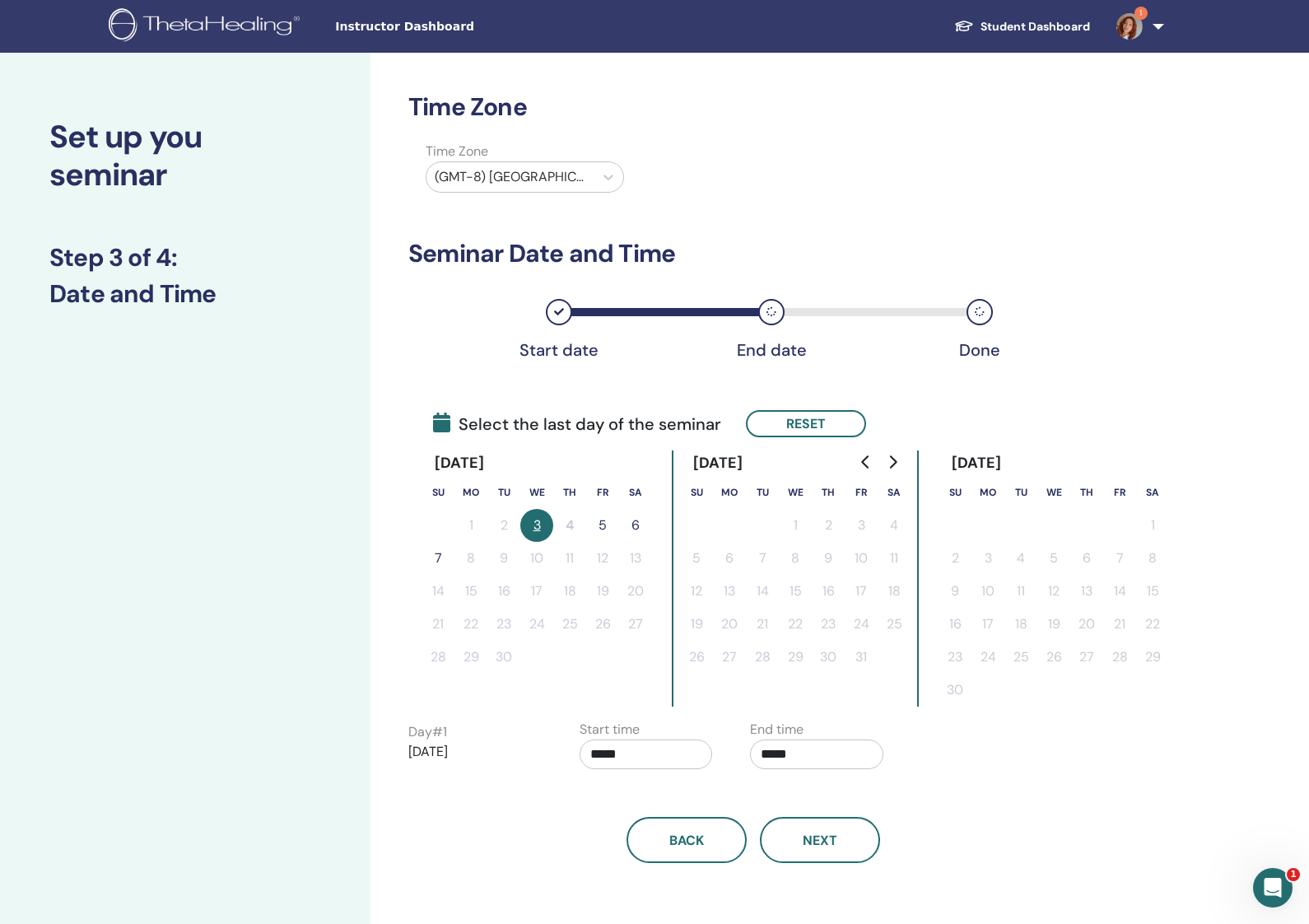
click at [606, 522] on button "5" at bounding box center [603, 525] width 33 height 33
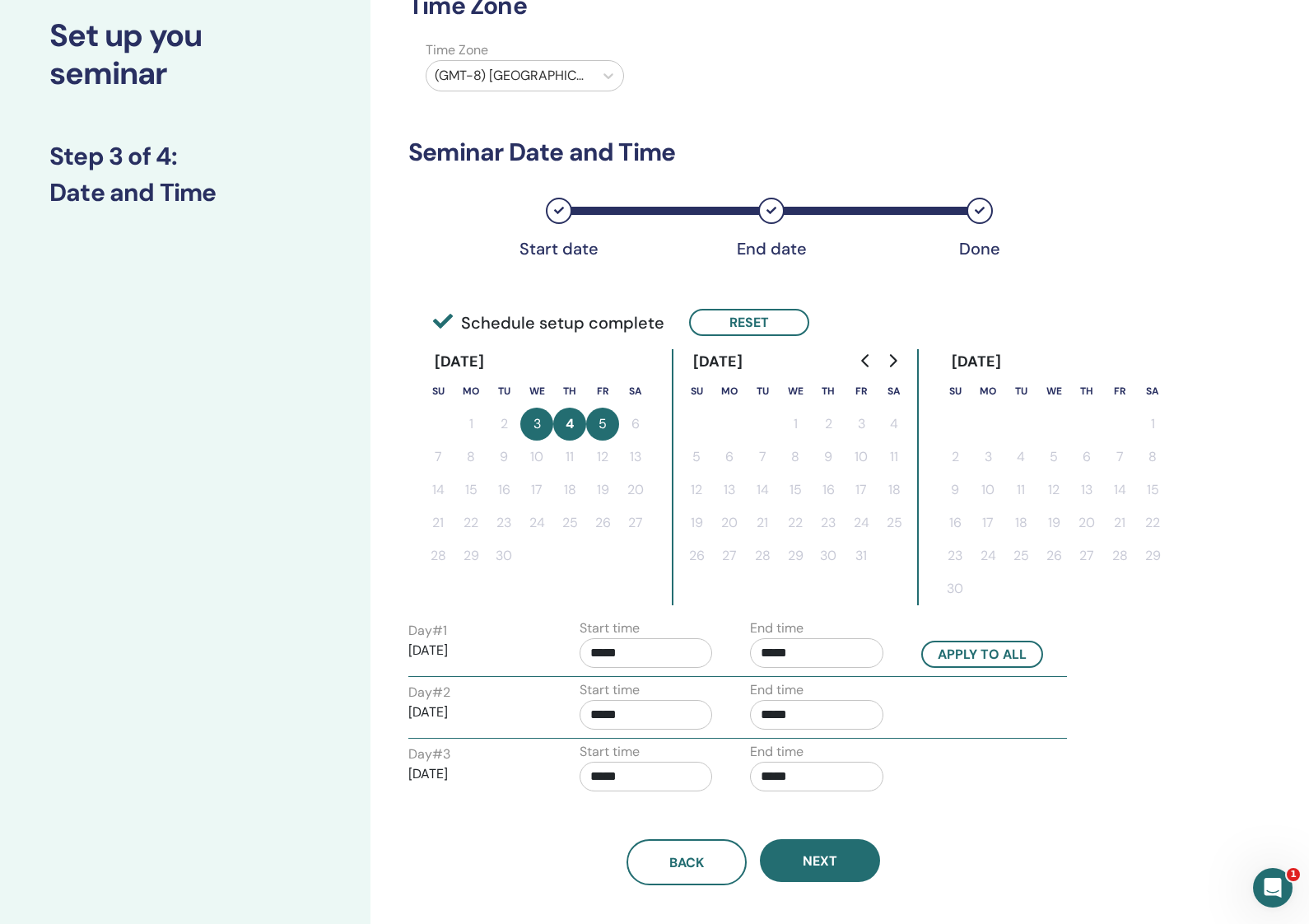
scroll to position [101, 0]
click at [839, 858] on button "Next" at bounding box center [820, 861] width 120 height 43
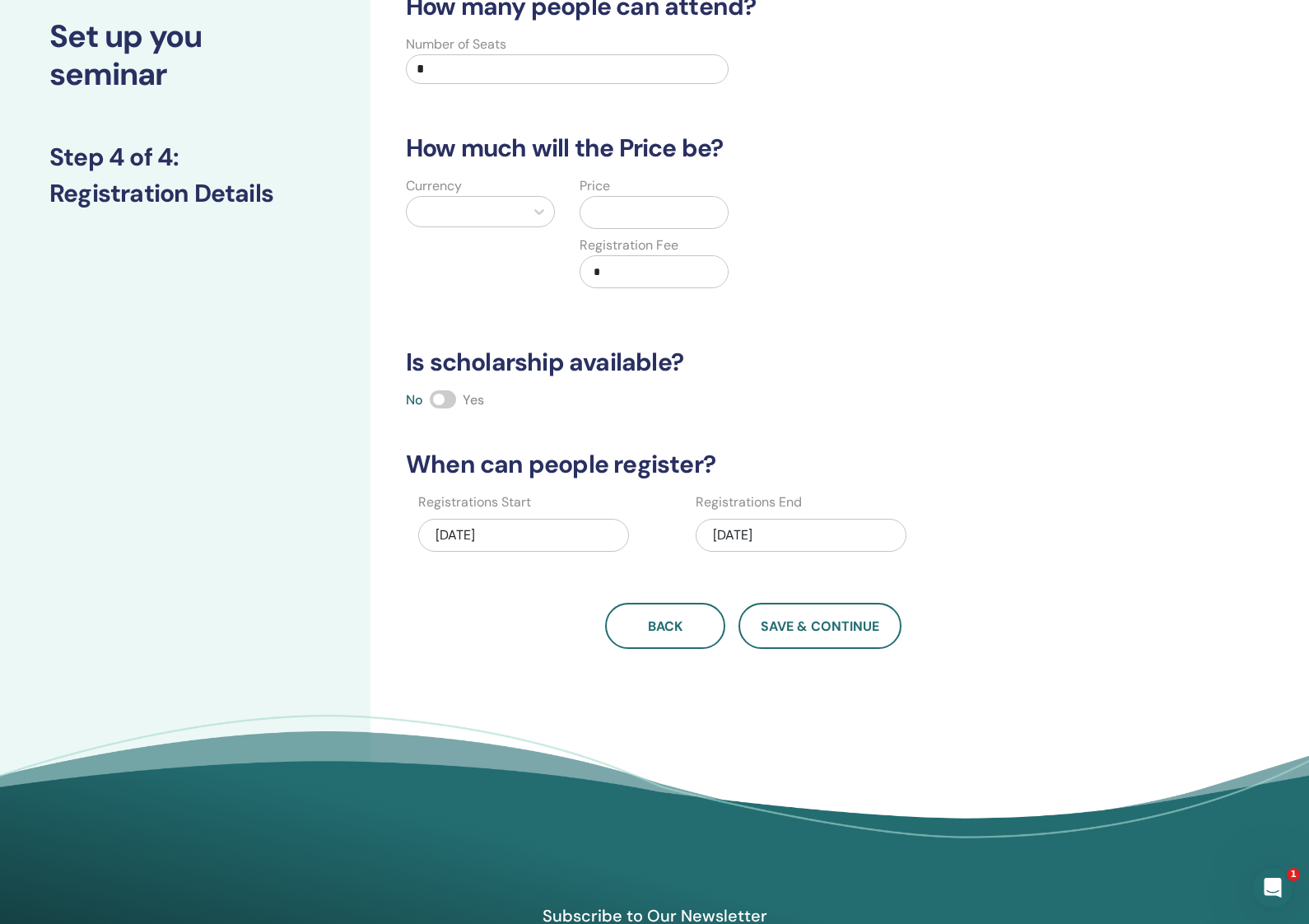
click at [497, 196] on div at bounding box center [480, 211] width 149 height 32
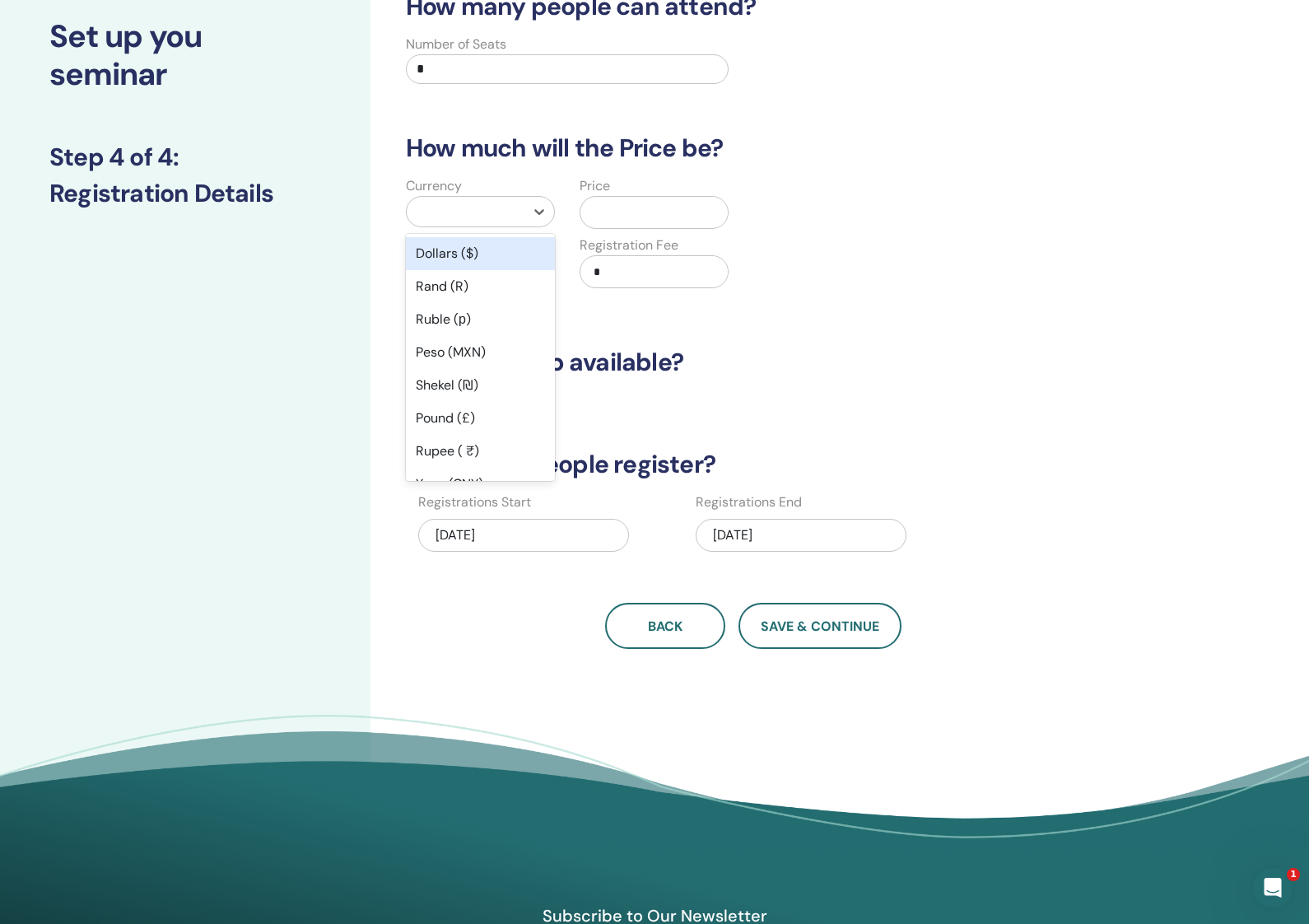
click at [497, 258] on div "Dollars ($)" at bounding box center [480, 253] width 149 height 33
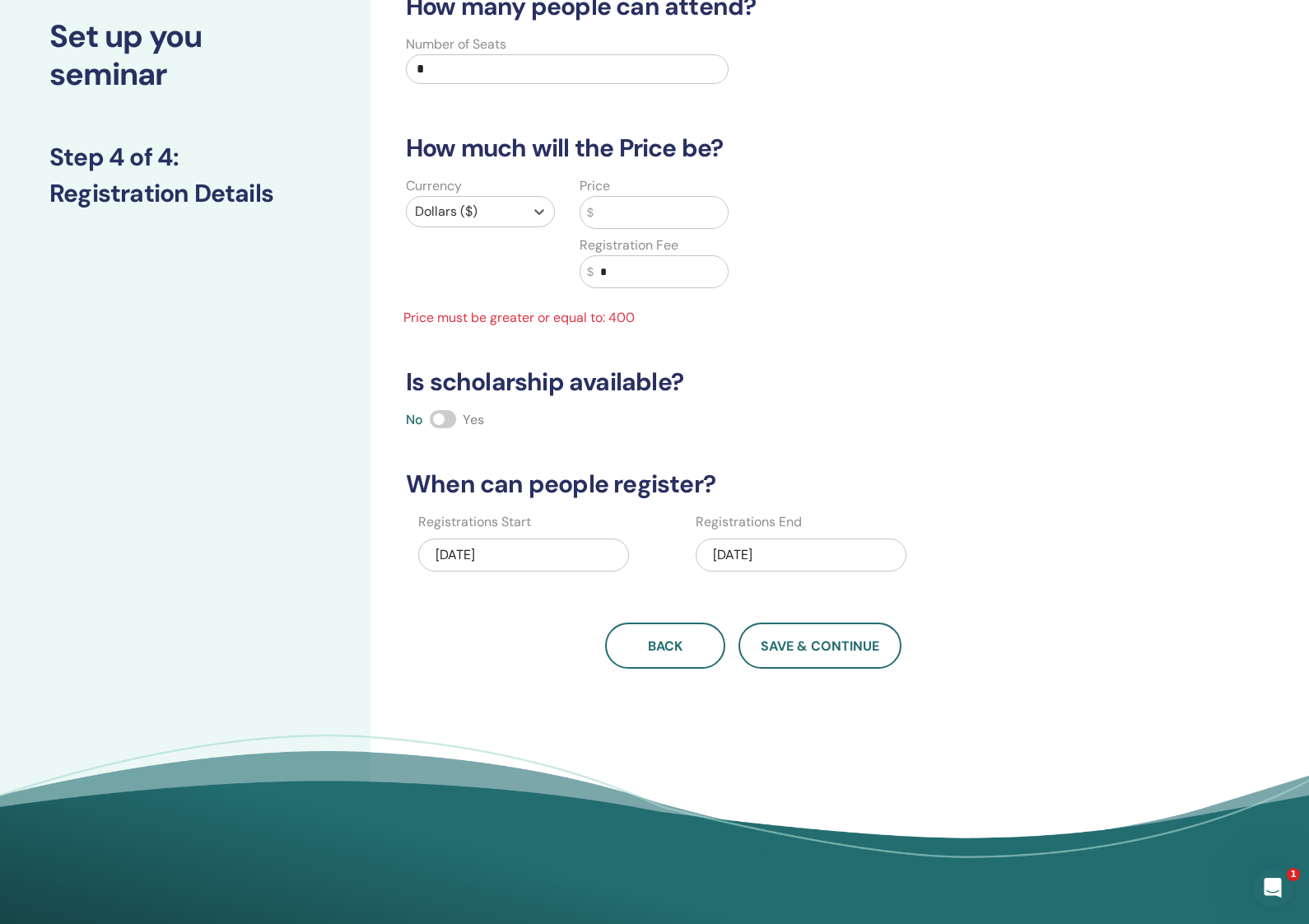
click at [650, 203] on input "text" at bounding box center [660, 212] width 134 height 32
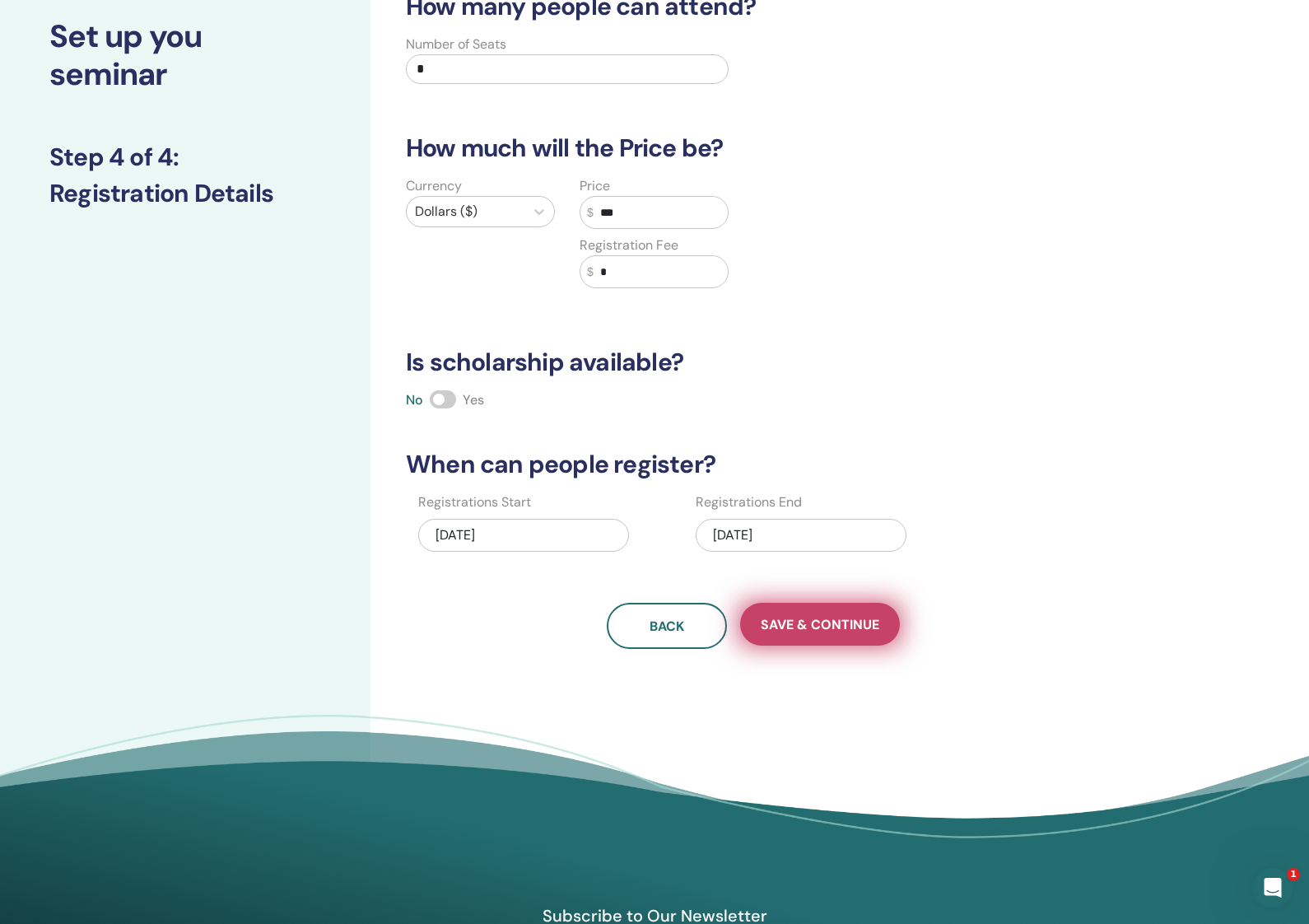
type input "***"
click at [812, 635] on button "Save & Continue" at bounding box center [819, 624] width 159 height 43
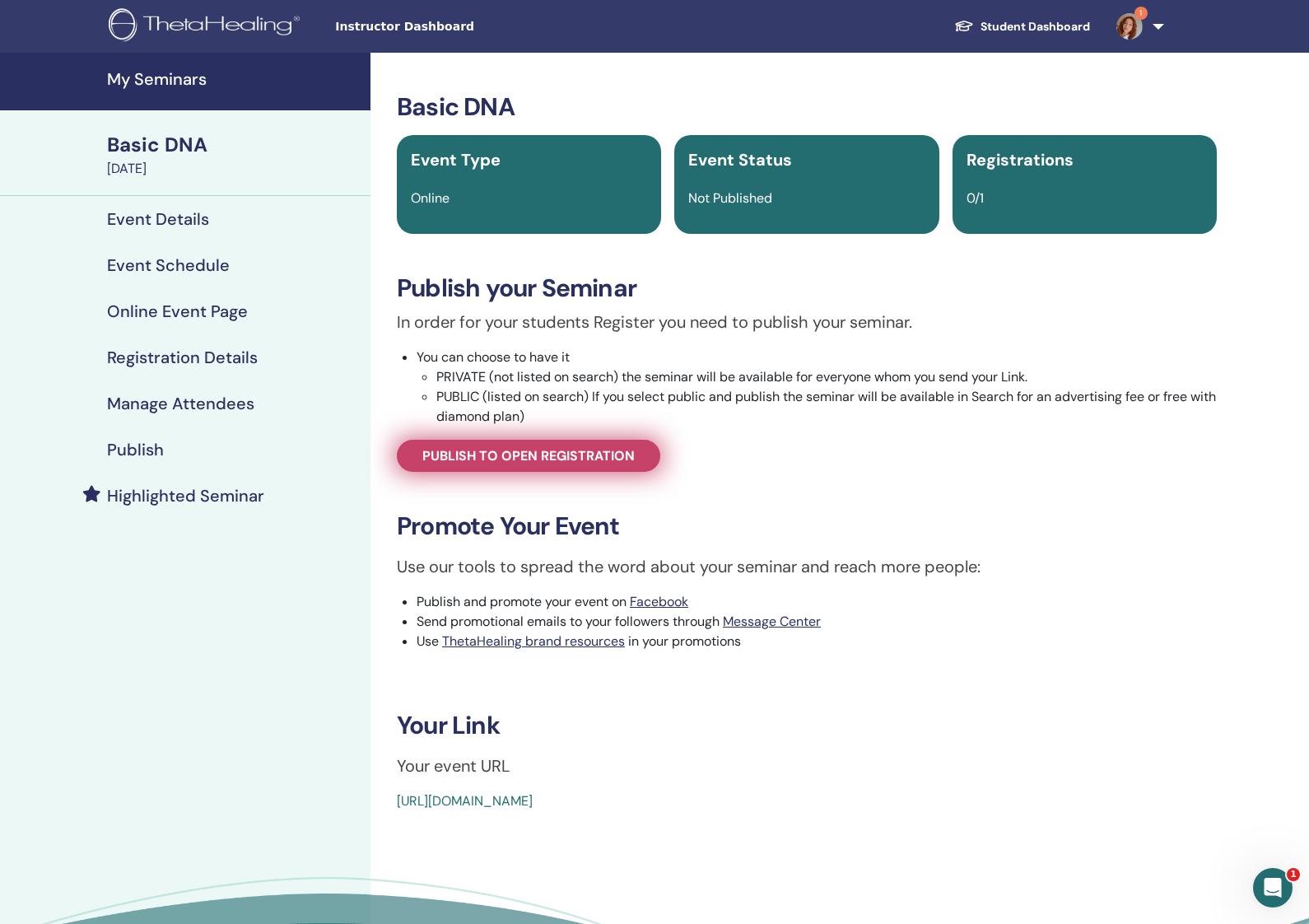
click at [581, 463] on span "Publish to open registration" at bounding box center [528, 456] width 212 height 17
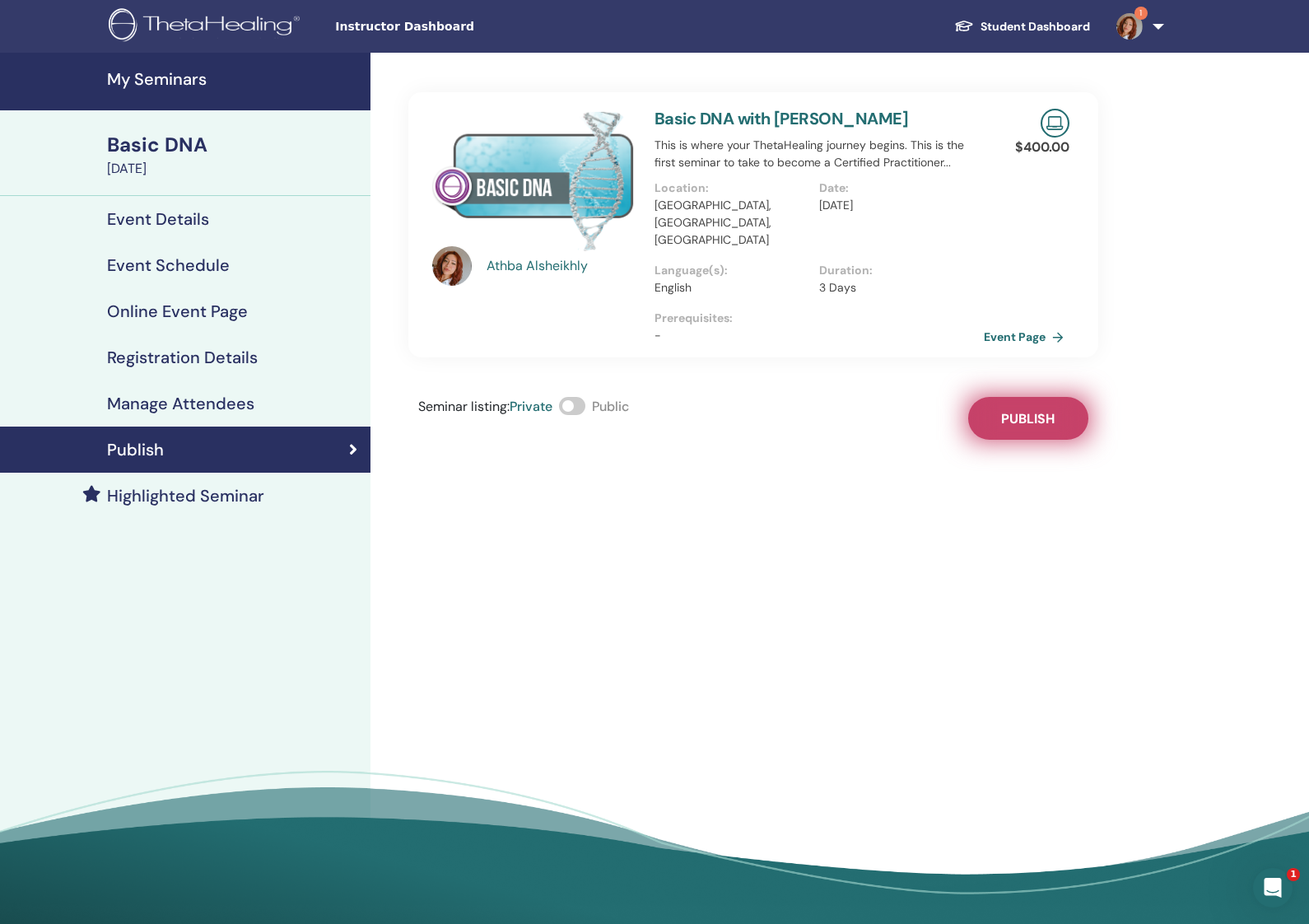
click at [992, 397] on button "Publish" at bounding box center [1028, 419] width 120 height 43
click at [989, 325] on link "Event Page" at bounding box center [1029, 337] width 86 height 25
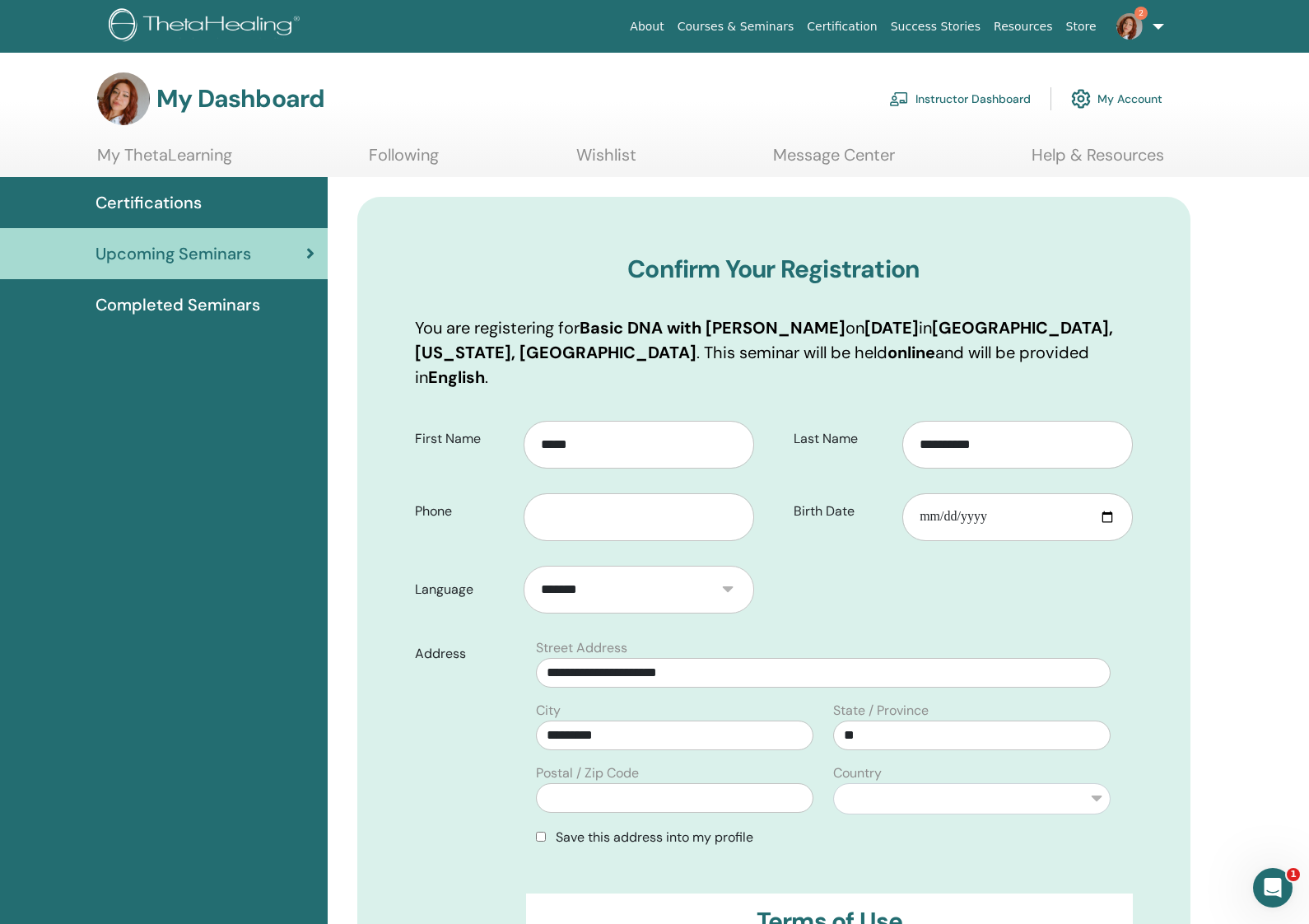
scroll to position [4, 0]
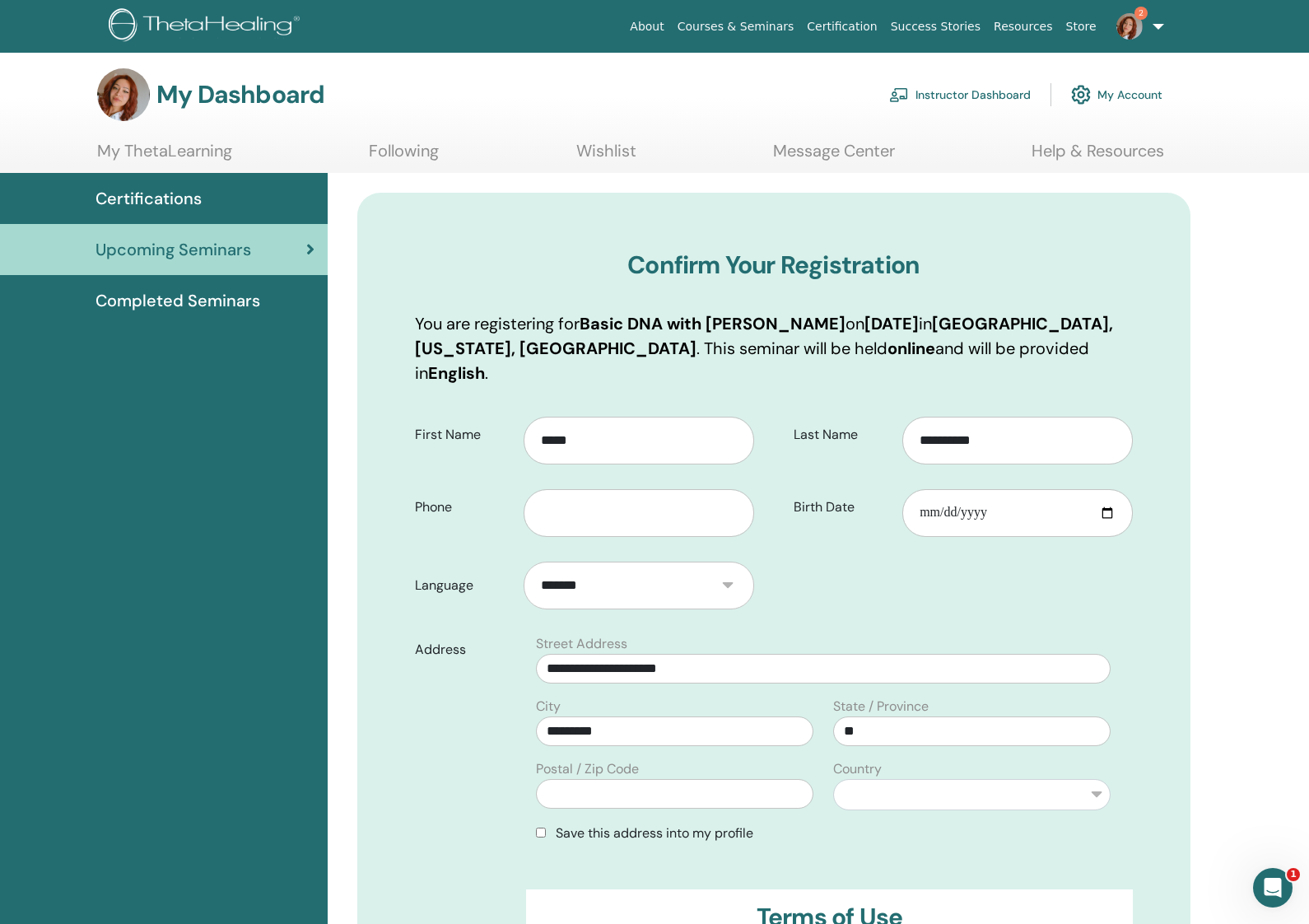
click at [193, 149] on link "My ThetaLearning" at bounding box center [164, 157] width 135 height 32
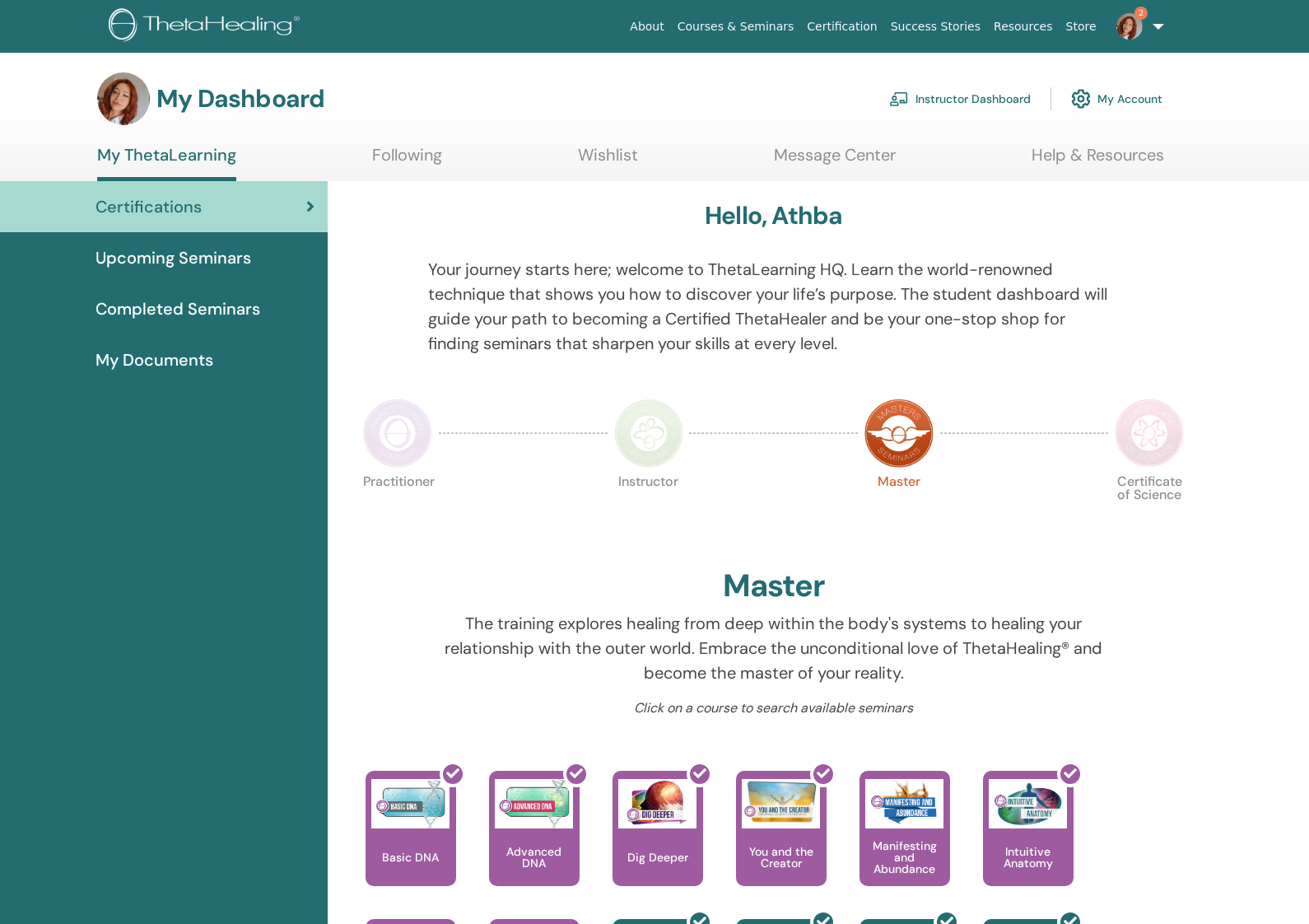
click at [977, 95] on link "Instructor Dashboard" at bounding box center [960, 99] width 141 height 37
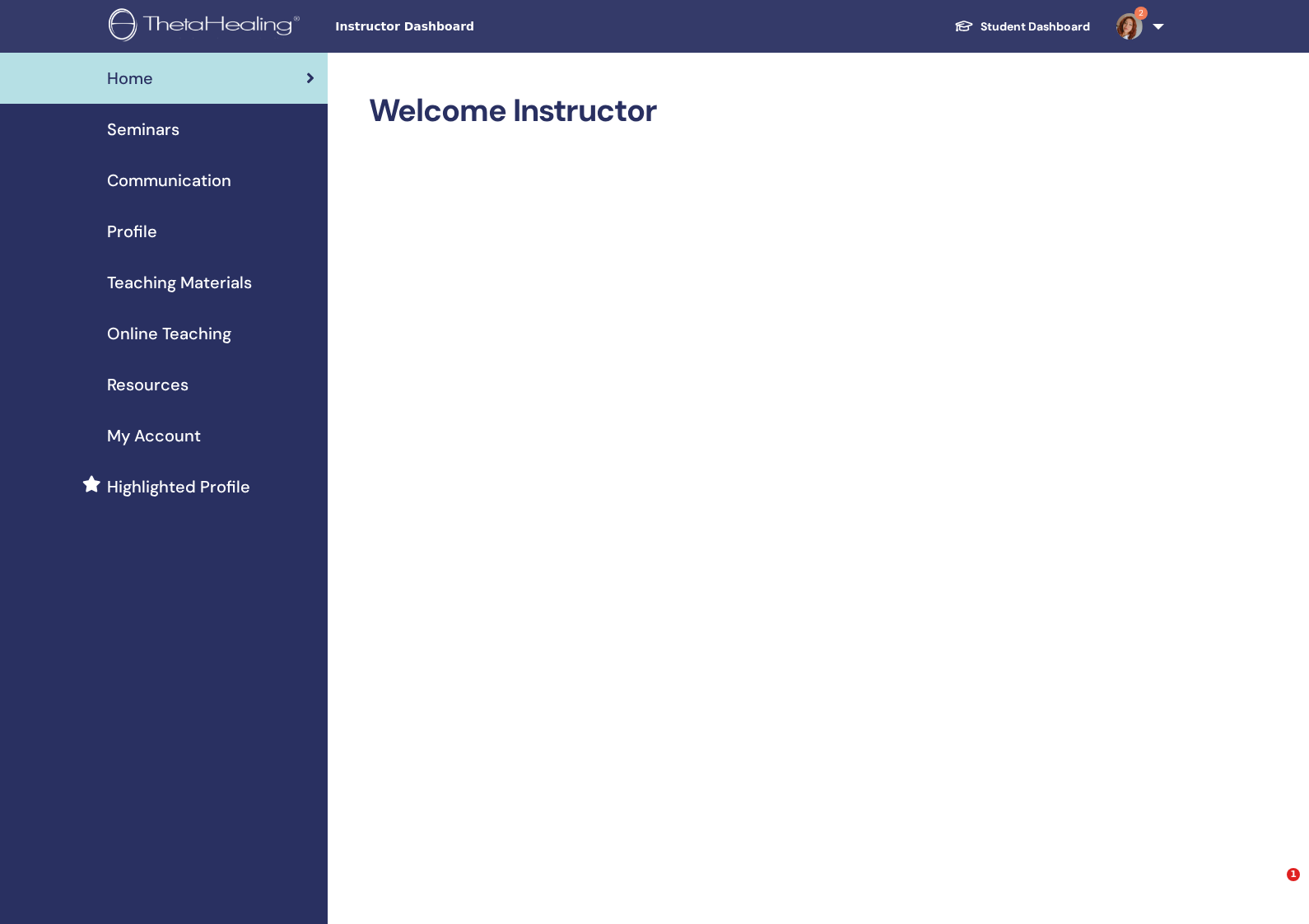
click at [159, 131] on span "Seminars" at bounding box center [143, 129] width 72 height 25
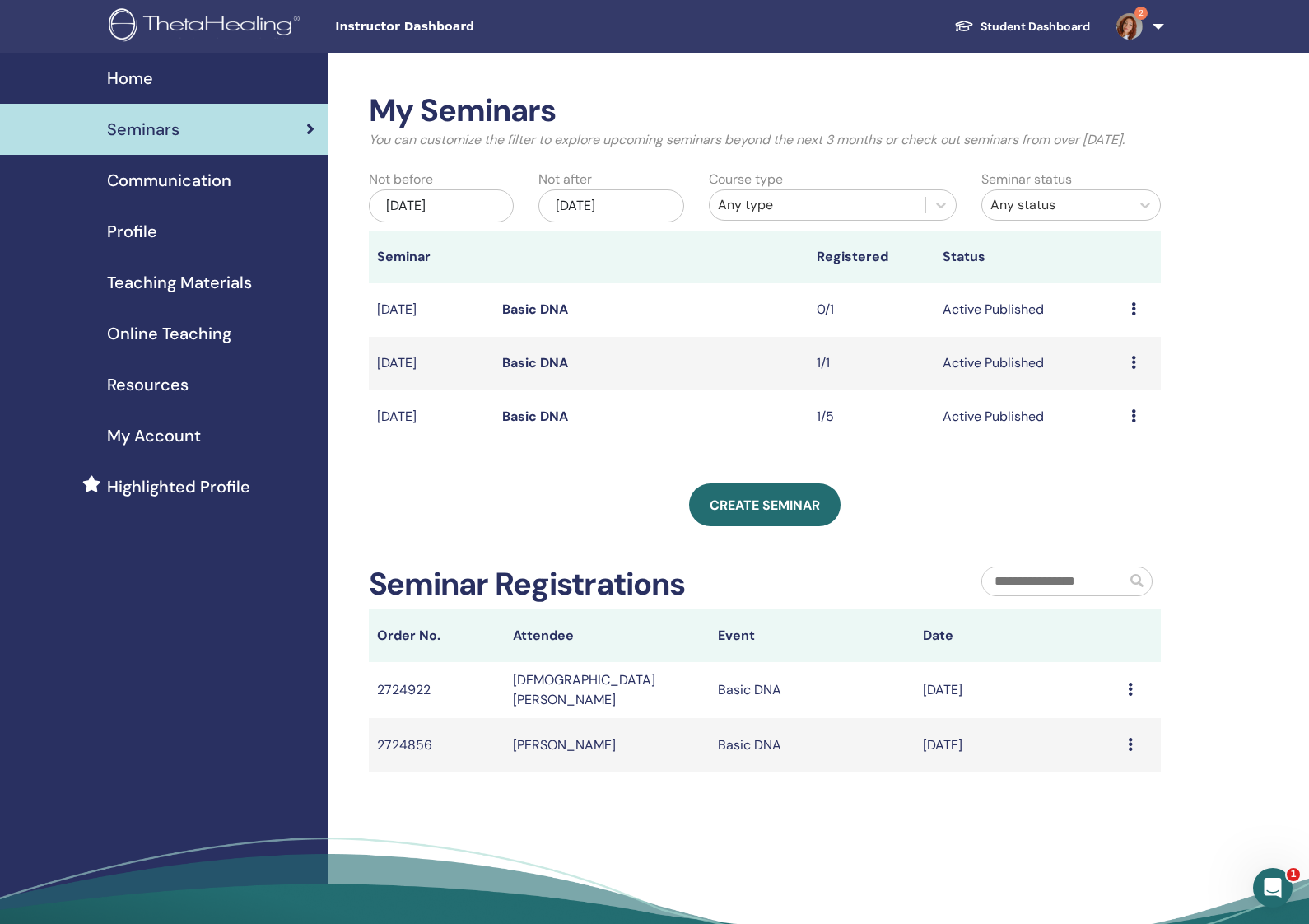
click at [154, 185] on span "Communication" at bounding box center [170, 180] width 124 height 25
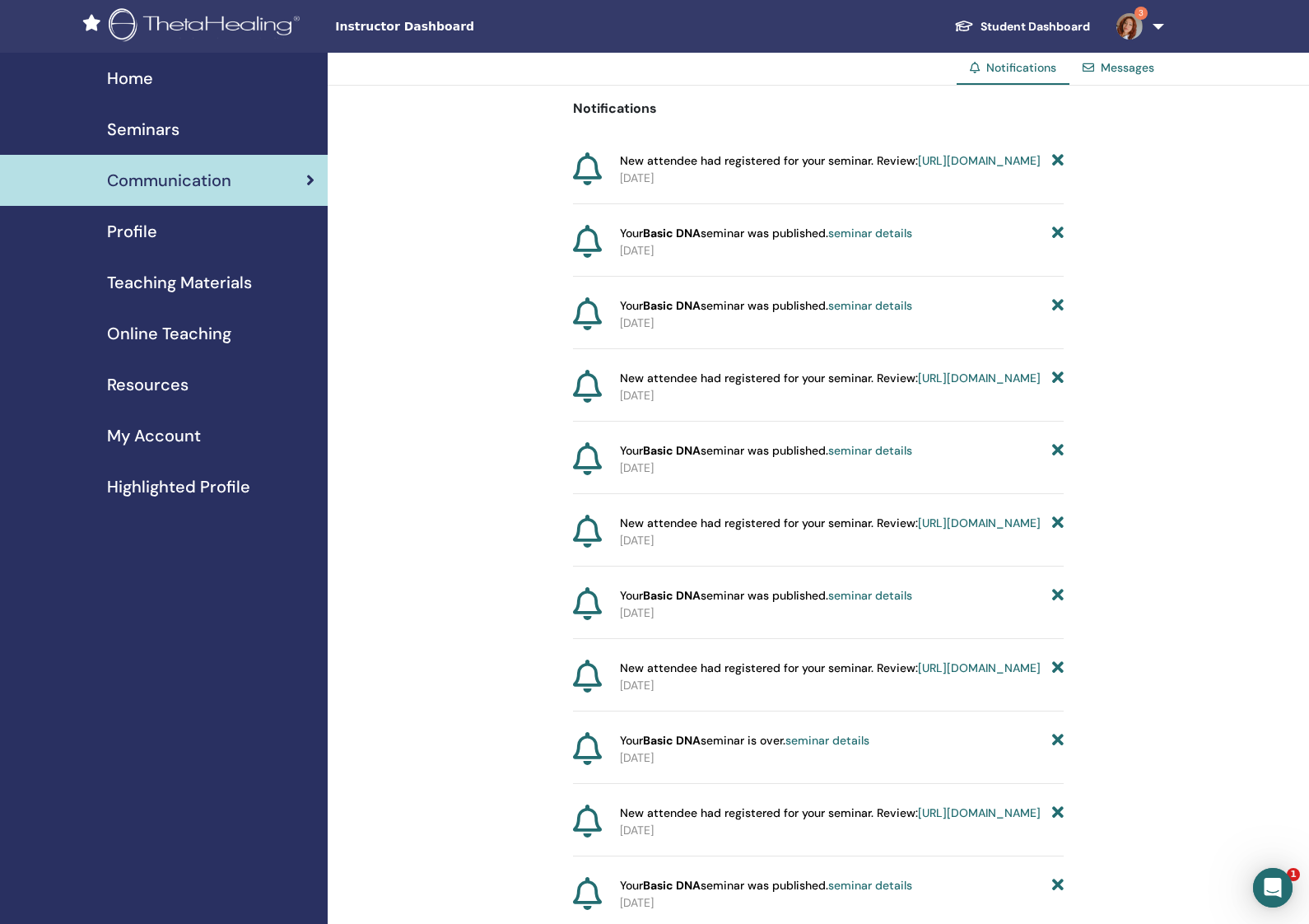
click at [153, 136] on span "Seminars" at bounding box center [143, 129] width 72 height 25
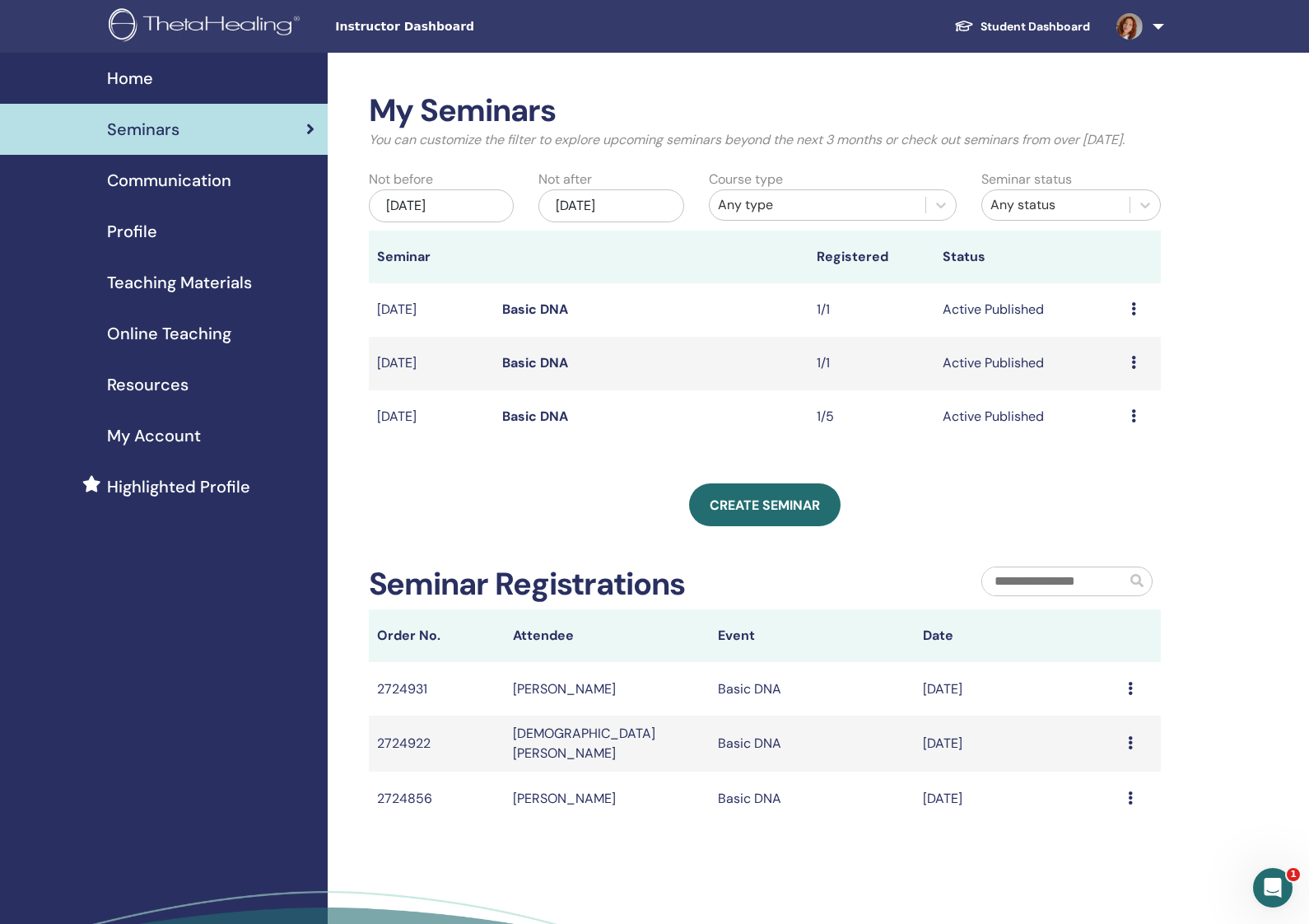
click at [1135, 315] on icon at bounding box center [1133, 309] width 5 height 13
click at [1138, 387] on link "Attendees" at bounding box center [1116, 389] width 62 height 17
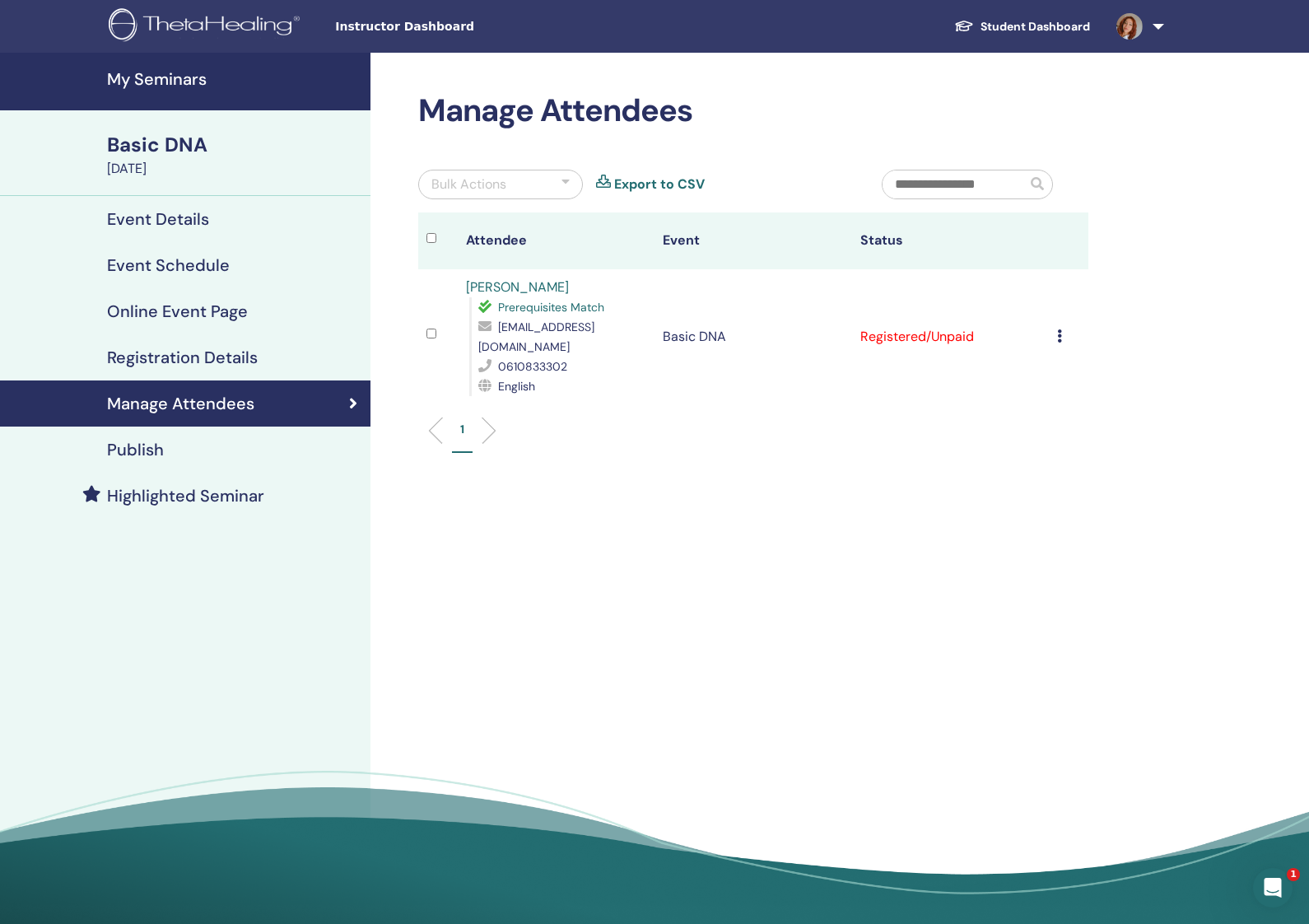
click at [1056, 324] on td "Cancel Registration Do not auto-certify Mark as Paid Mark as Unpaid Mark as Abs…" at bounding box center [1069, 337] width 39 height 135
click at [1060, 329] on icon at bounding box center [1059, 335] width 5 height 13
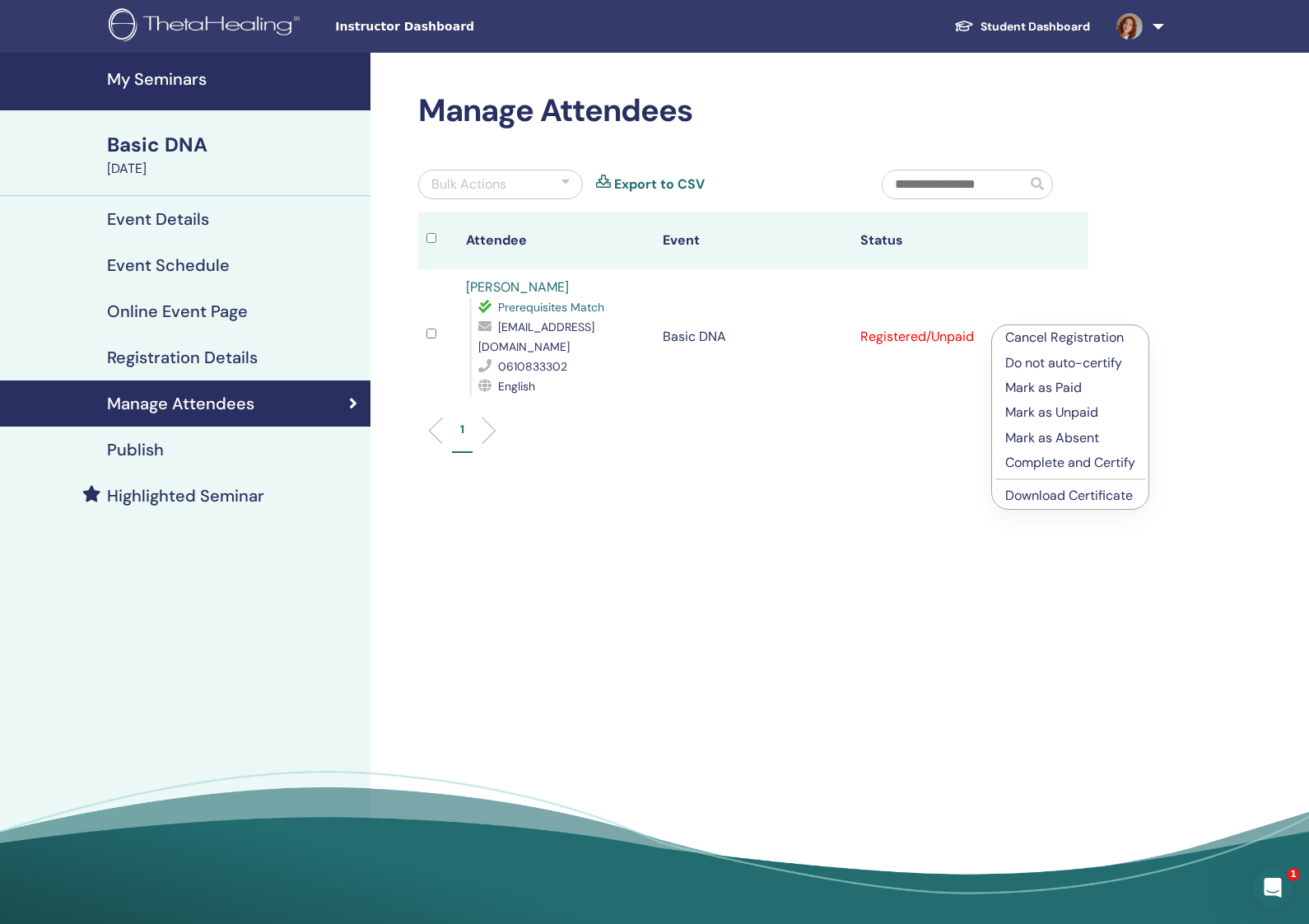
click at [1081, 386] on p "Mark as Paid" at bounding box center [1070, 387] width 130 height 20
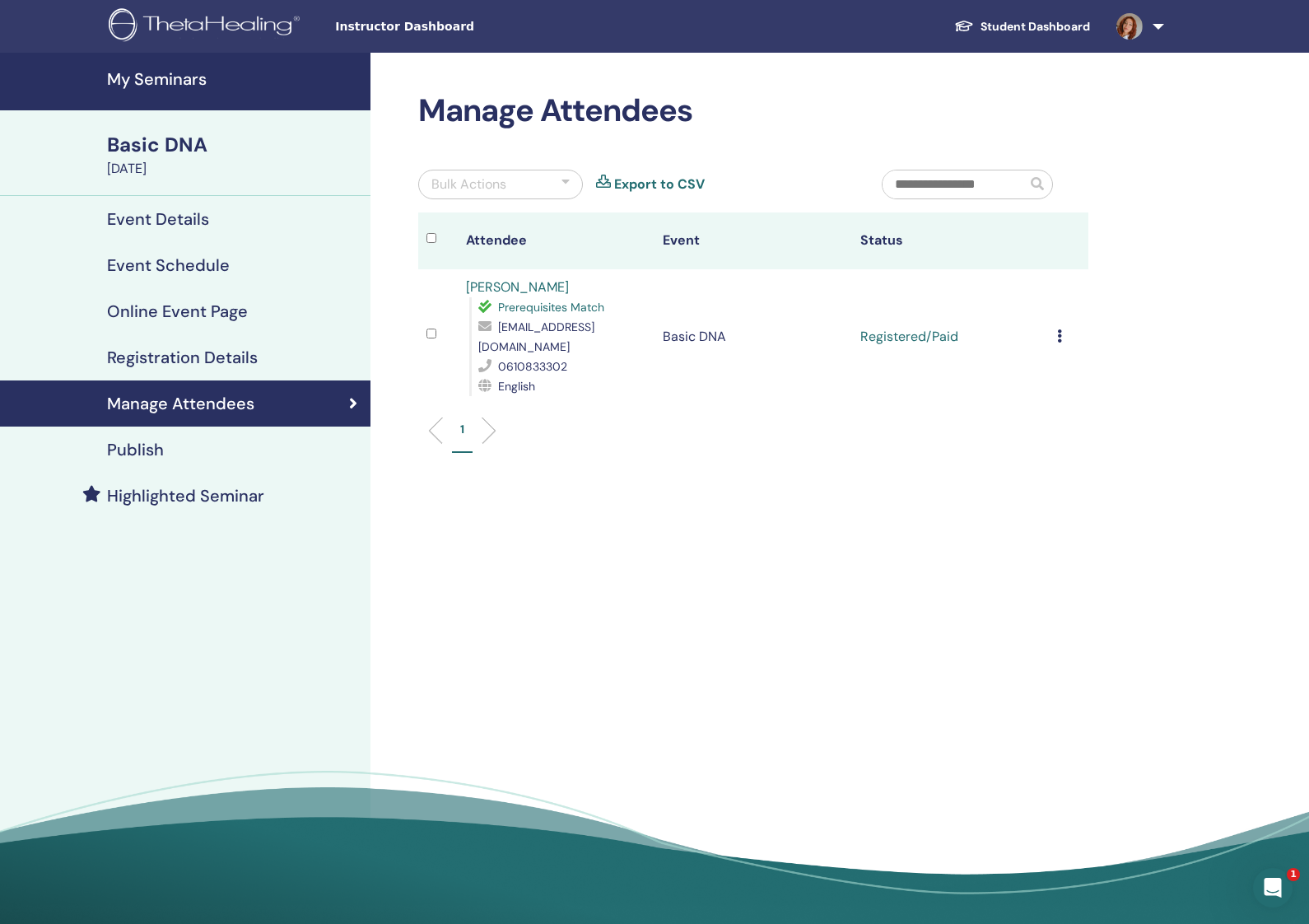
click at [1060, 329] on icon at bounding box center [1059, 335] width 5 height 13
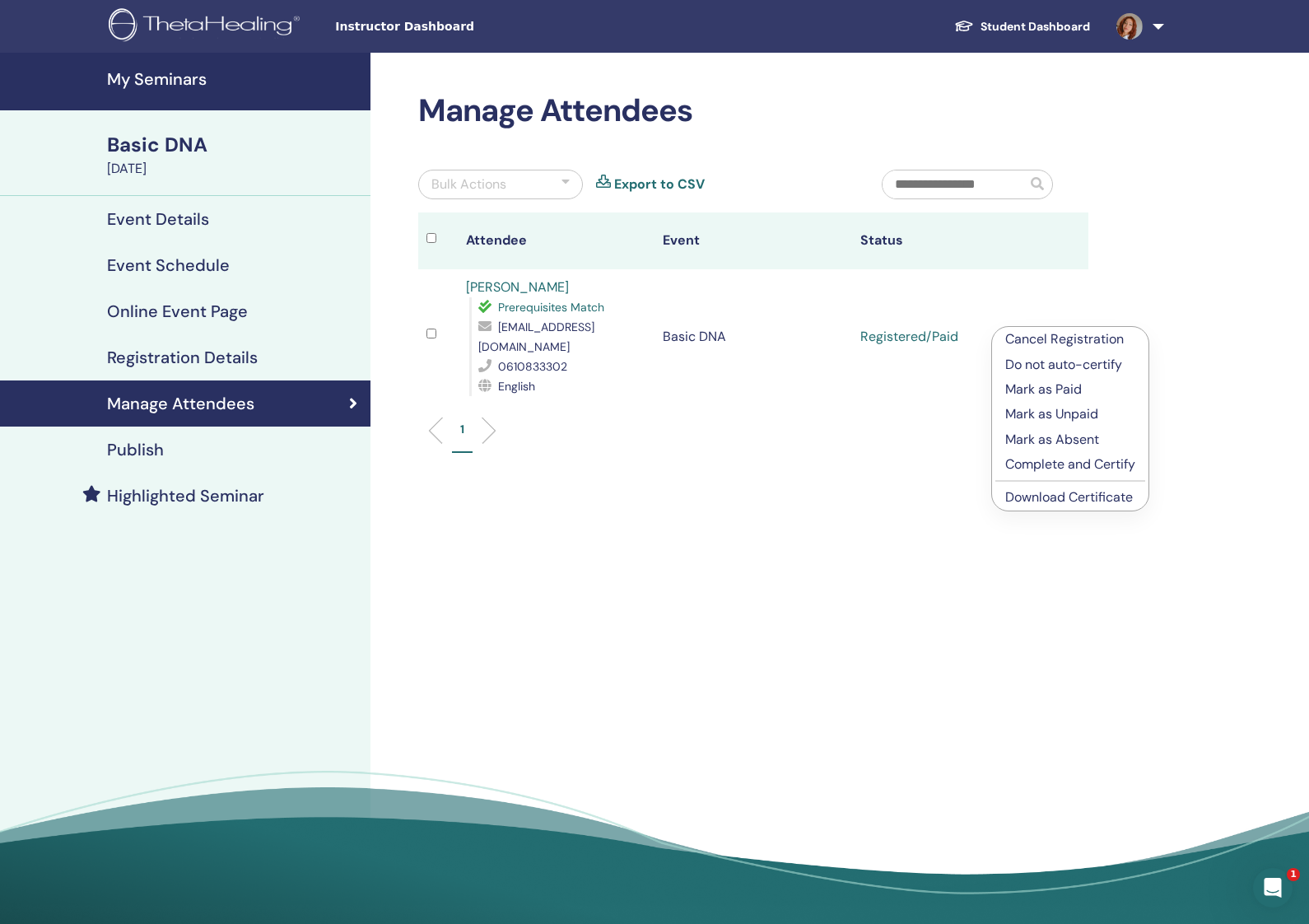
click at [1121, 461] on p "Complete and Certify" at bounding box center [1070, 464] width 130 height 20
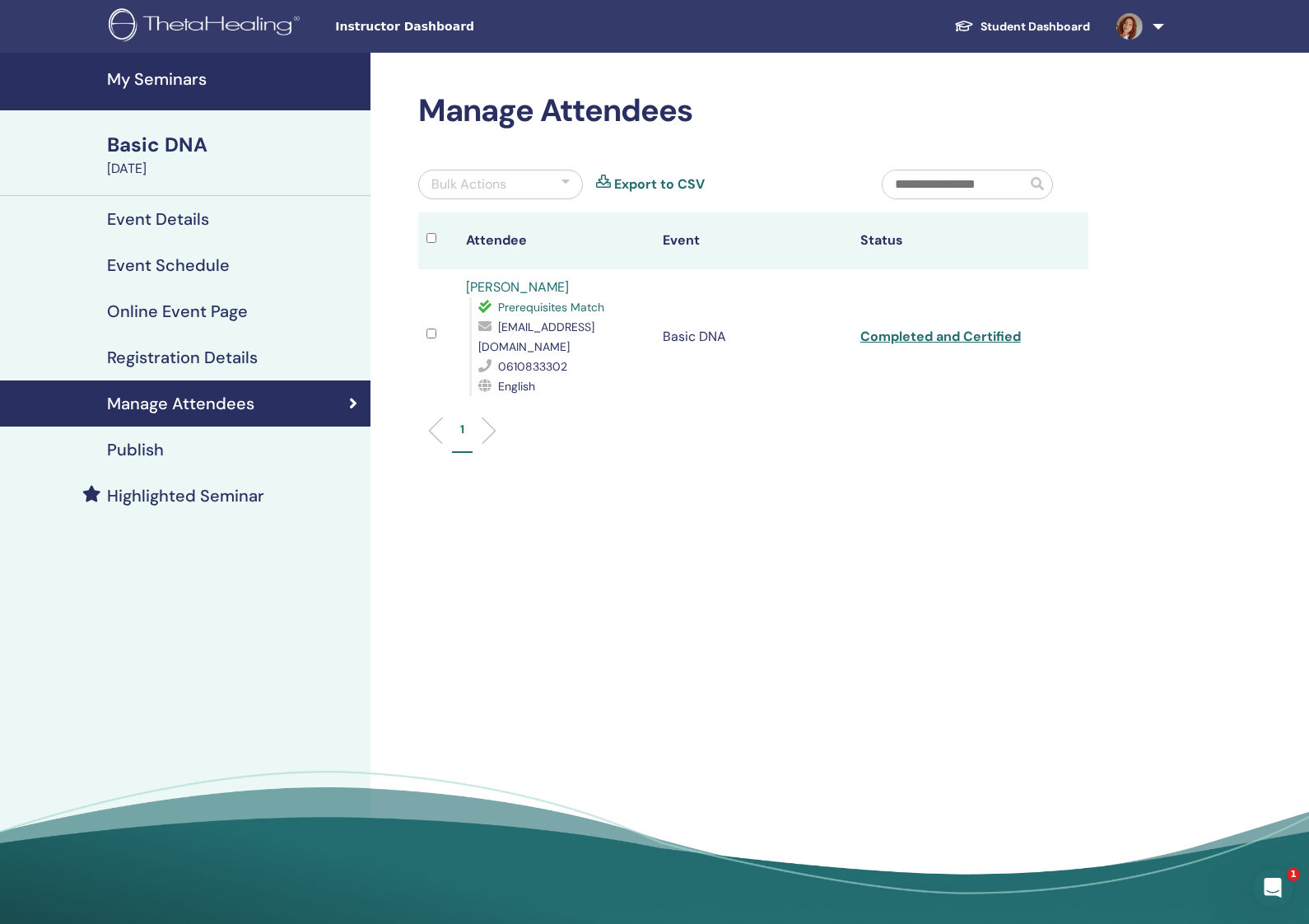
click at [957, 327] on link "Completed and Certified" at bounding box center [940, 336] width 160 height 17
